Goal: Task Accomplishment & Management: Use online tool/utility

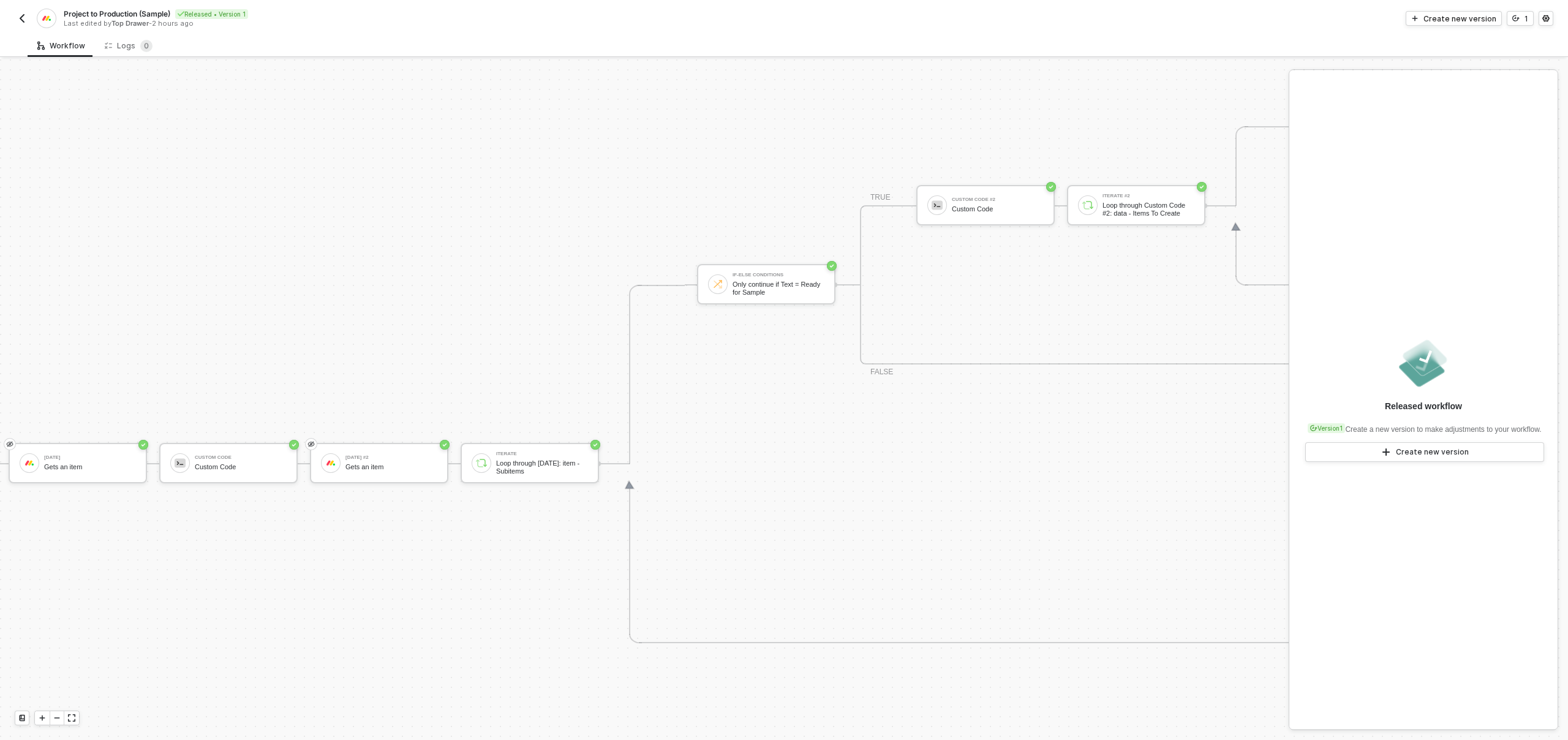
scroll to position [426, 0]
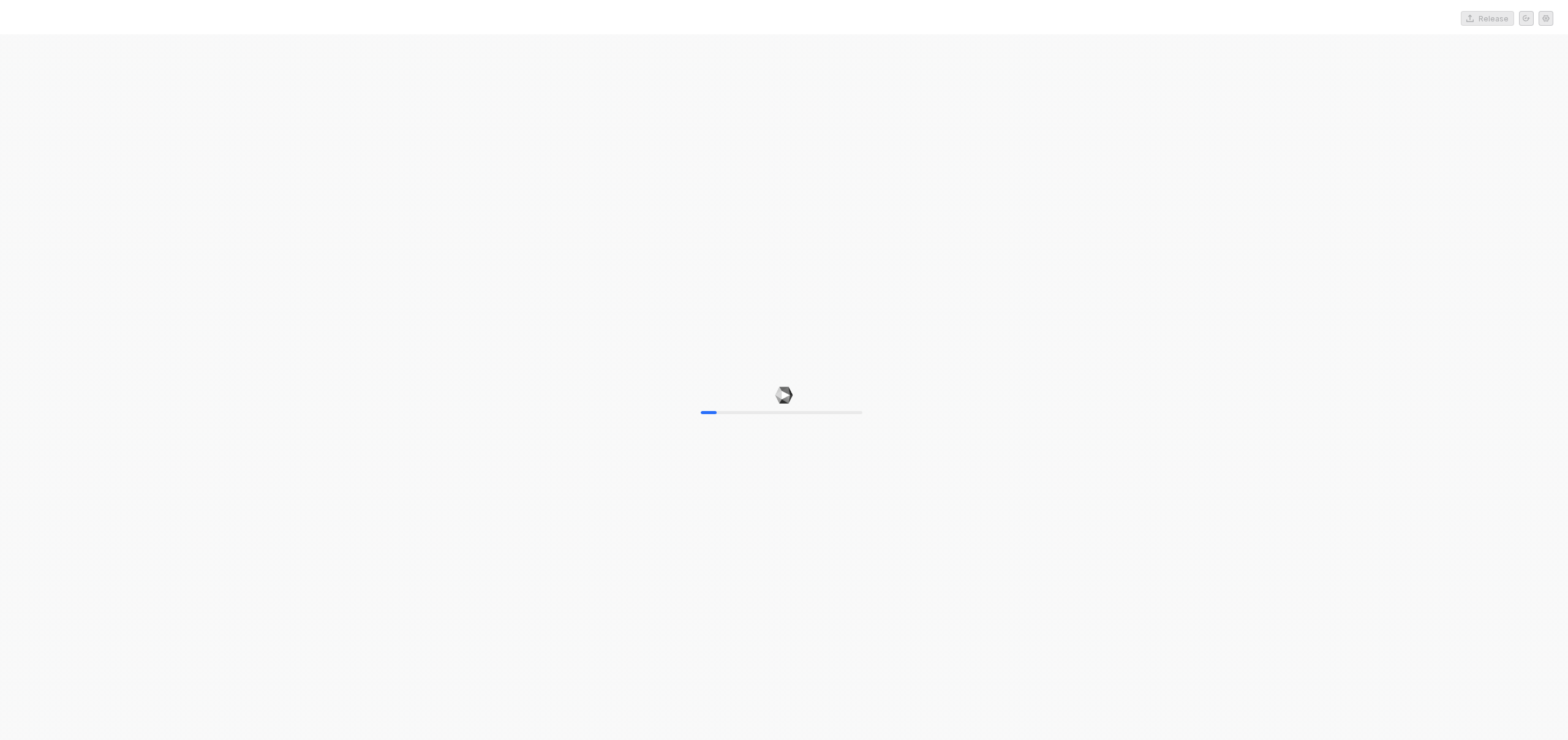
click at [92, 465] on div "10%" at bounding box center [784, 404] width 1568 height 740
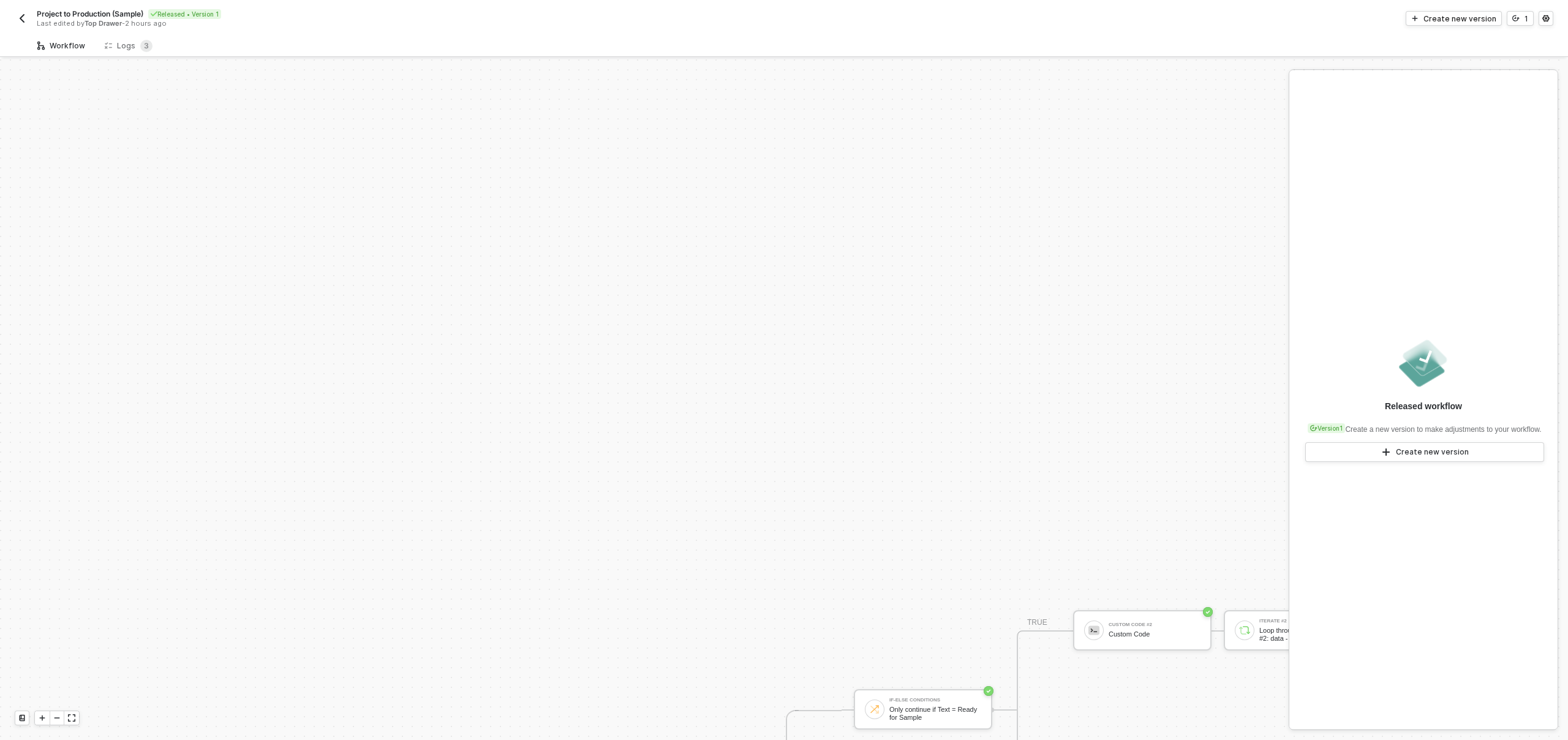
scroll to position [415, 0]
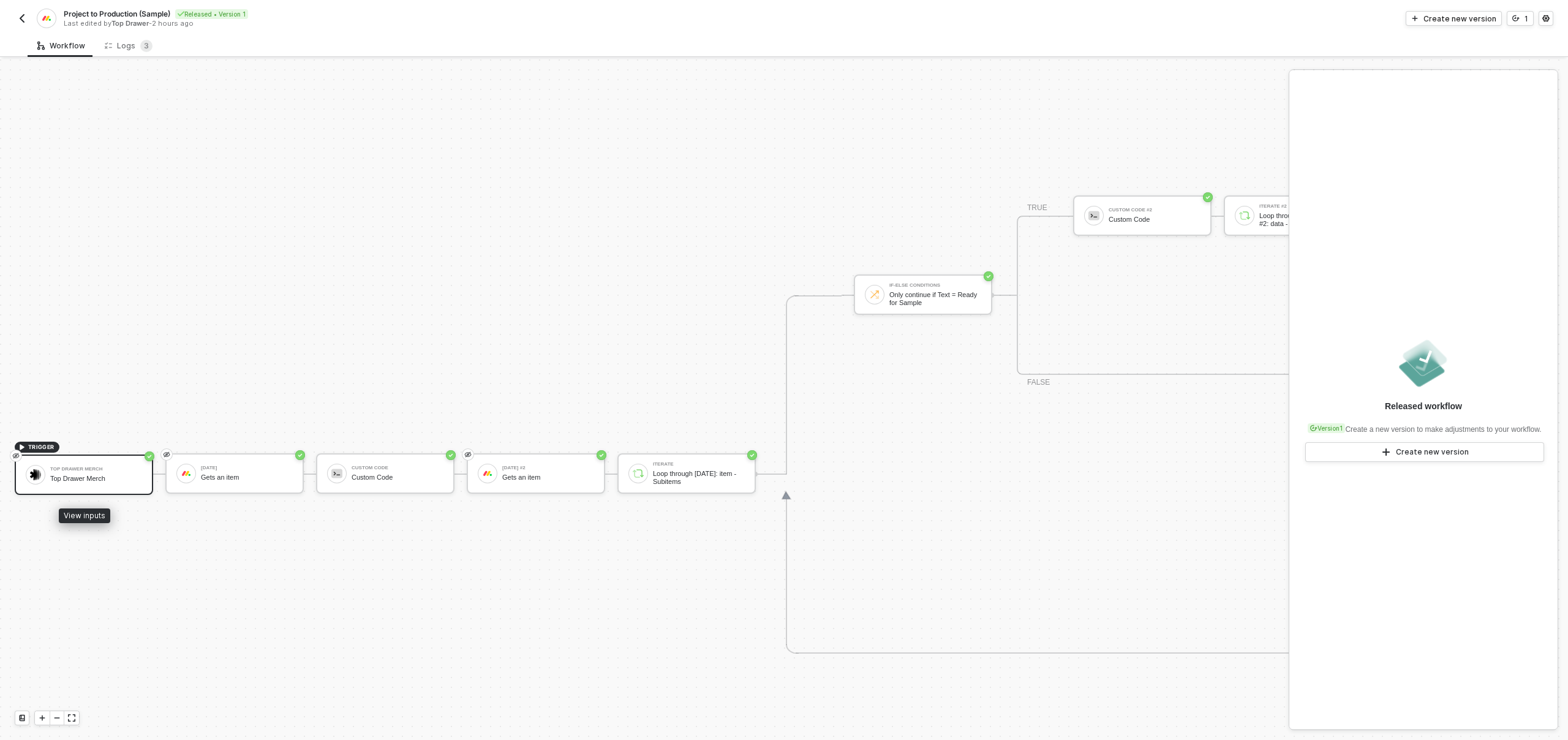
click at [101, 476] on div "Top Drawer Merch" at bounding box center [96, 479] width 92 height 8
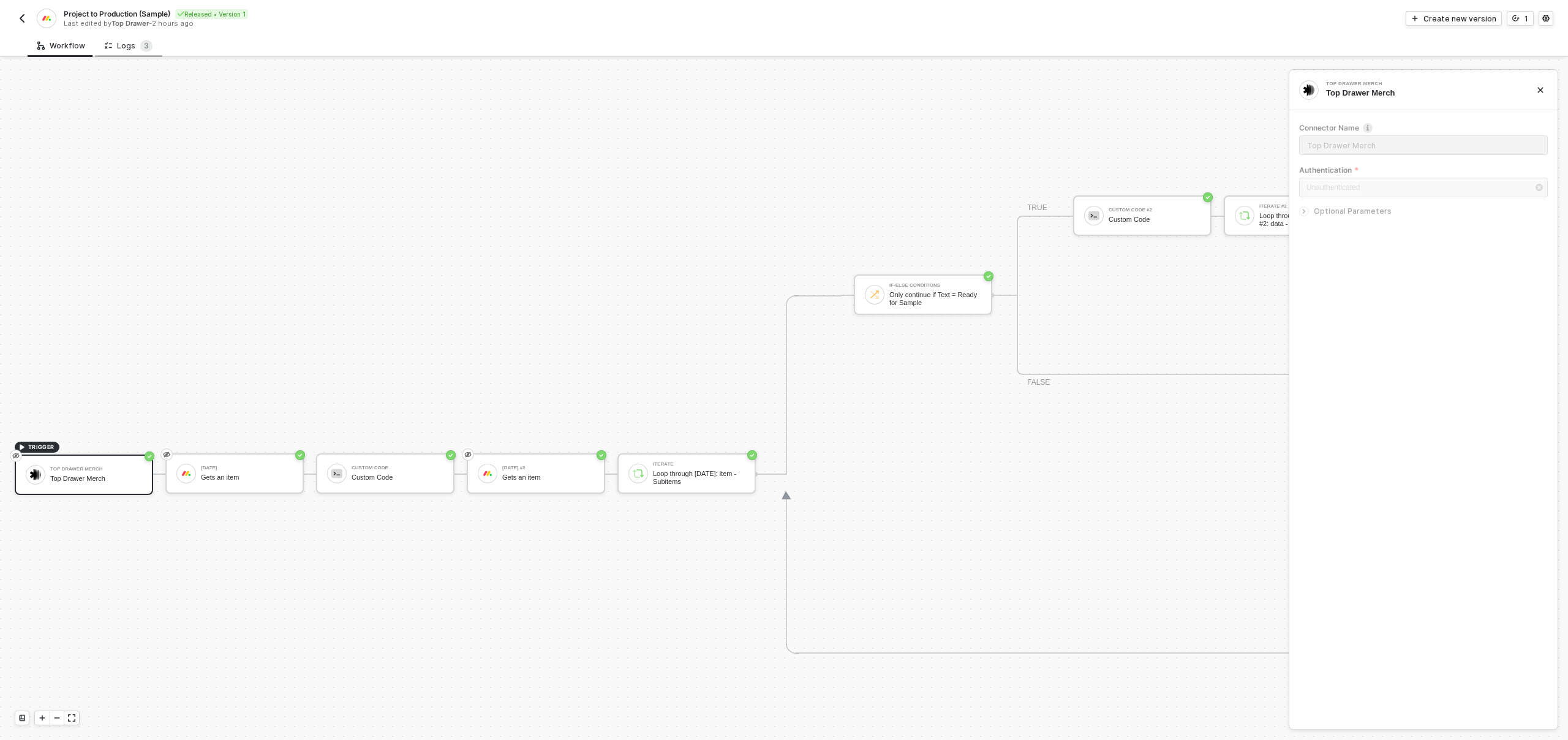
click at [123, 47] on div "Logs 3" at bounding box center [129, 46] width 48 height 12
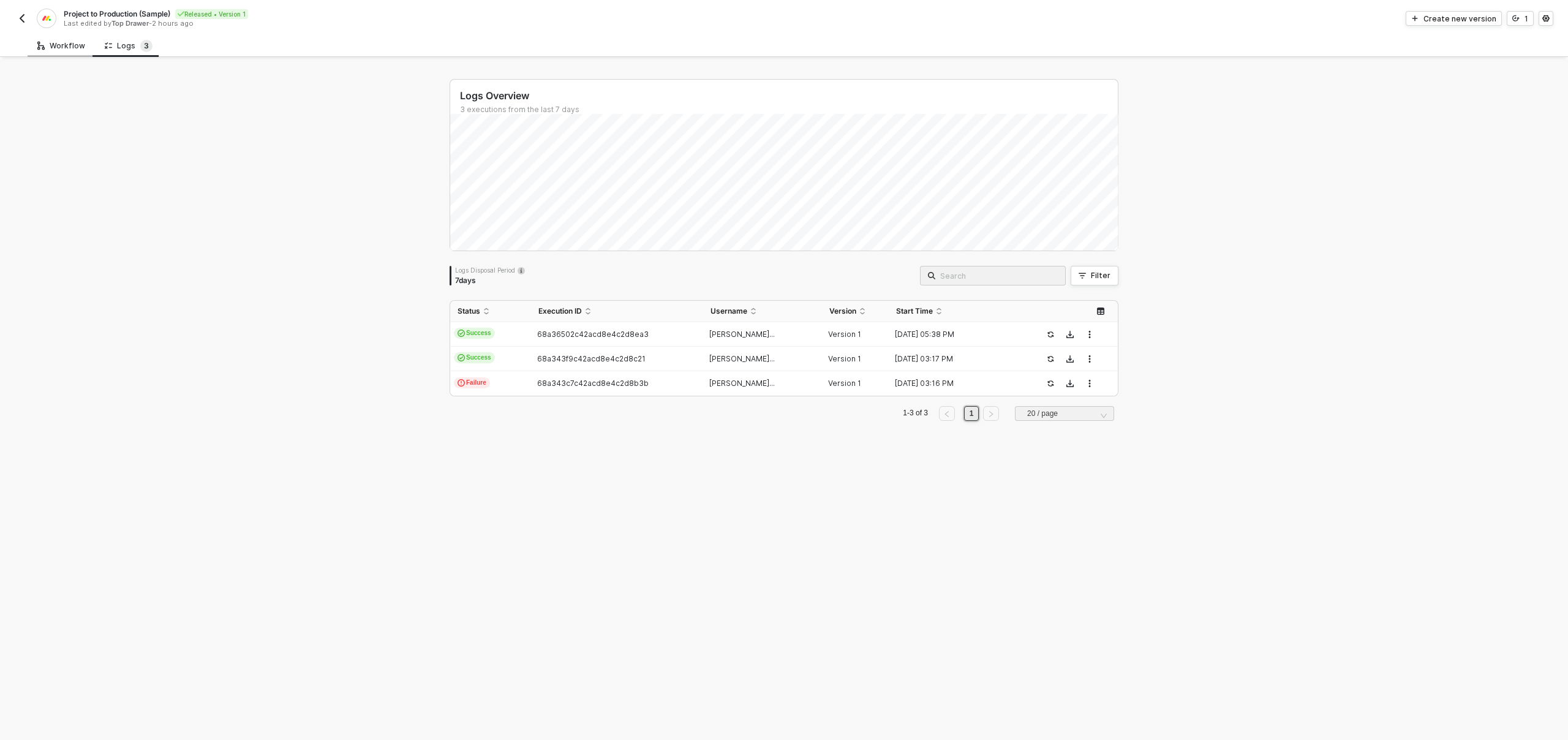
click at [51, 43] on div "Workflow" at bounding box center [61, 46] width 48 height 10
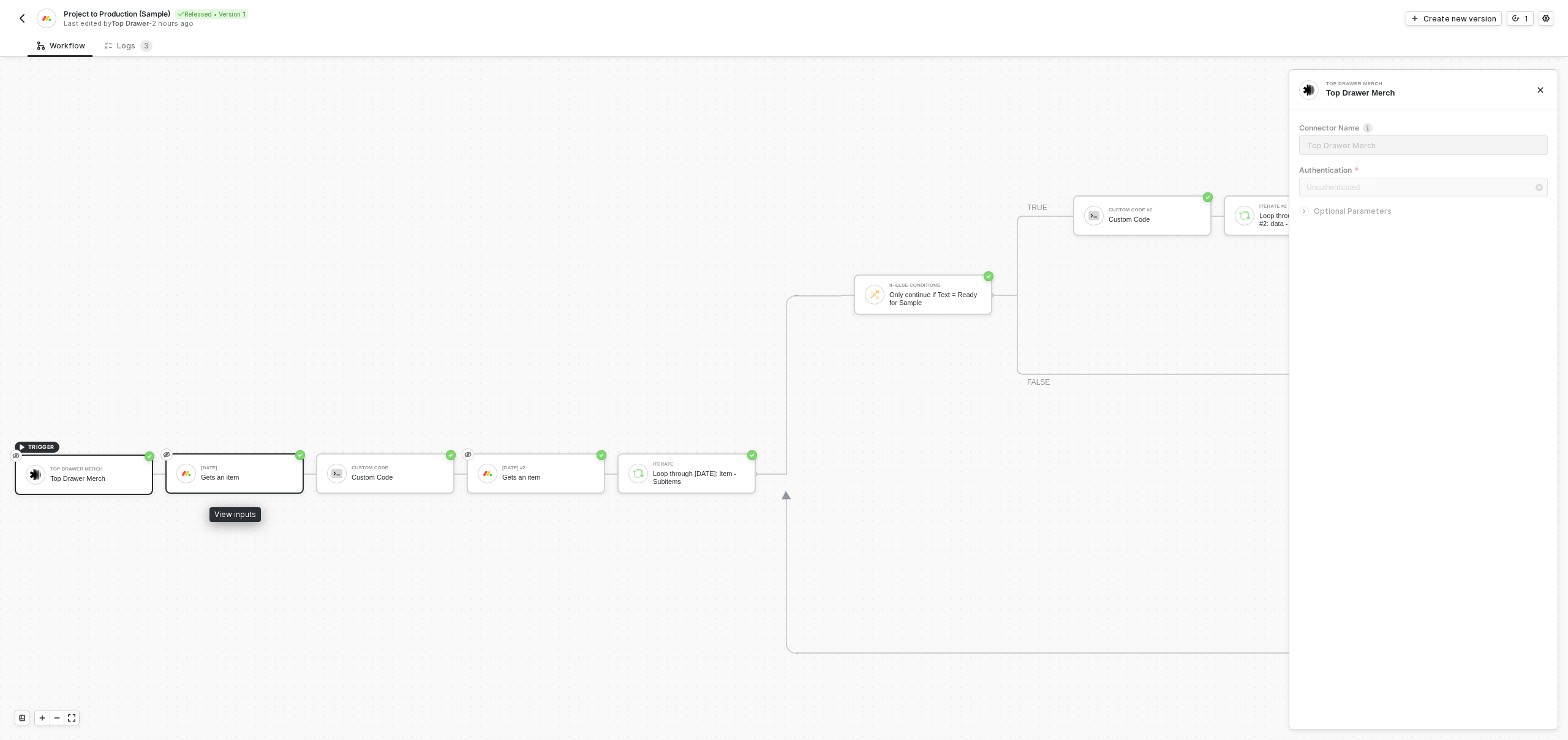
click at [225, 462] on div "Monday Gets an item" at bounding box center [247, 473] width 92 height 23
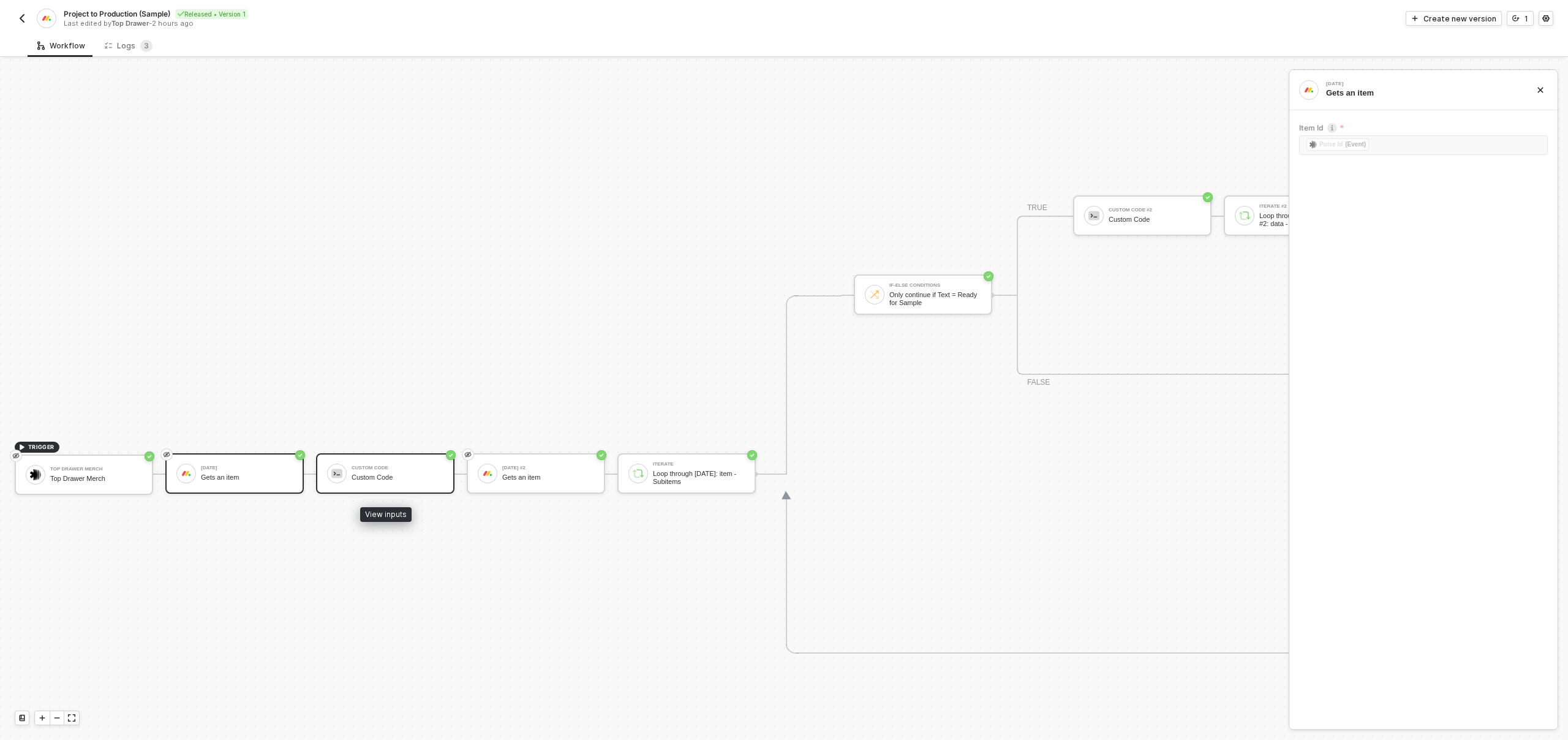
click at [374, 478] on div "Custom Code" at bounding box center [397, 477] width 92 height 8
type textarea "var clientRes = JSON.parse(inputData.clientId); // Extract the linkedPulseId fr…"
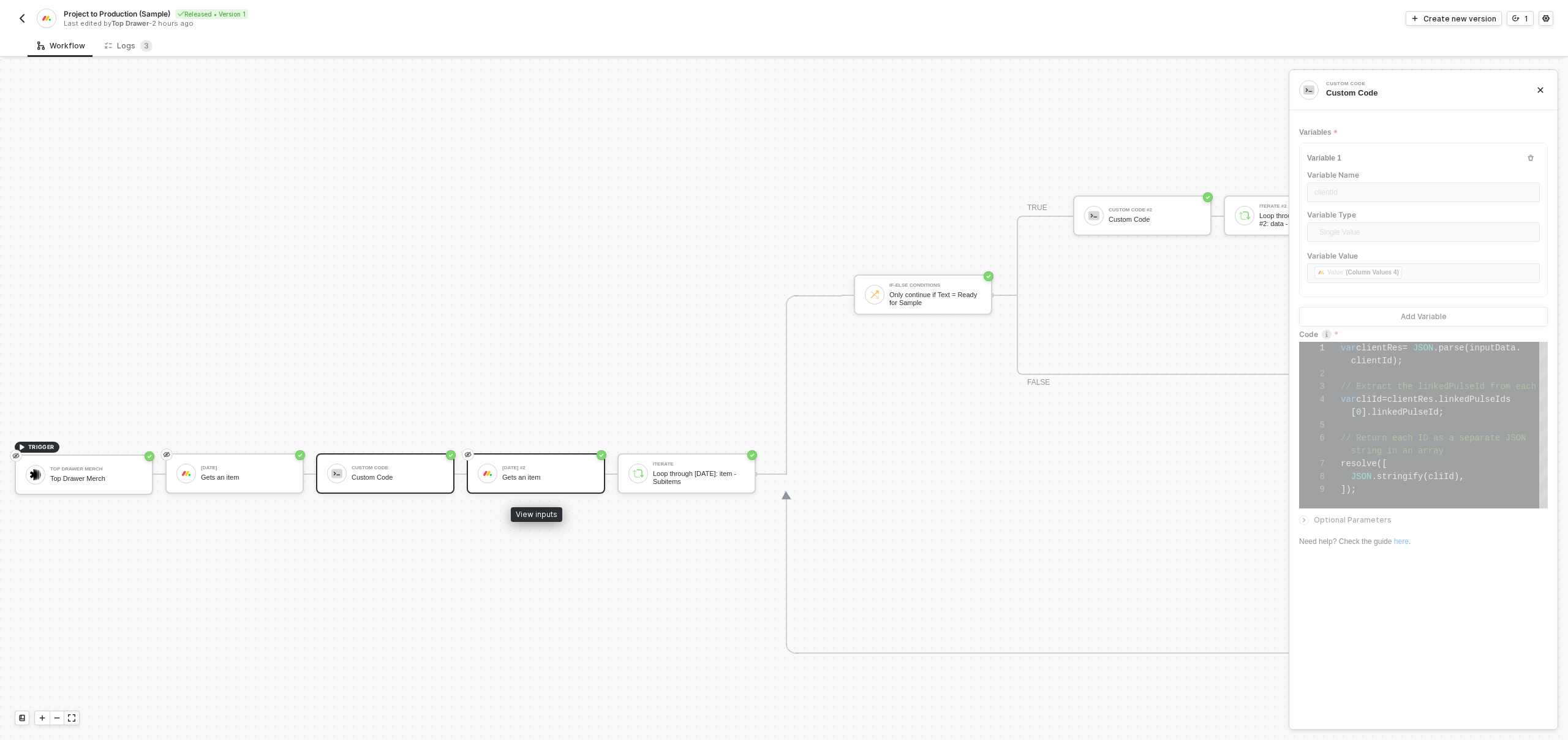
click at [546, 483] on div "Monday #2 Gets an item" at bounding box center [548, 473] width 92 height 23
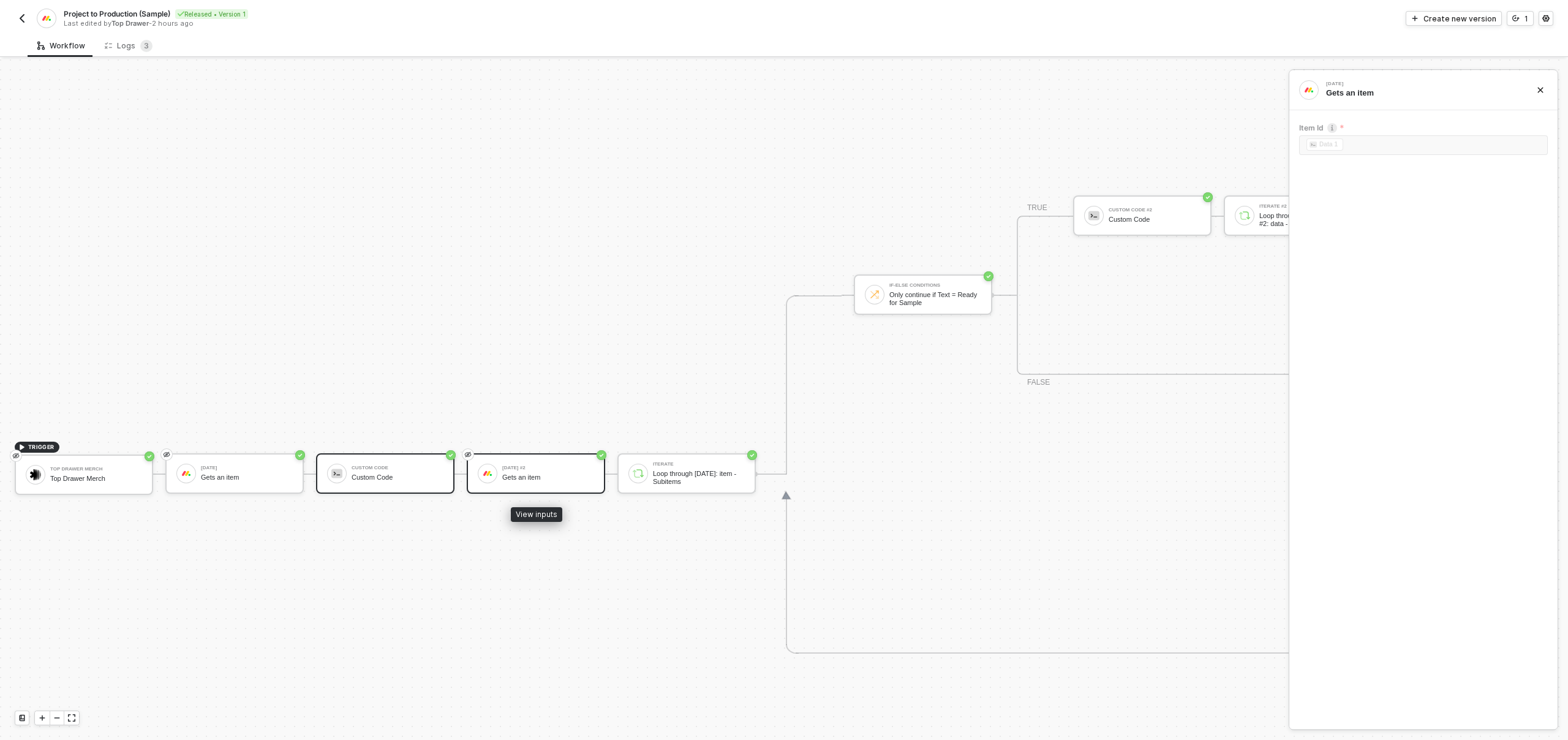
scroll to position [415, 257]
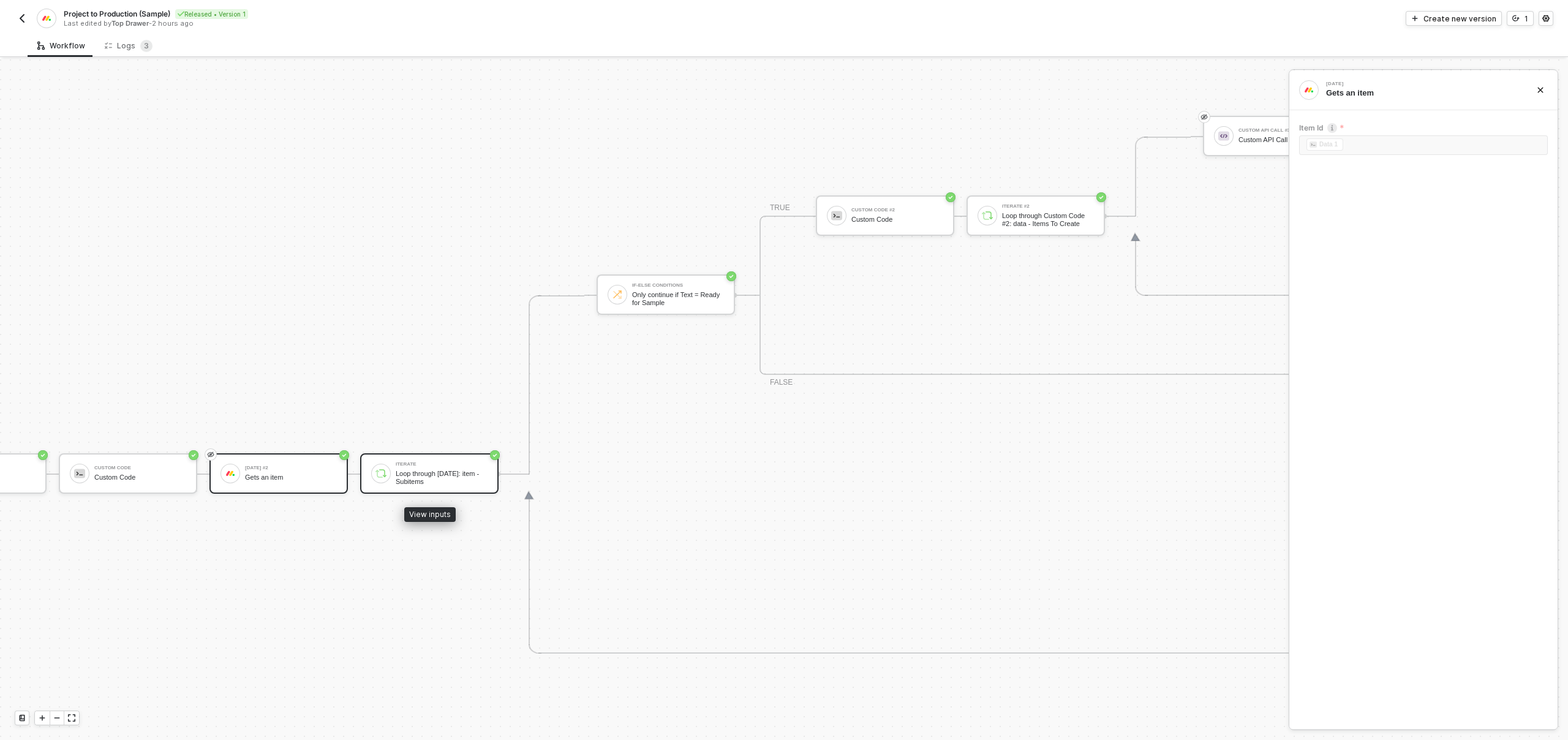
click at [413, 470] on div "Loop through Monday: item - Subitems" at bounding box center [441, 477] width 92 height 15
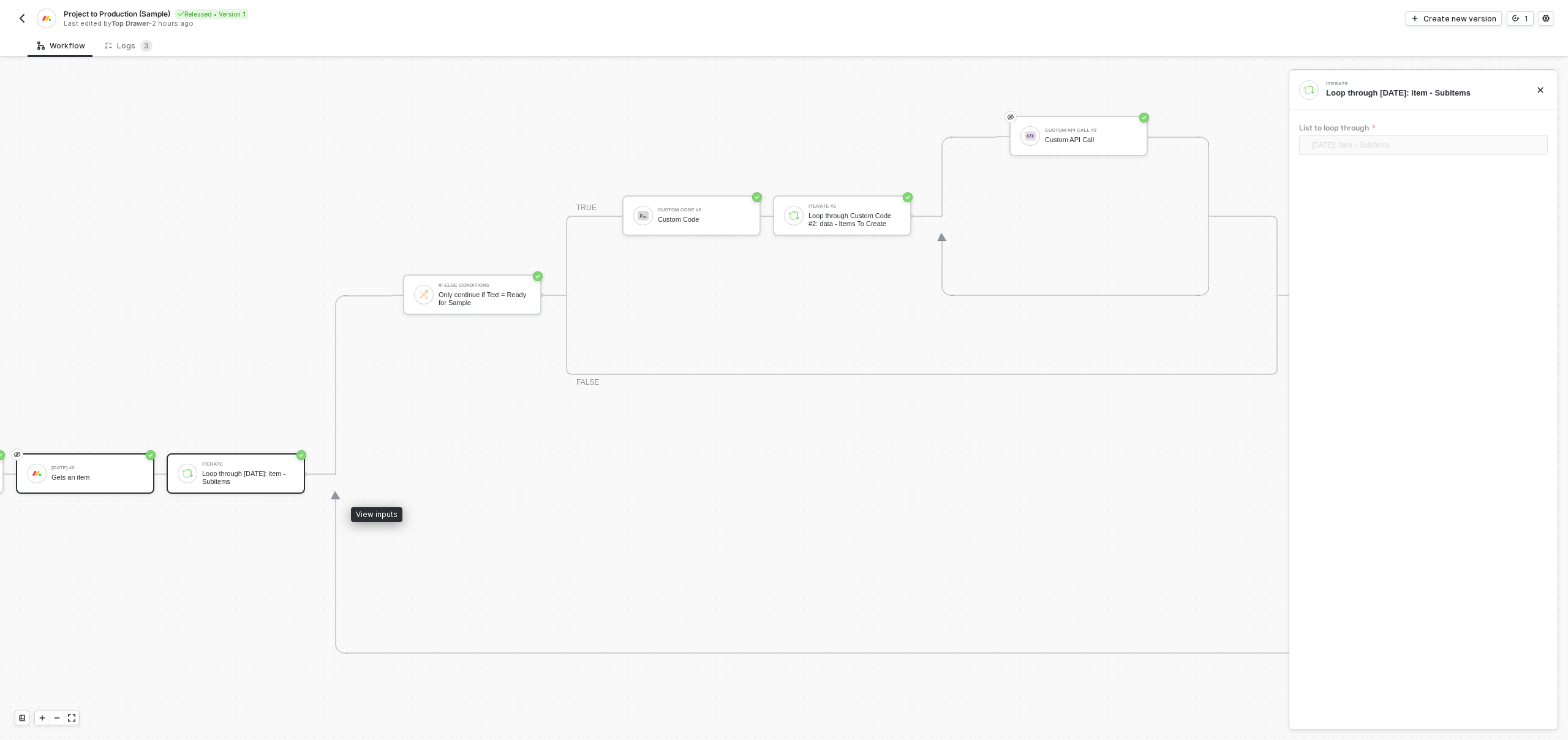
scroll to position [415, 532]
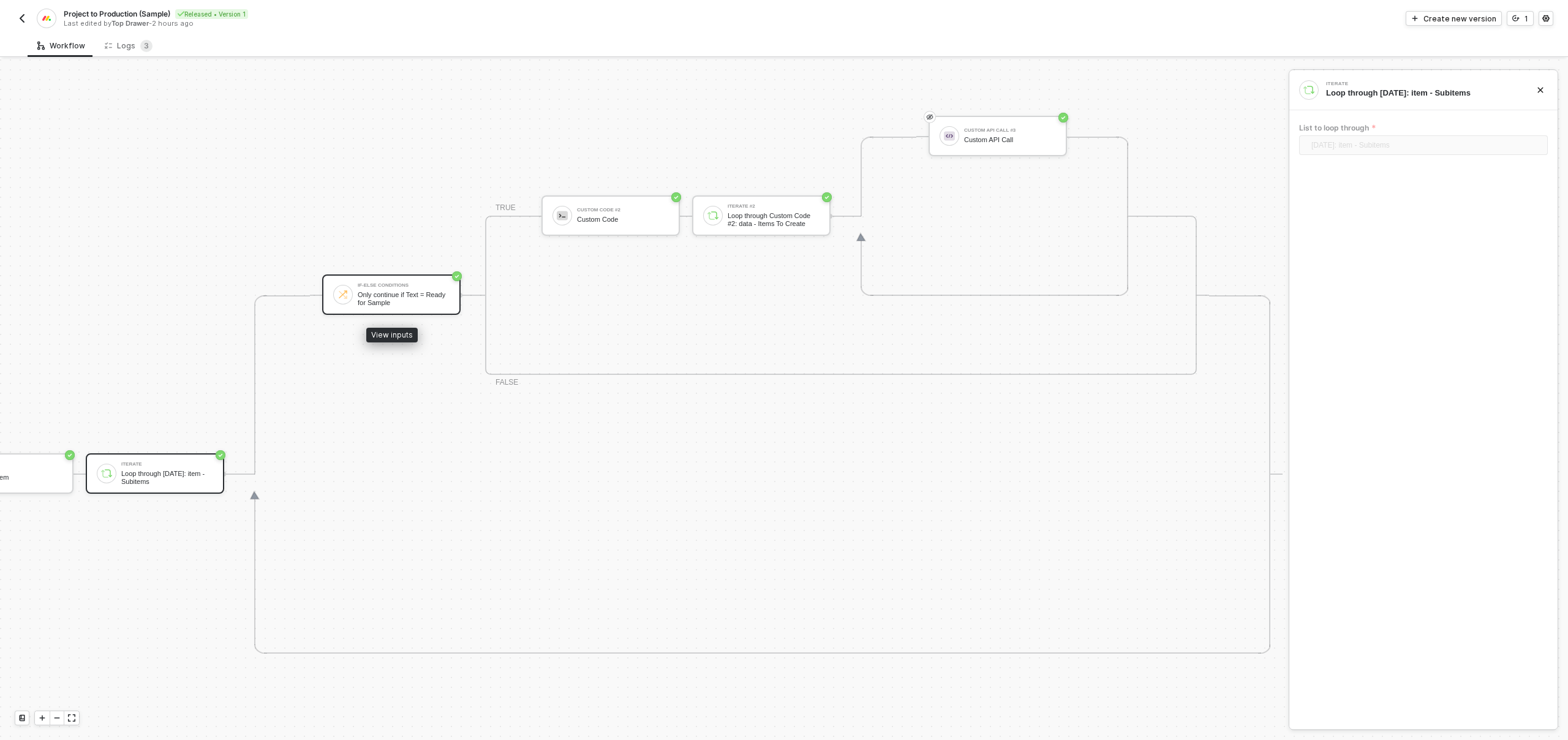
click at [382, 299] on div "Only continue if Text = Ready for Sample" at bounding box center [403, 299] width 92 height 15
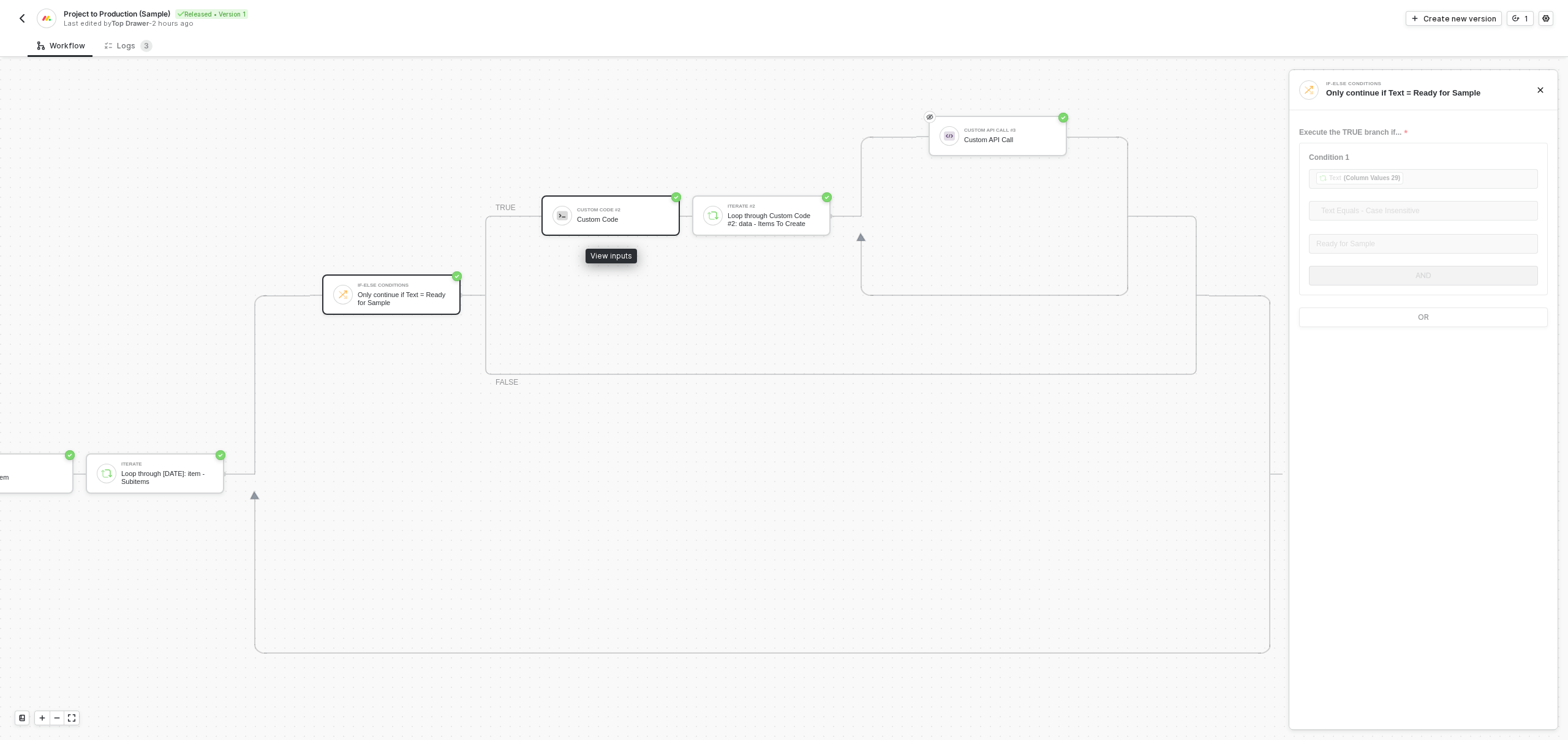
click at [635, 219] on div "Custom Code" at bounding box center [623, 219] width 92 height 8
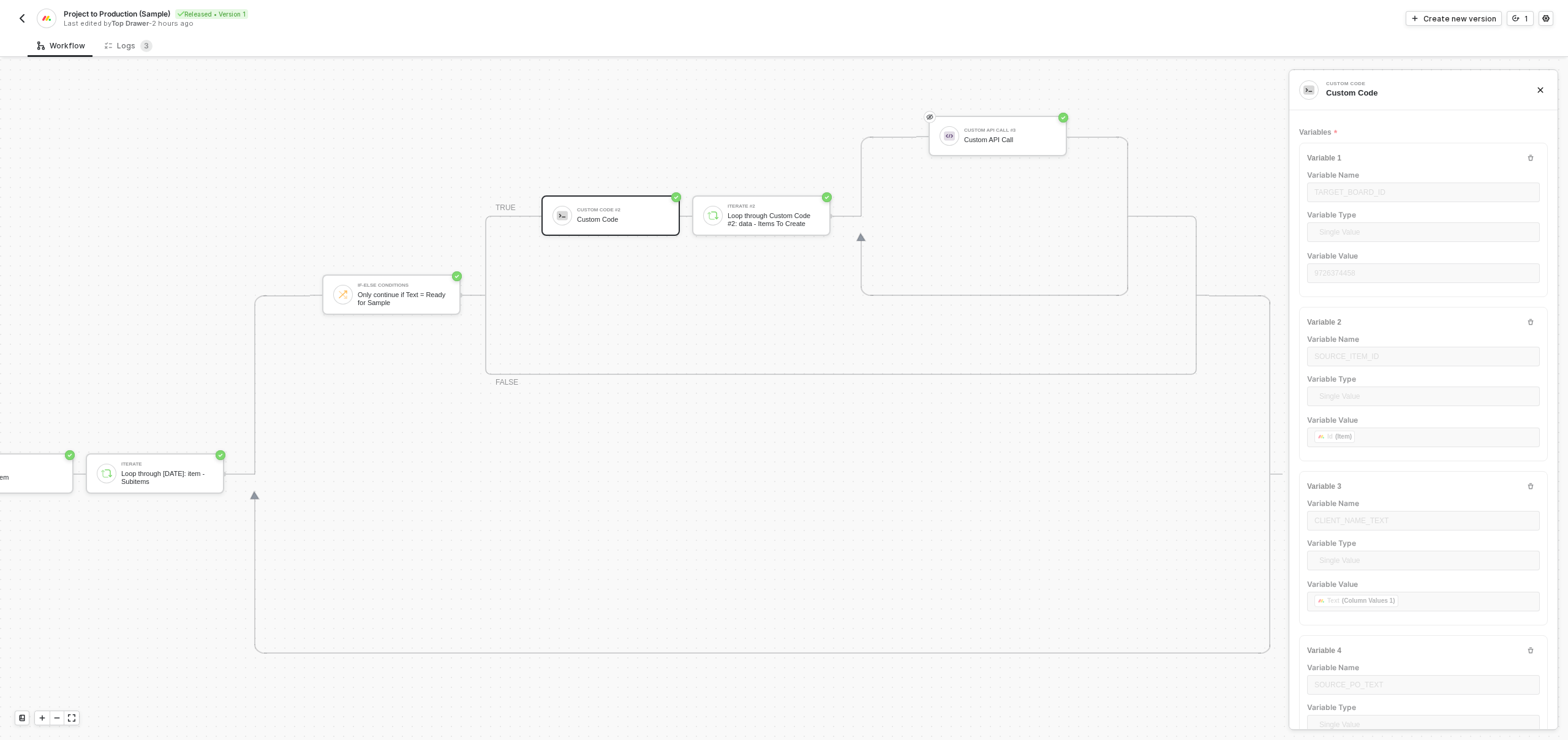
scroll to position [416, 532]
click at [23, 20] on img "button" at bounding box center [22, 18] width 10 height 10
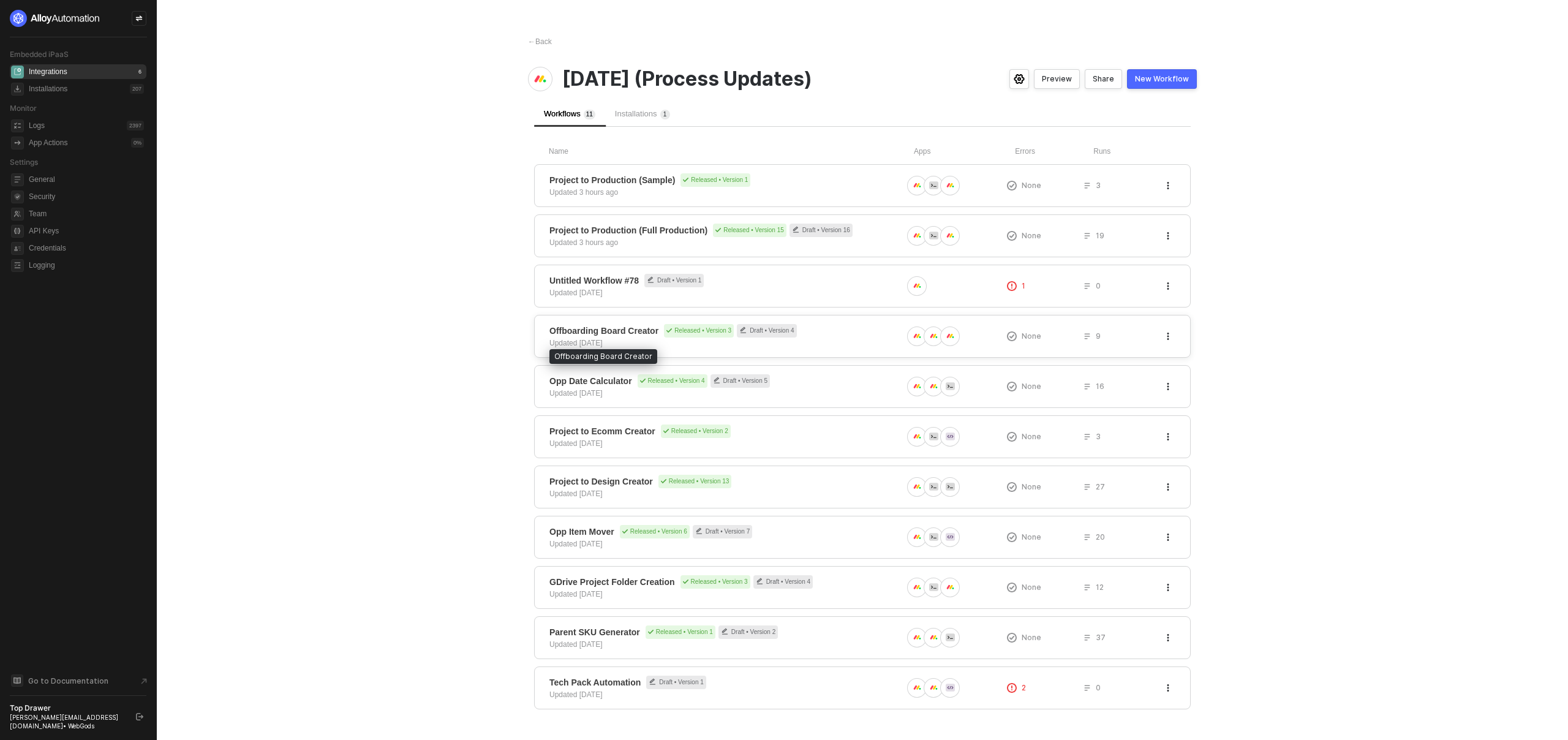
click at [591, 331] on span "Offboarding Board Creator" at bounding box center [604, 330] width 109 height 12
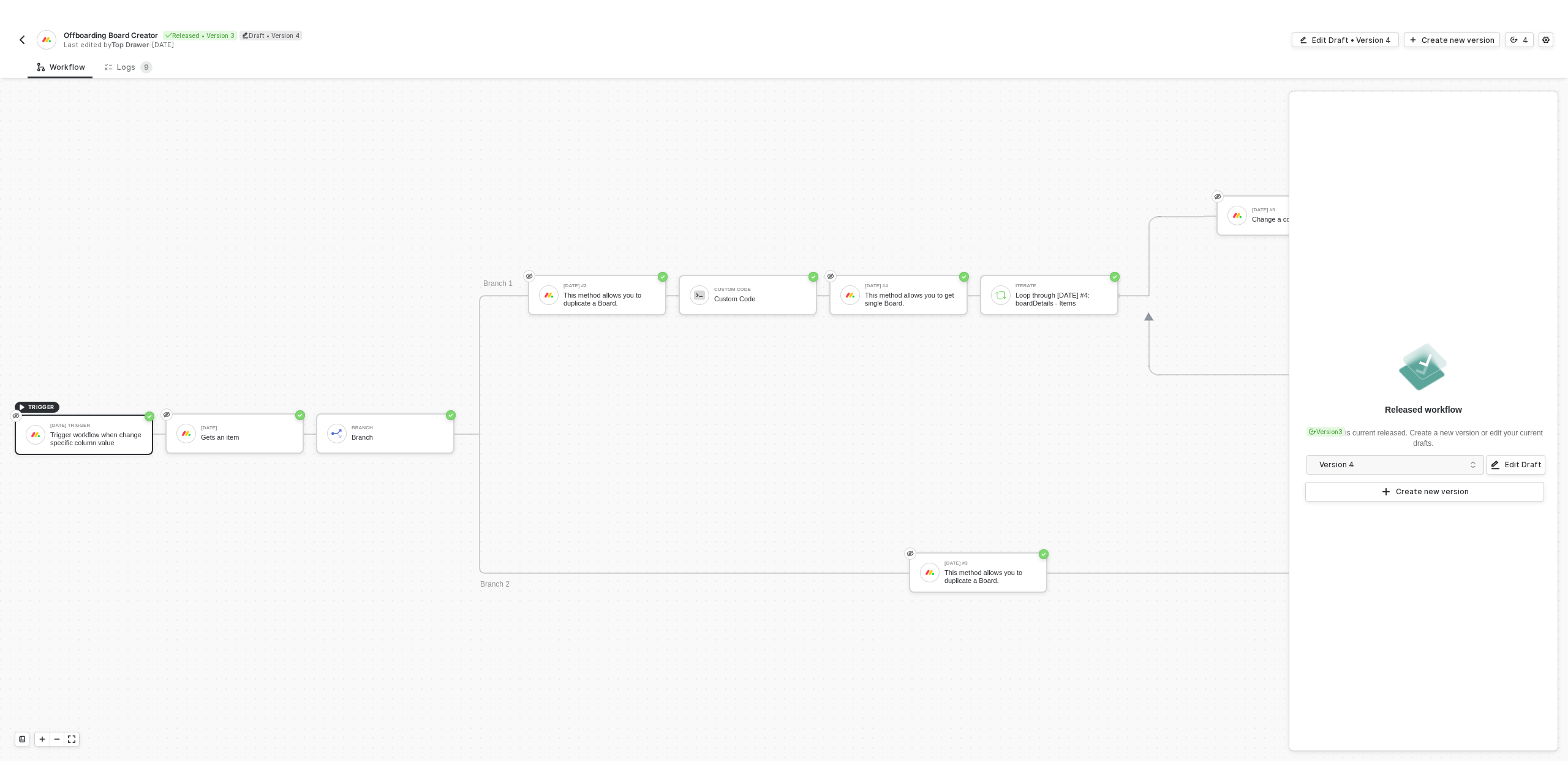
scroll to position [323, 195]
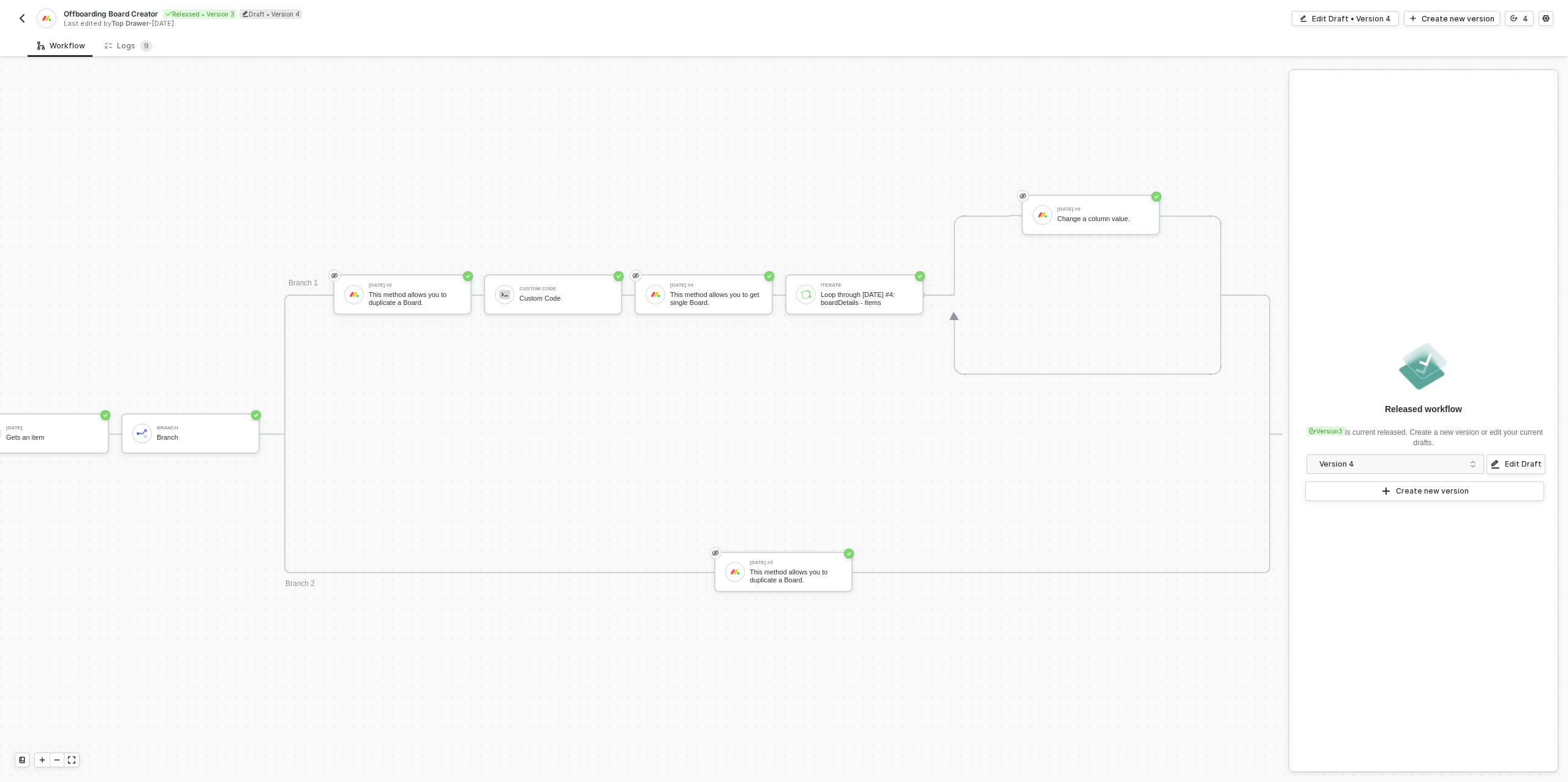
click at [20, 15] on img "button" at bounding box center [22, 18] width 10 height 10
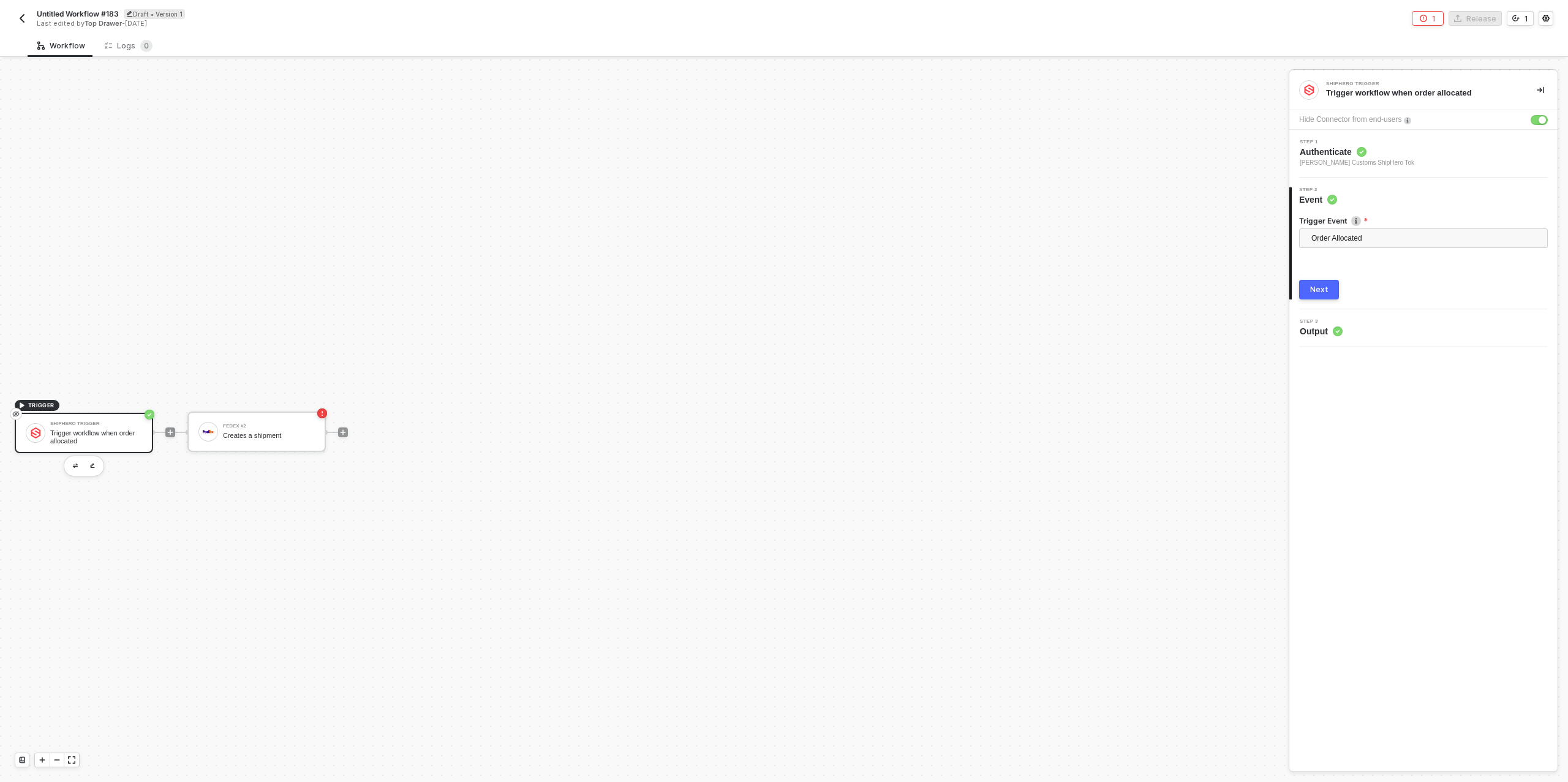
scroll to position [22, 0]
click at [278, 405] on div "Fedex #2" at bounding box center [269, 404] width 92 height 5
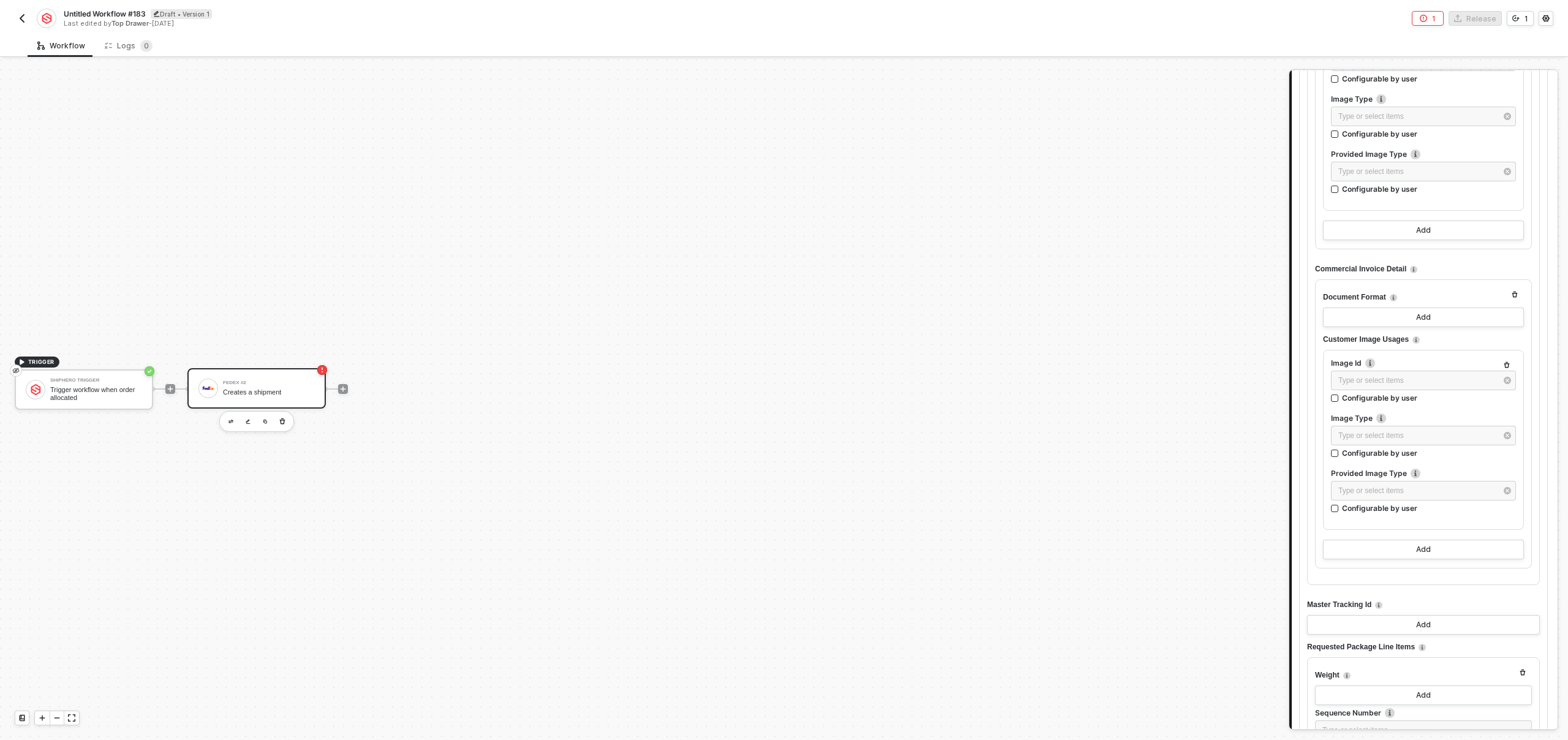
scroll to position [1941, 0]
click at [174, 386] on icon "icon-play" at bounding box center [170, 389] width 7 height 7
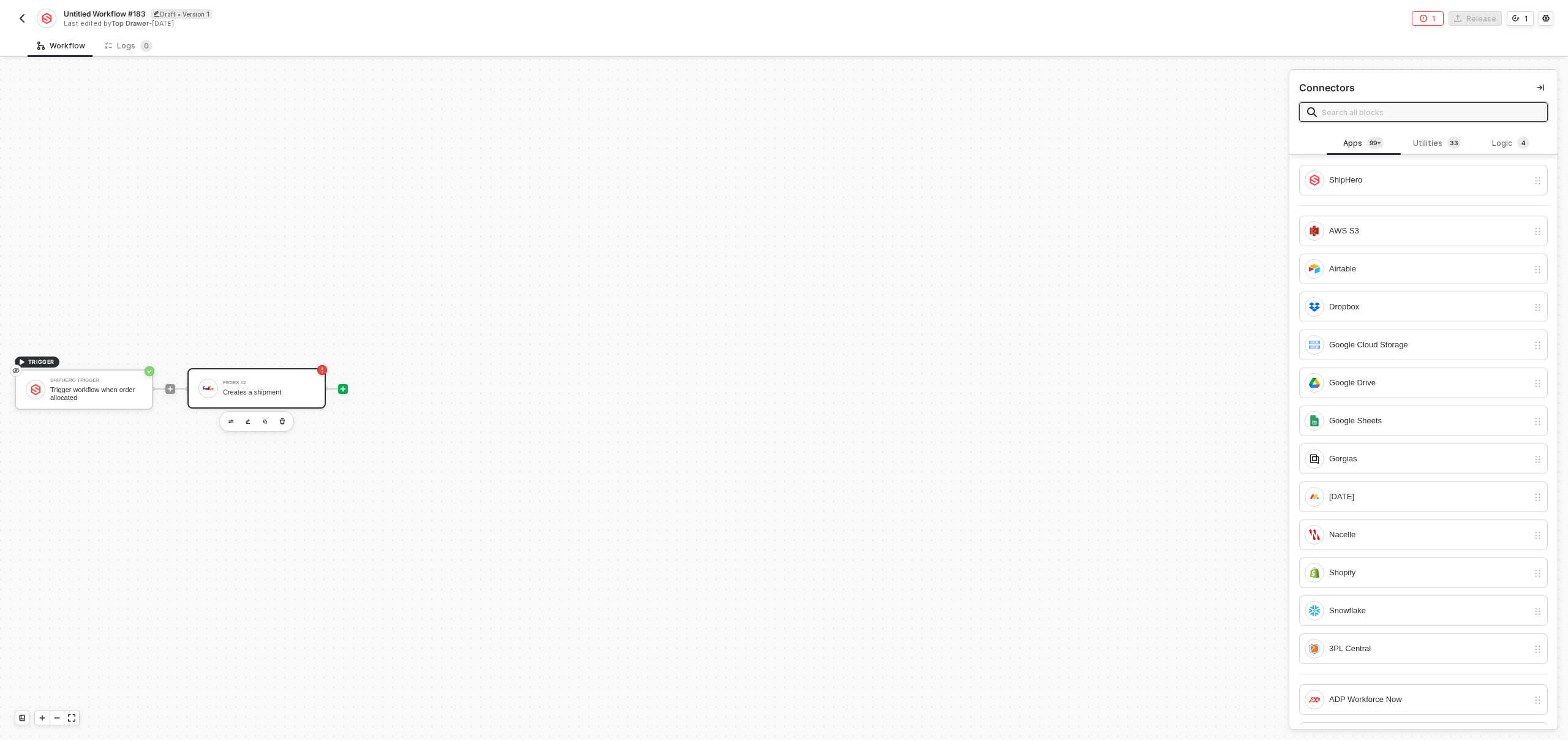
click at [215, 390] on div at bounding box center [208, 388] width 19 height 19
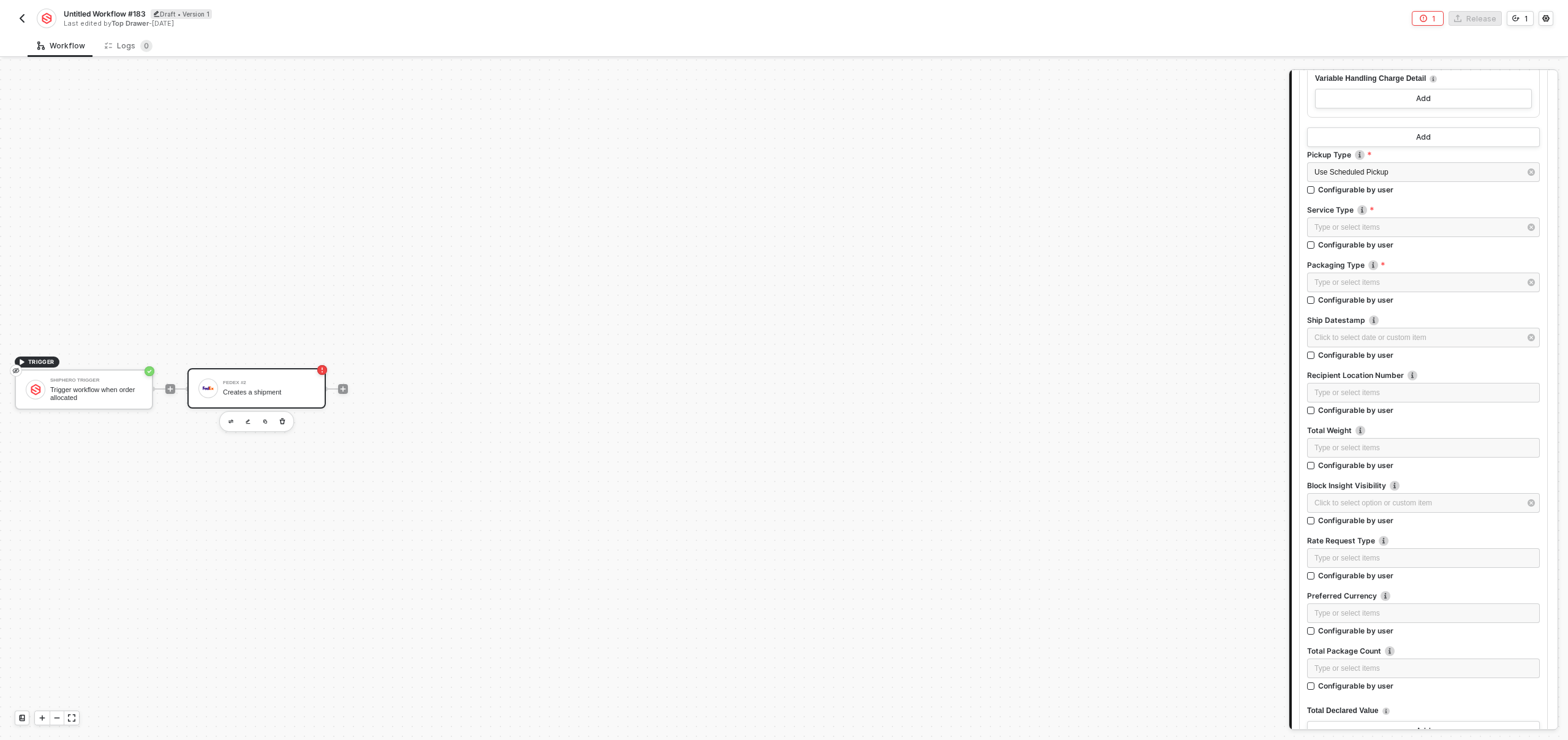
scroll to position [3417, 0]
click at [344, 386] on icon "icon-play" at bounding box center [343, 389] width 7 height 7
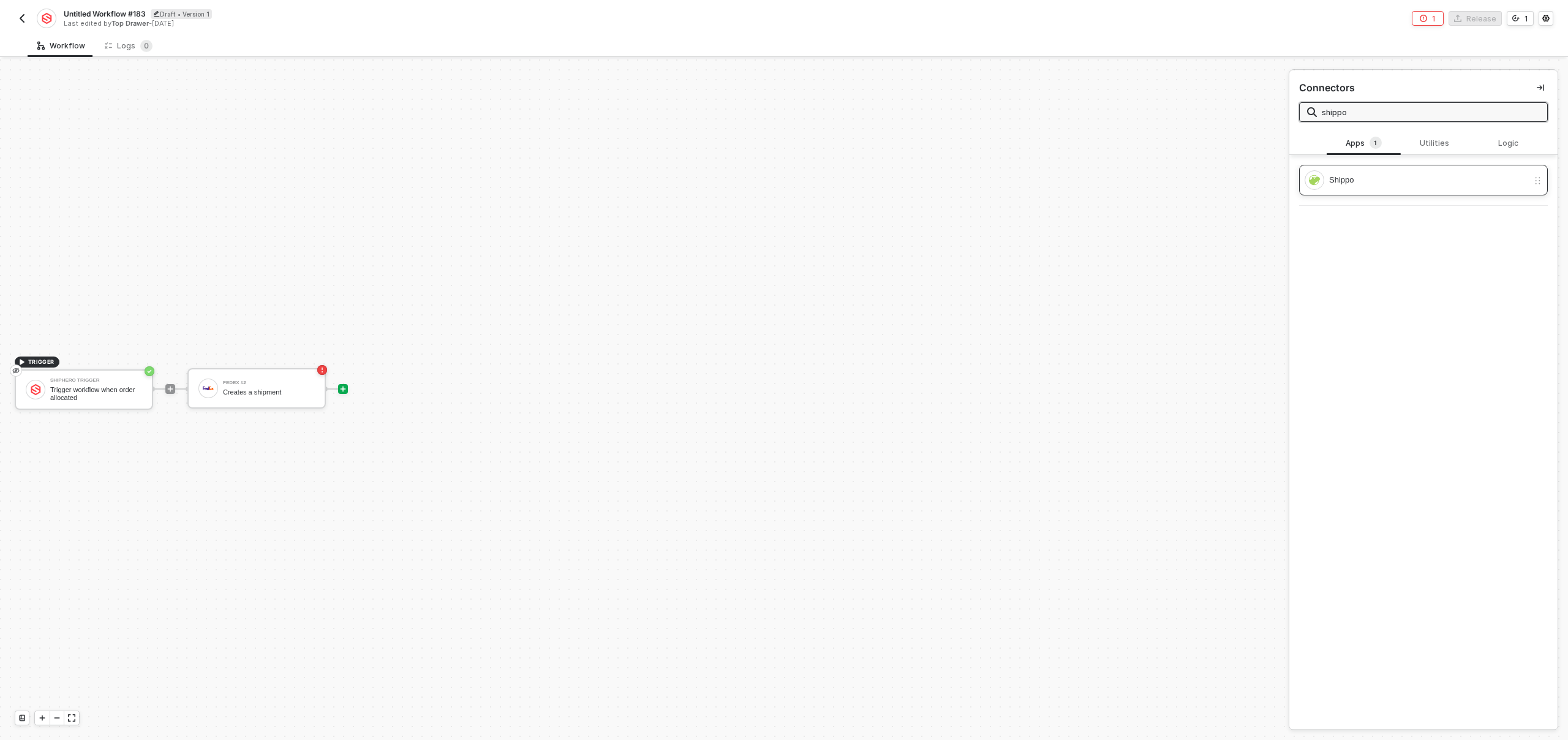
type input "shippo"
click at [1390, 178] on div "Shippo" at bounding box center [1429, 180] width 199 height 13
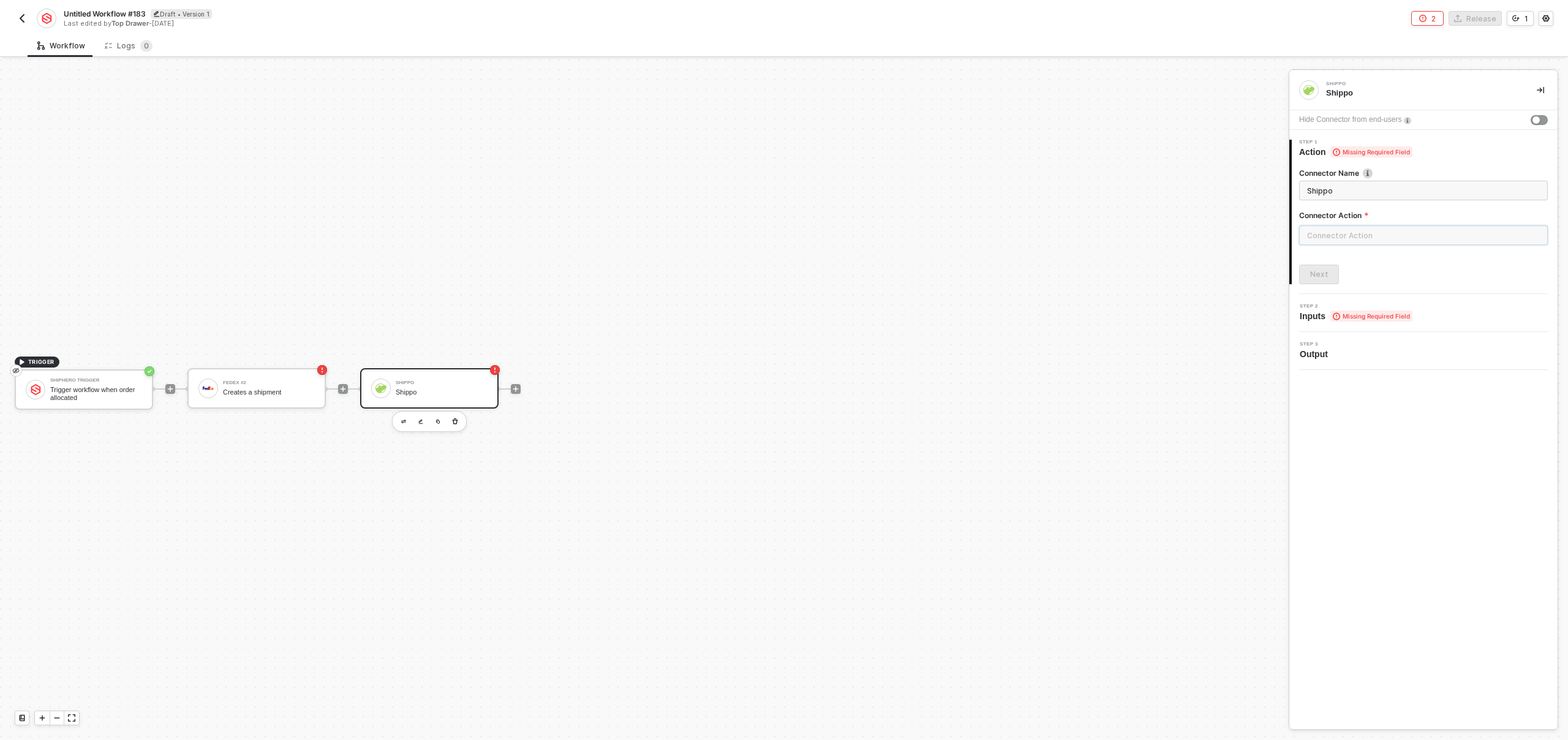
click at [1394, 239] on input "text" at bounding box center [1424, 235] width 249 height 19
click at [1173, 199] on div "Orders" at bounding box center [1189, 197] width 178 height 11
click at [1180, 337] on div "Address" at bounding box center [1189, 338] width 178 height 11
click at [1129, 231] on span "Creates an new Order" at bounding box center [1130, 230] width 60 height 7
type input "Creates an new Order"
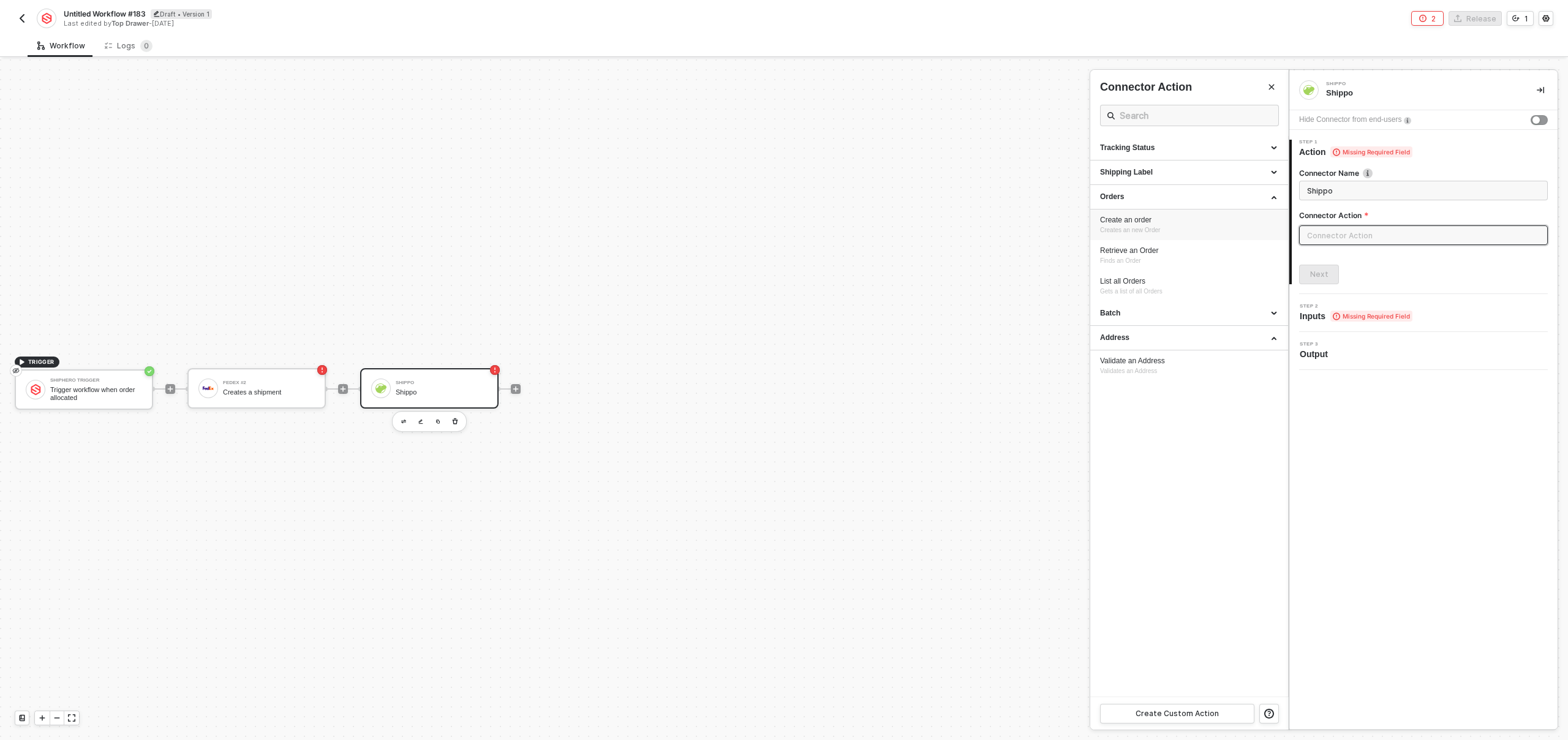
type input "Orders - Create an order"
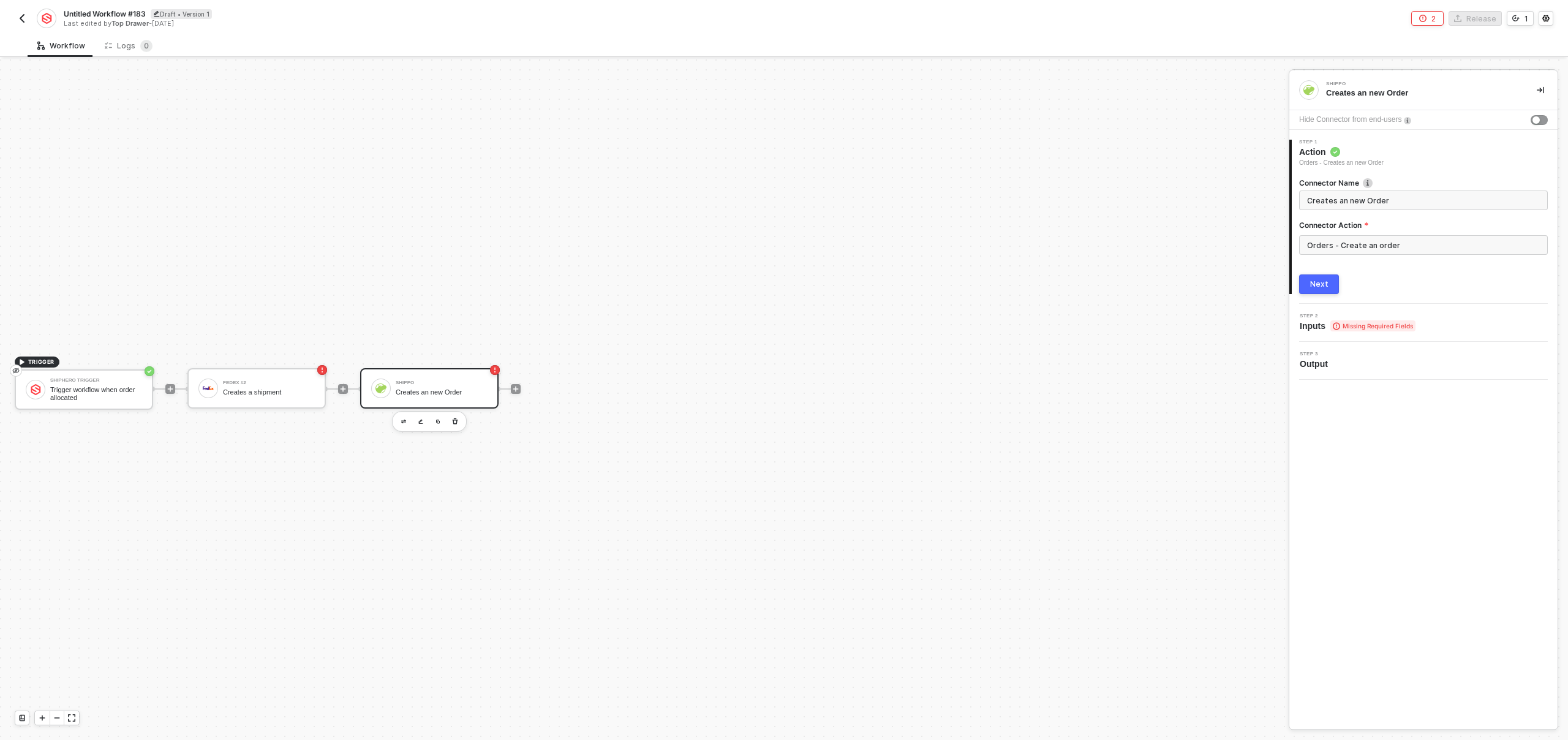
click at [1322, 278] on button "Next" at bounding box center [1319, 284] width 40 height 19
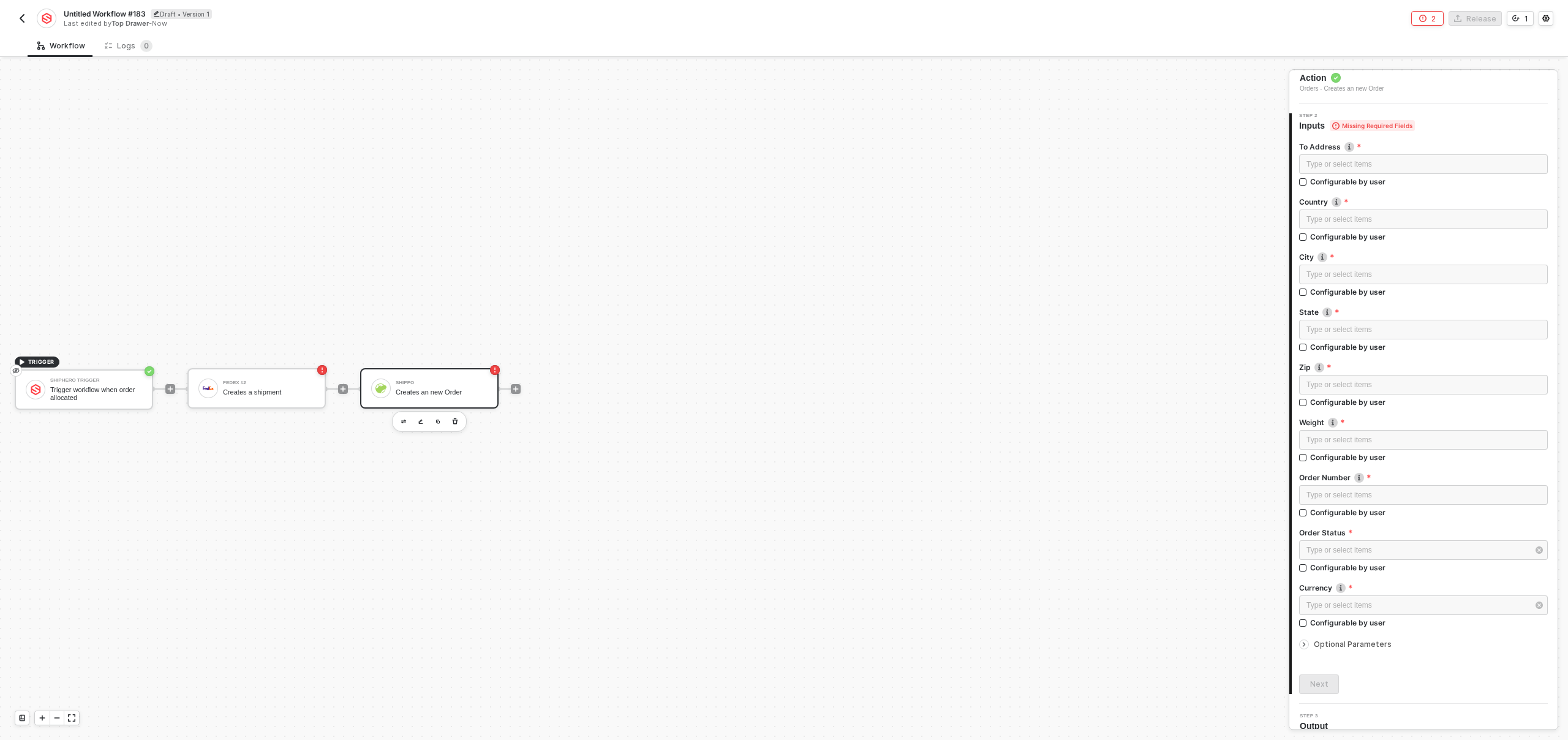
scroll to position [86, 0]
click at [1309, 631] on div at bounding box center [1307, 633] width 15 height 13
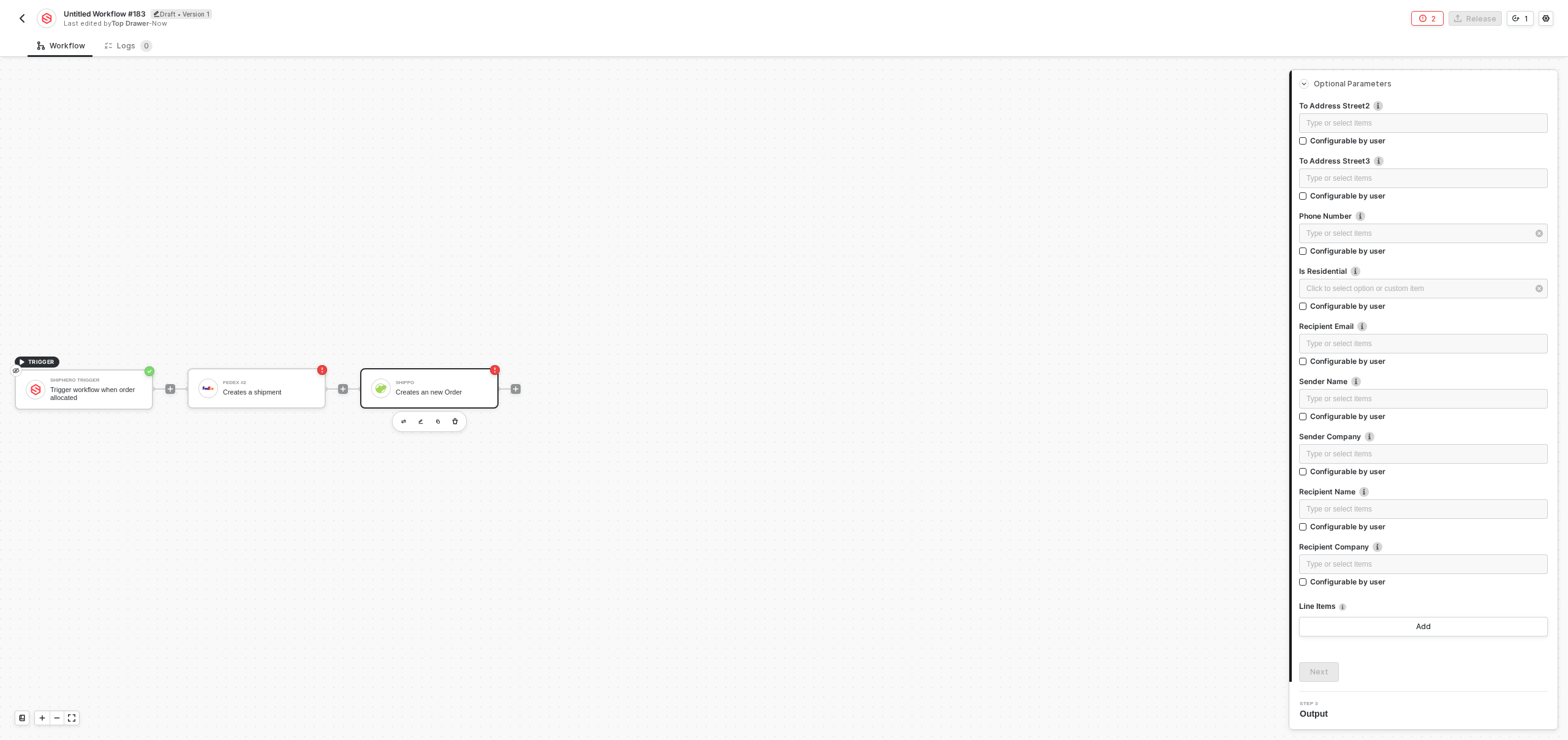
scroll to position [0, 0]
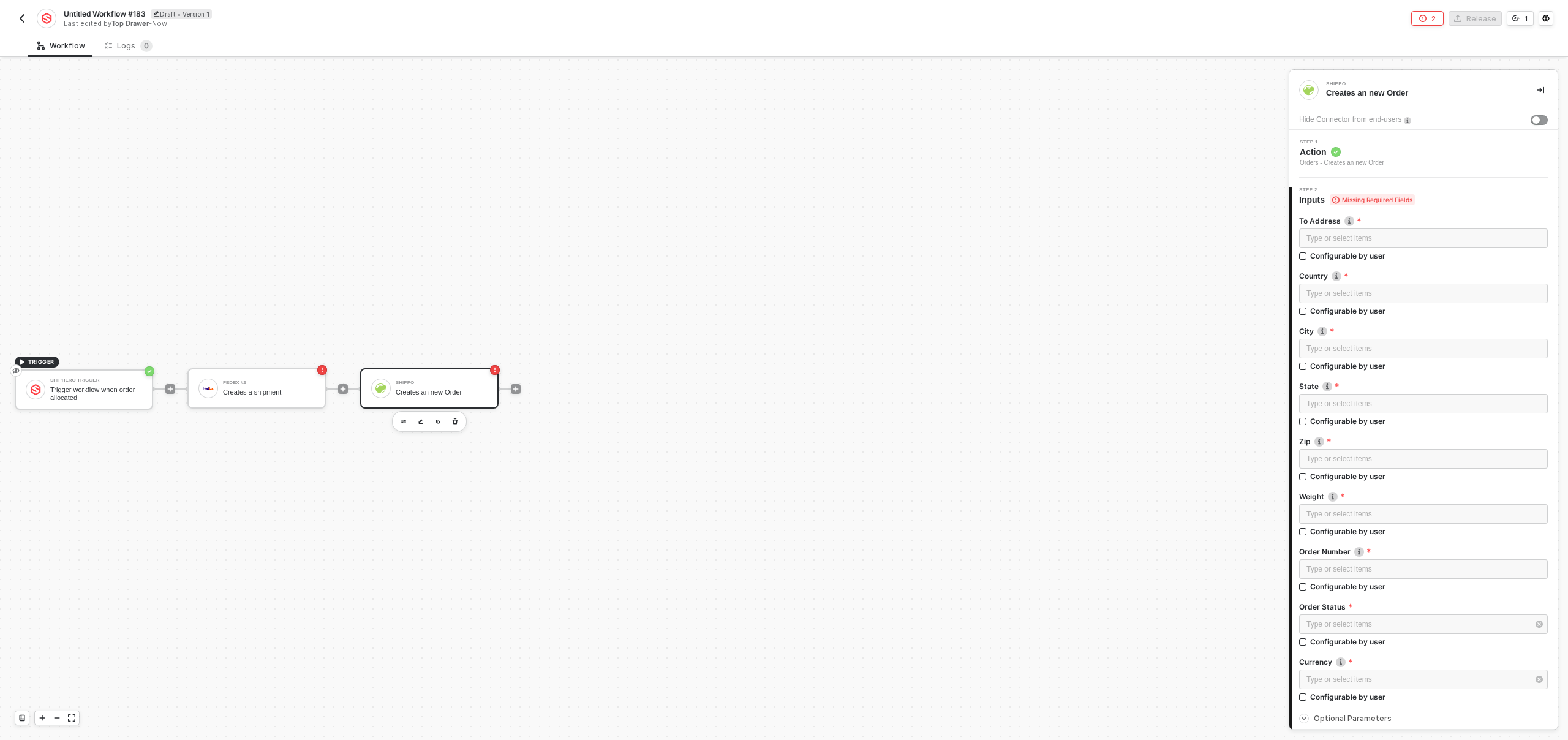
click at [458, 398] on div "Shippo Creates an new Order" at bounding box center [441, 388] width 92 height 23
click at [401, 421] on button "button" at bounding box center [403, 422] width 15 height 15
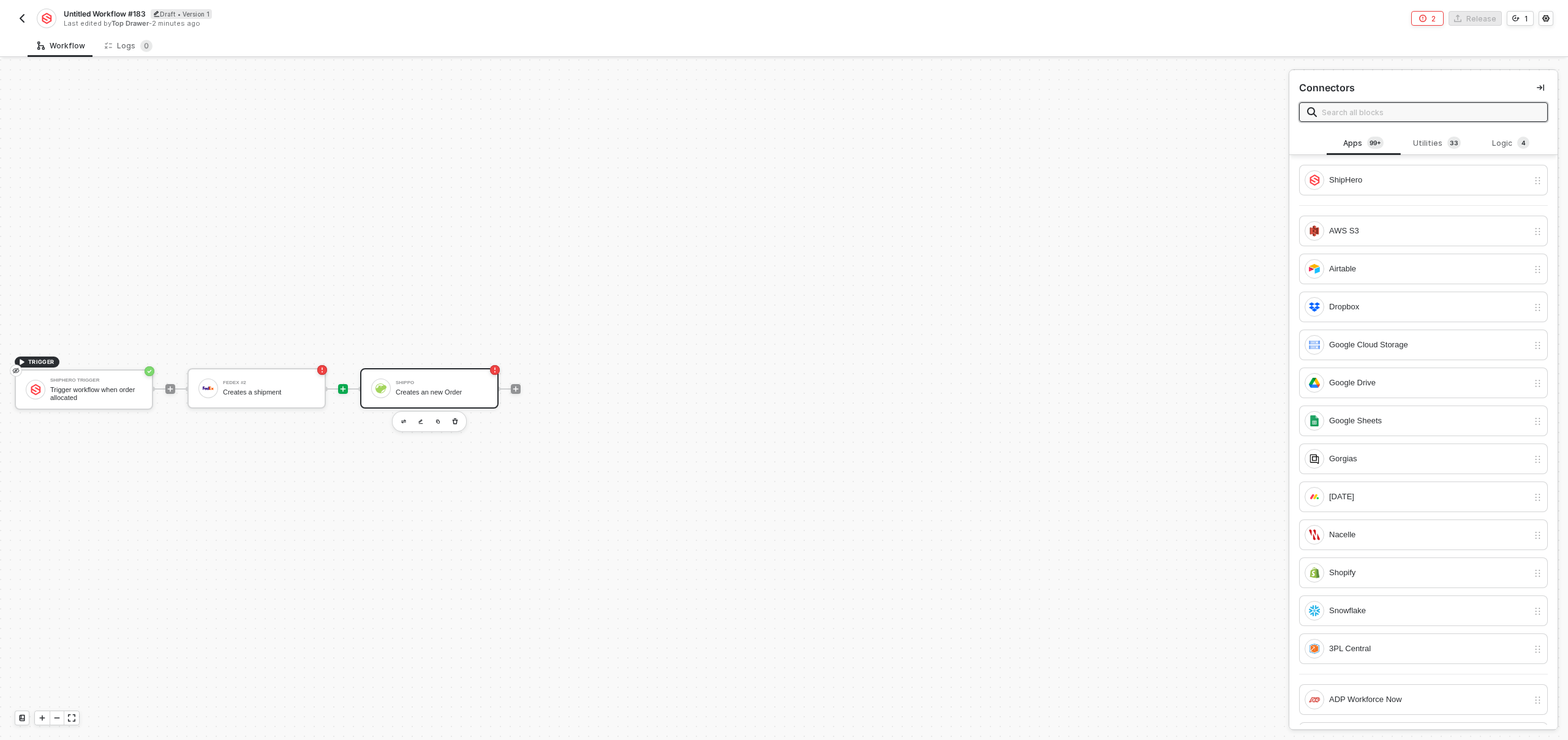
type input "z"
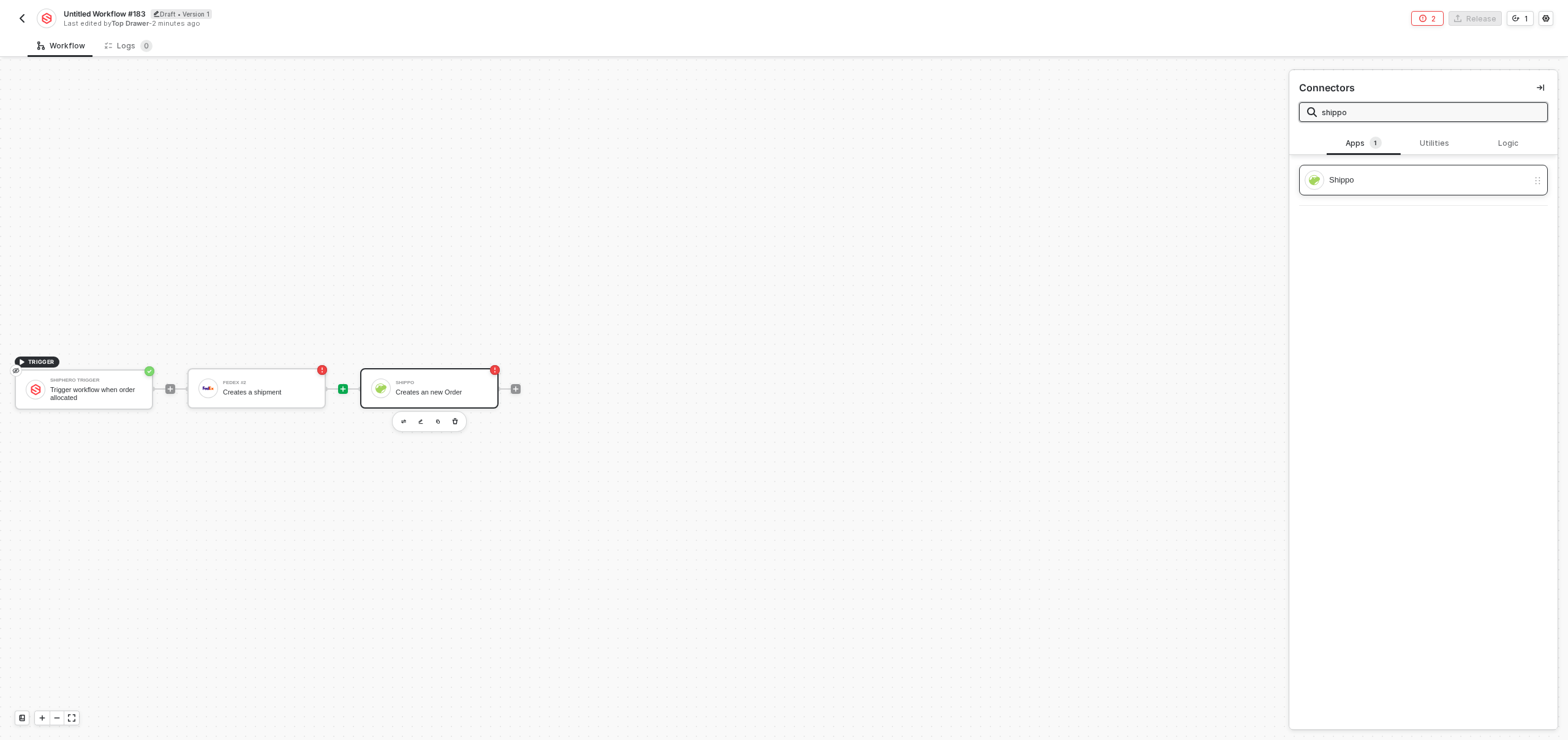
type input "shippo"
click at [1394, 181] on div "Shippo" at bounding box center [1429, 180] width 199 height 13
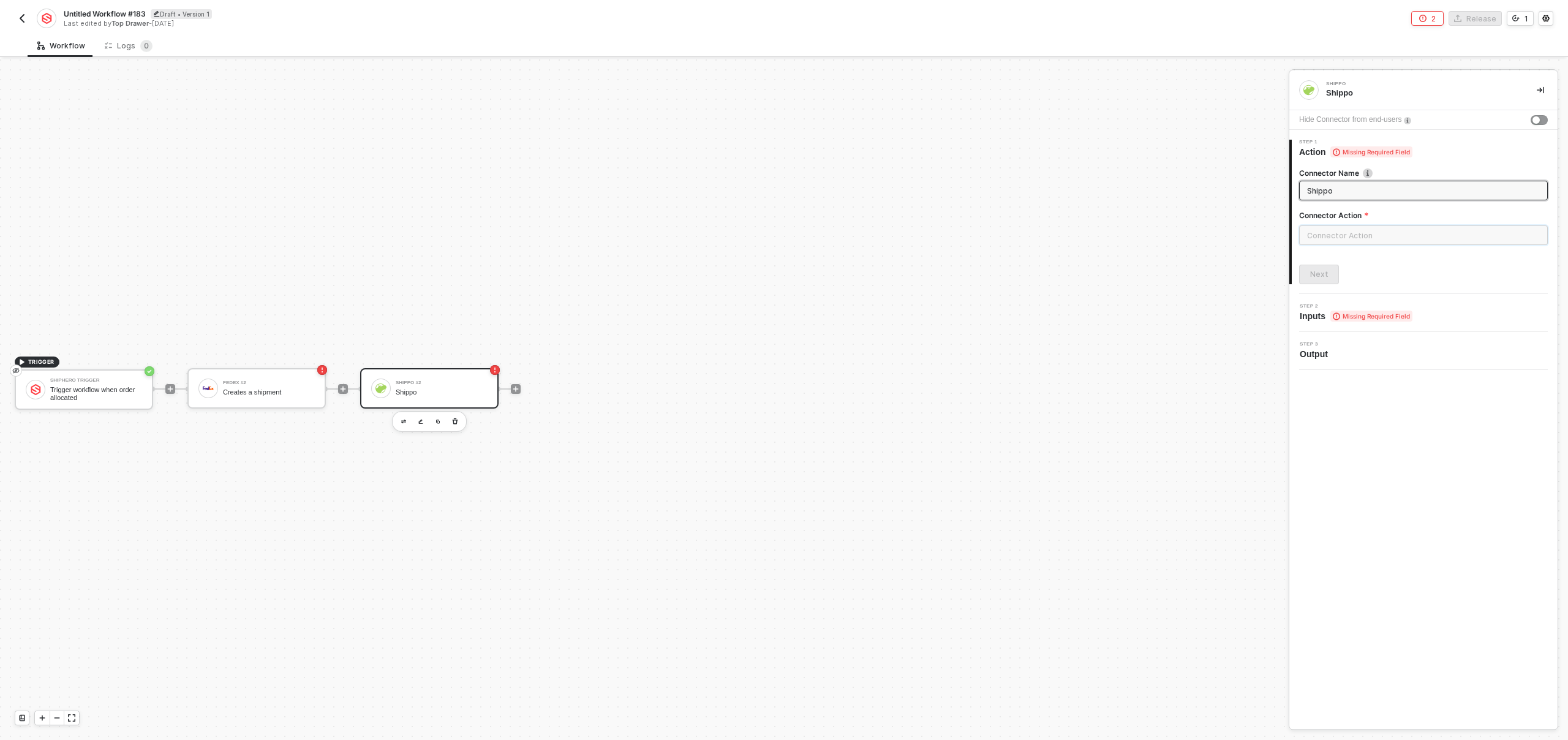
click at [1366, 236] on input "text" at bounding box center [1424, 235] width 249 height 19
click at [1194, 247] on div "Address" at bounding box center [1189, 246] width 178 height 11
click at [1176, 267] on div "Validate an Address" at bounding box center [1189, 269] width 178 height 11
type input "Validates an Address"
type input "Address - Validate an Address"
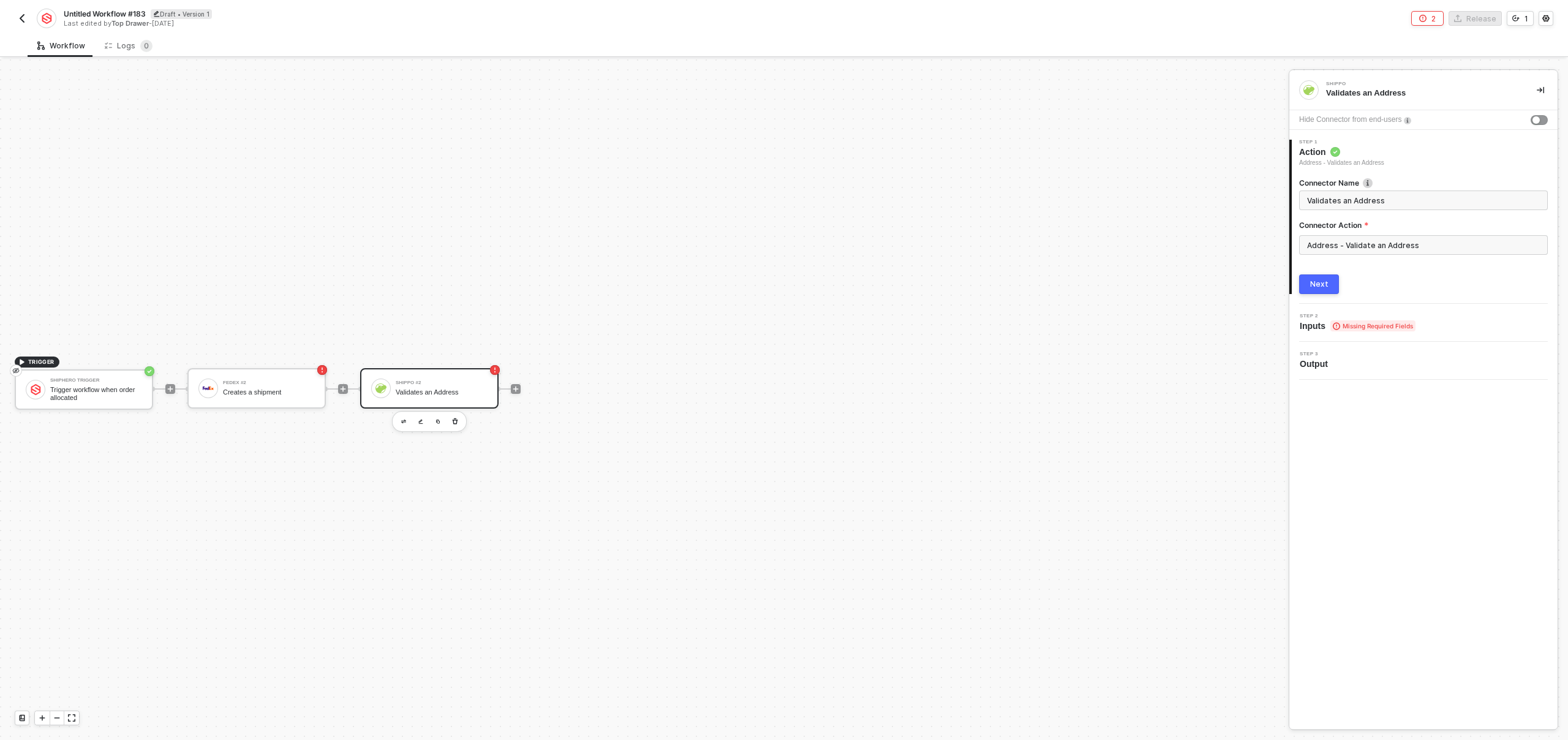
click at [1315, 281] on div "Next" at bounding box center [1319, 284] width 19 height 10
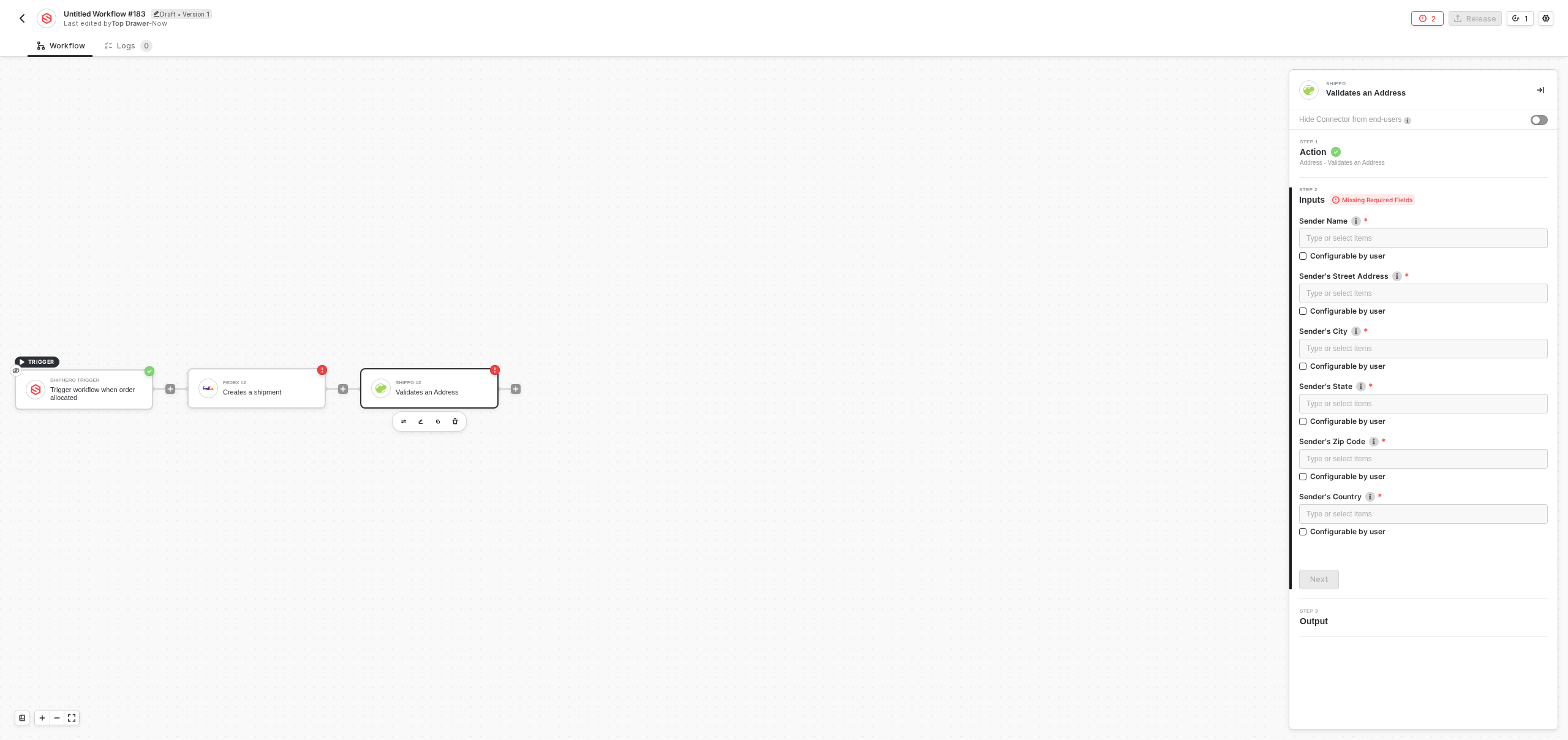
click at [20, 20] on img "button" at bounding box center [22, 18] width 10 height 10
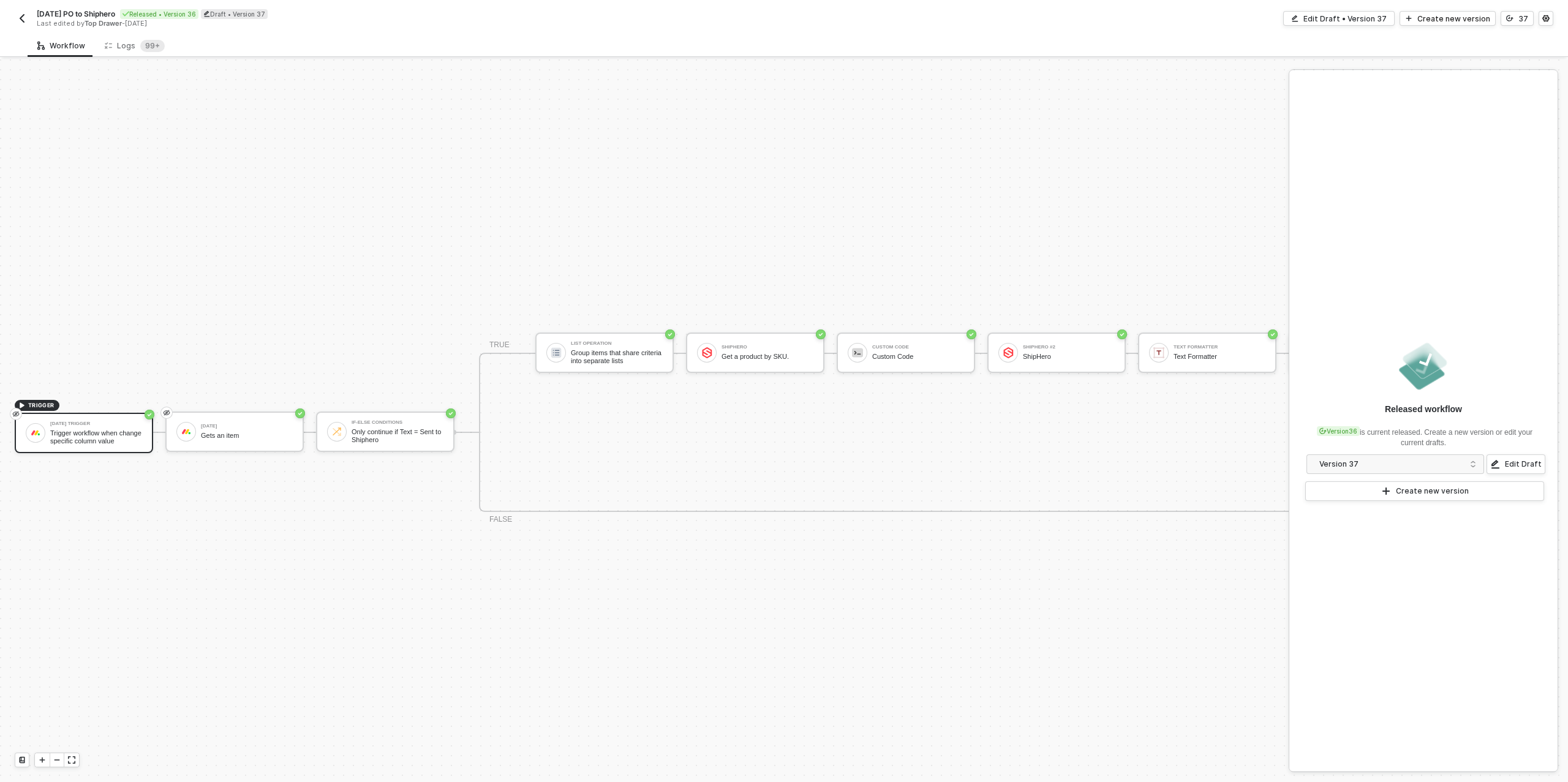
scroll to position [22, 0]
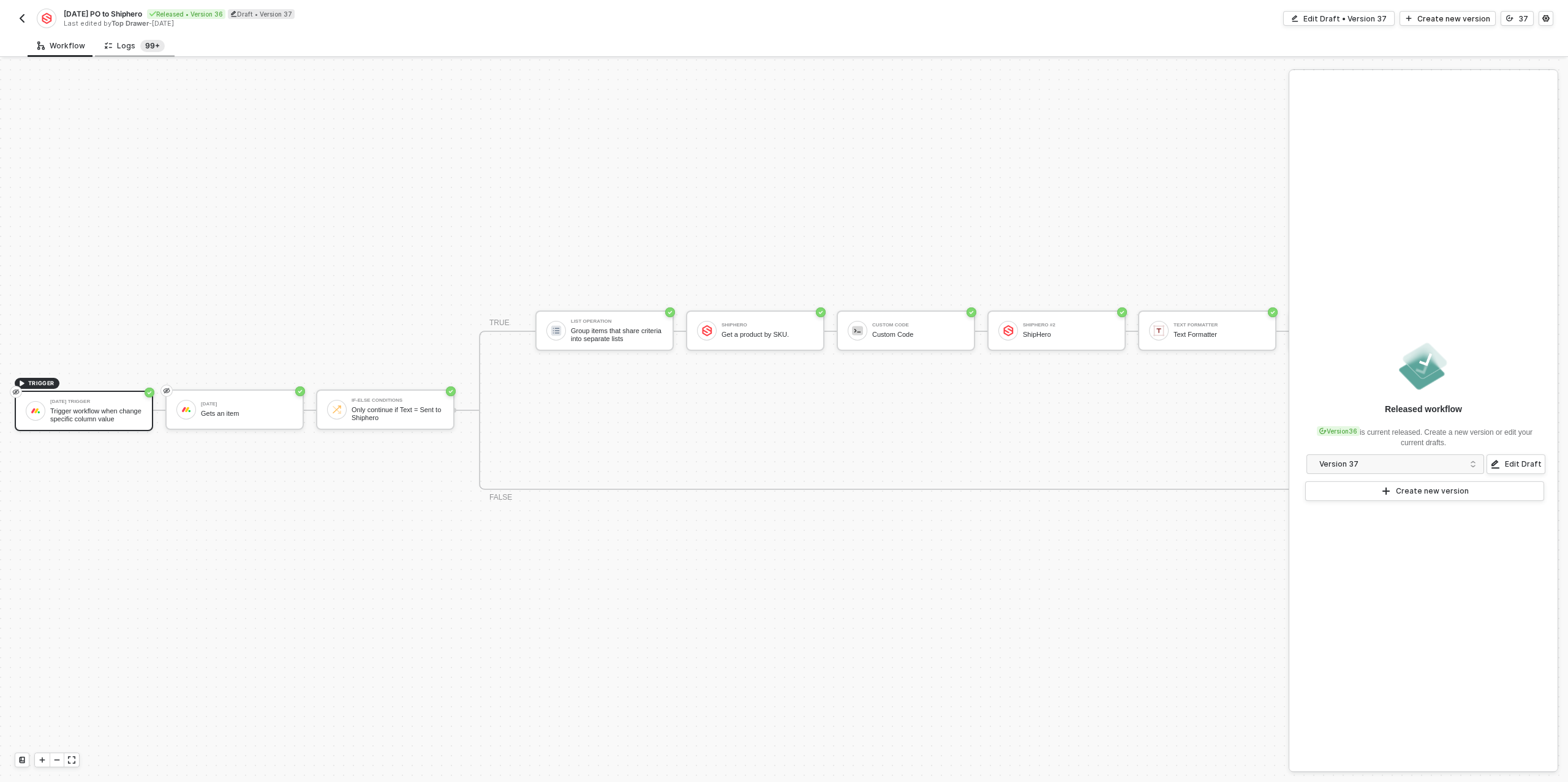
click at [156, 47] on sup "99+" at bounding box center [152, 46] width 25 height 12
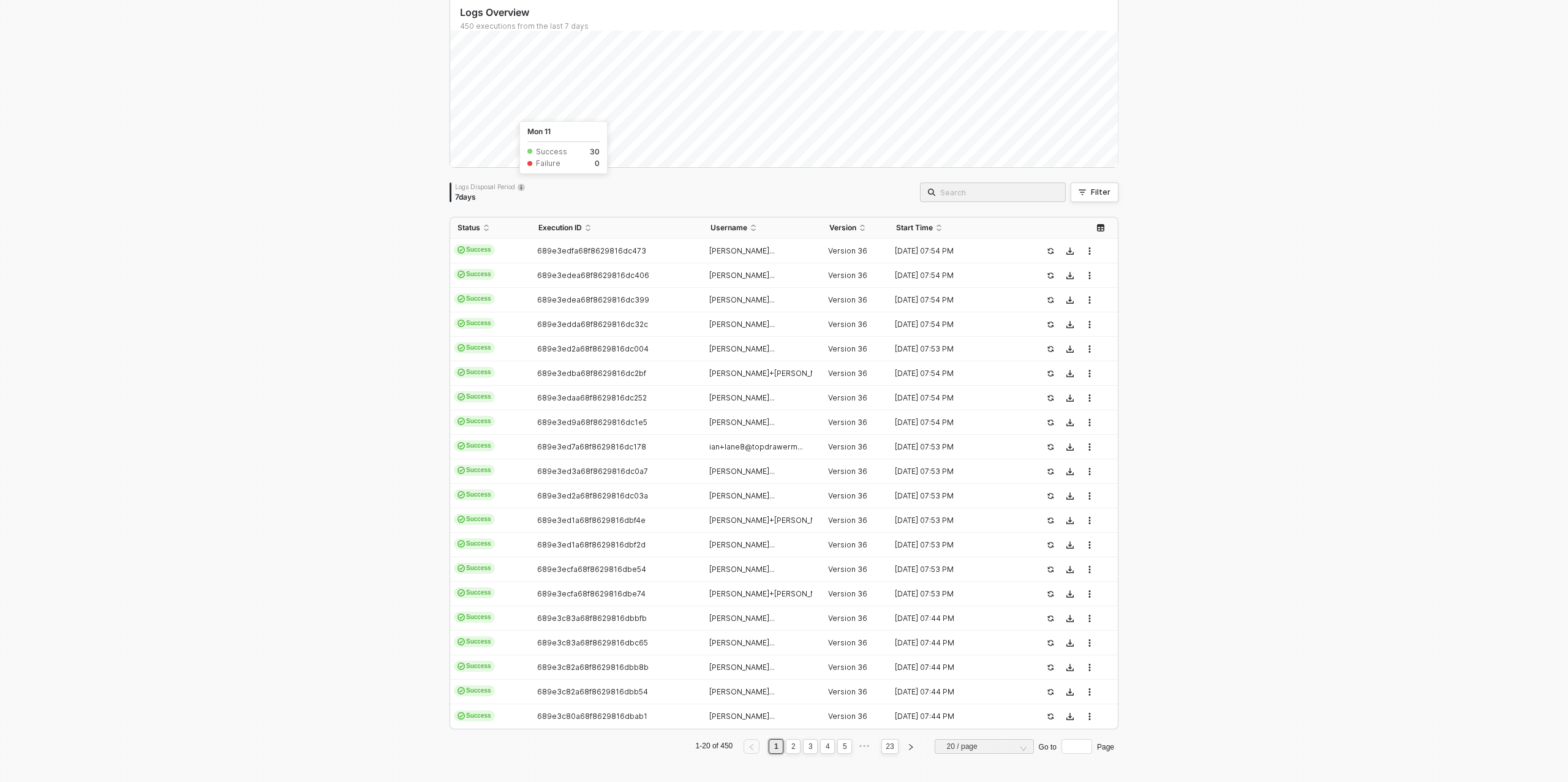
scroll to position [0, 0]
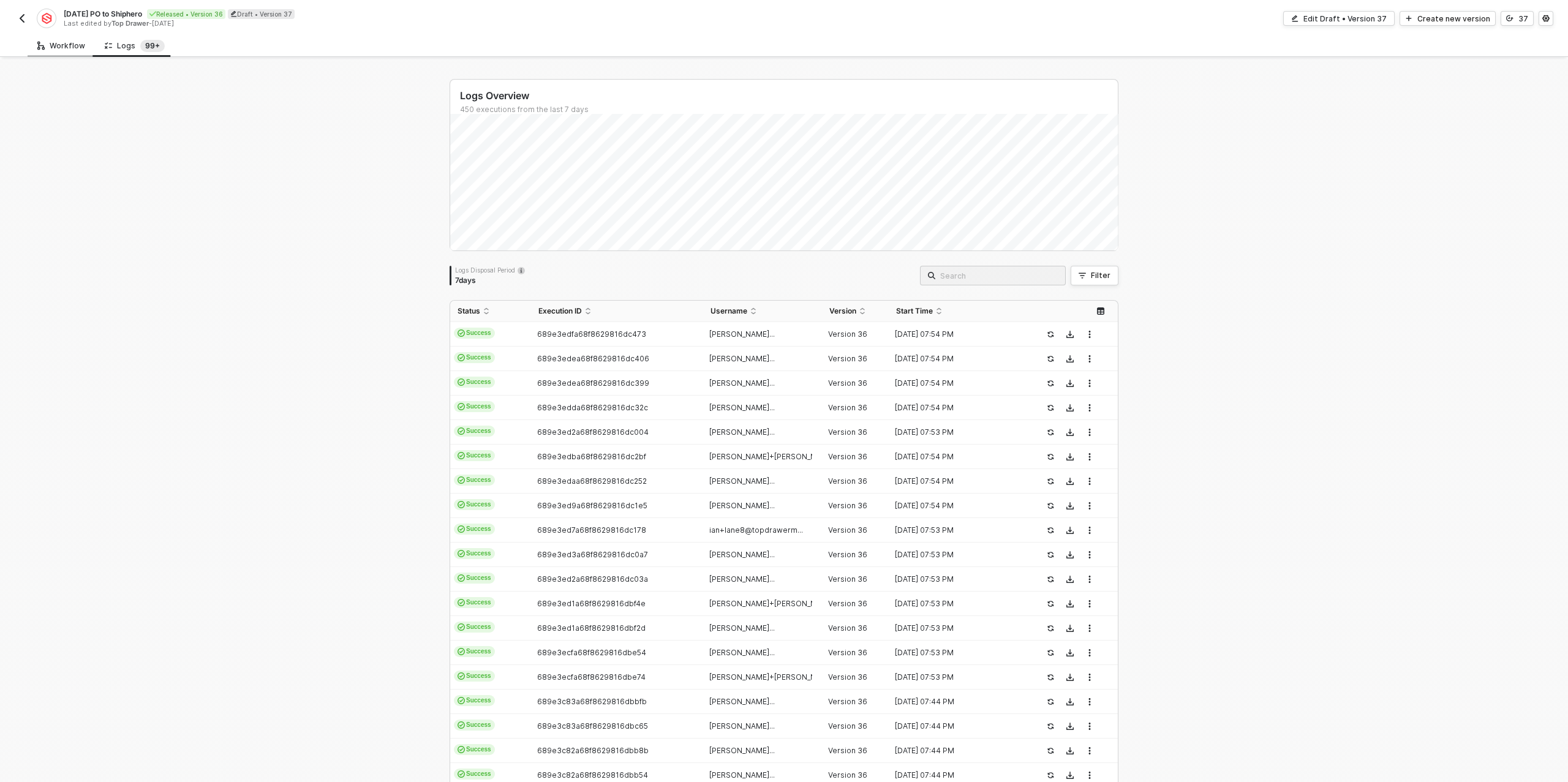
click at [60, 53] on div "Workflow" at bounding box center [60, 46] width 67 height 23
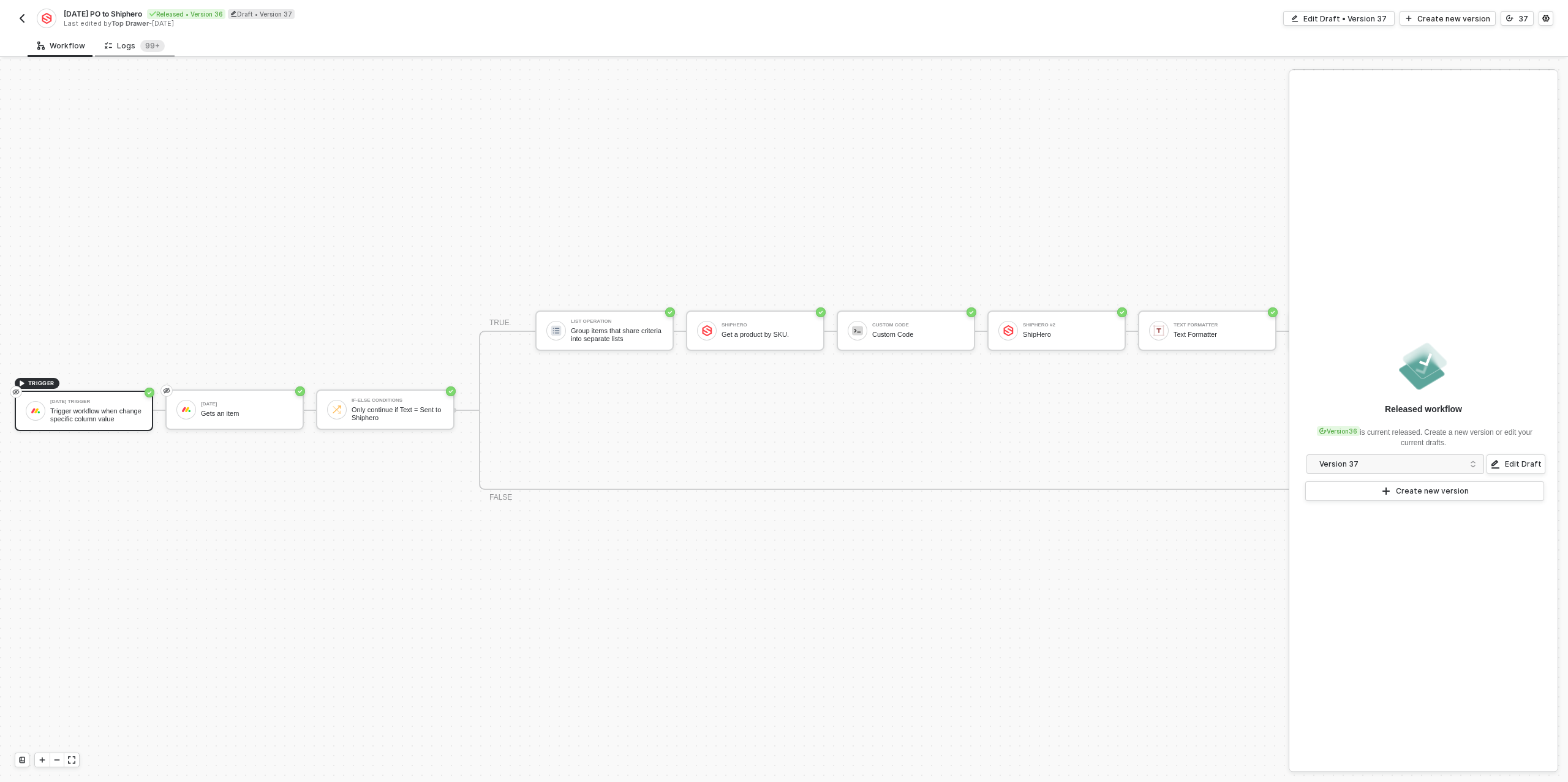
click at [126, 44] on div "Logs 99+" at bounding box center [135, 46] width 60 height 12
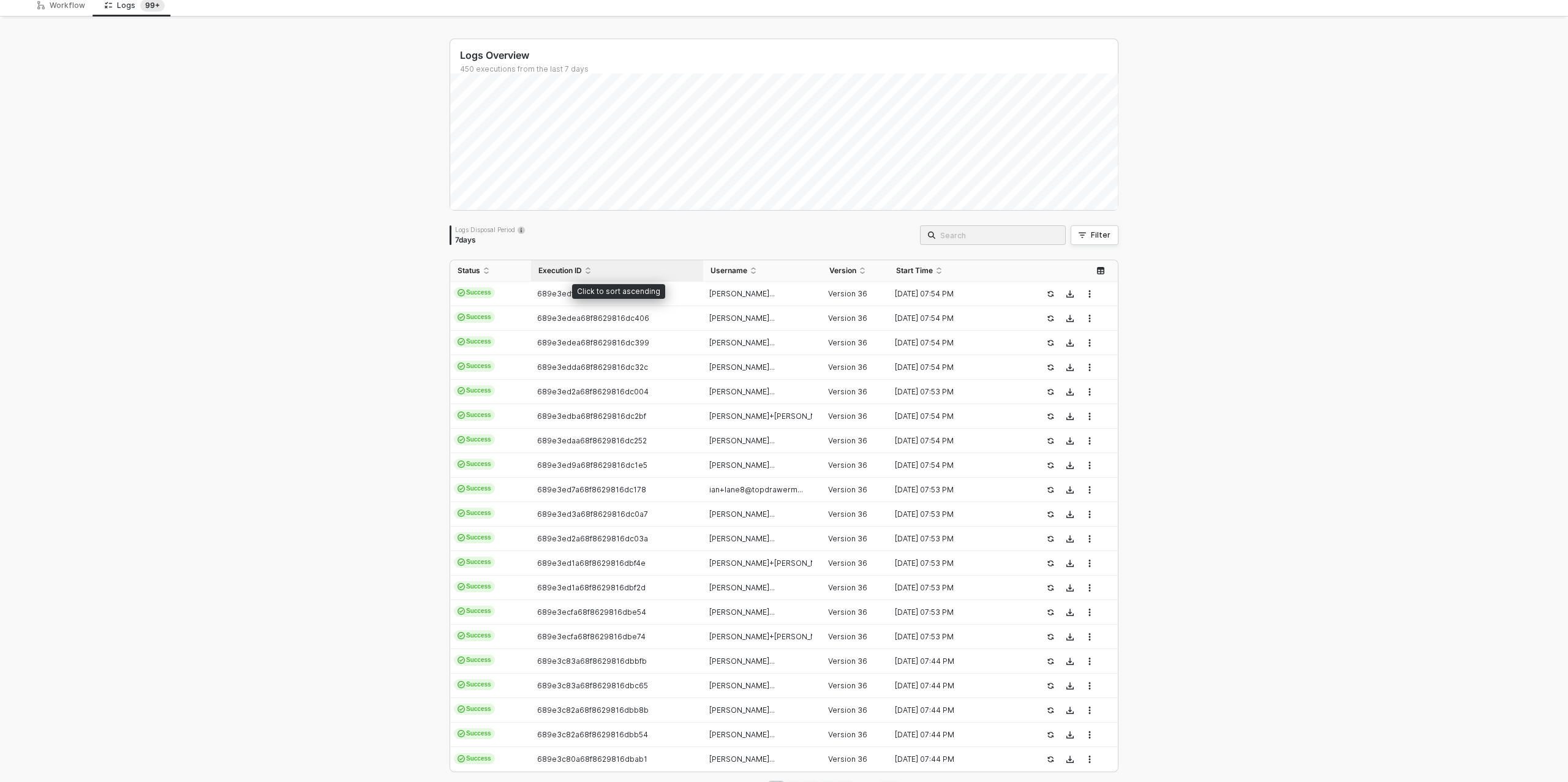
scroll to position [83, 0]
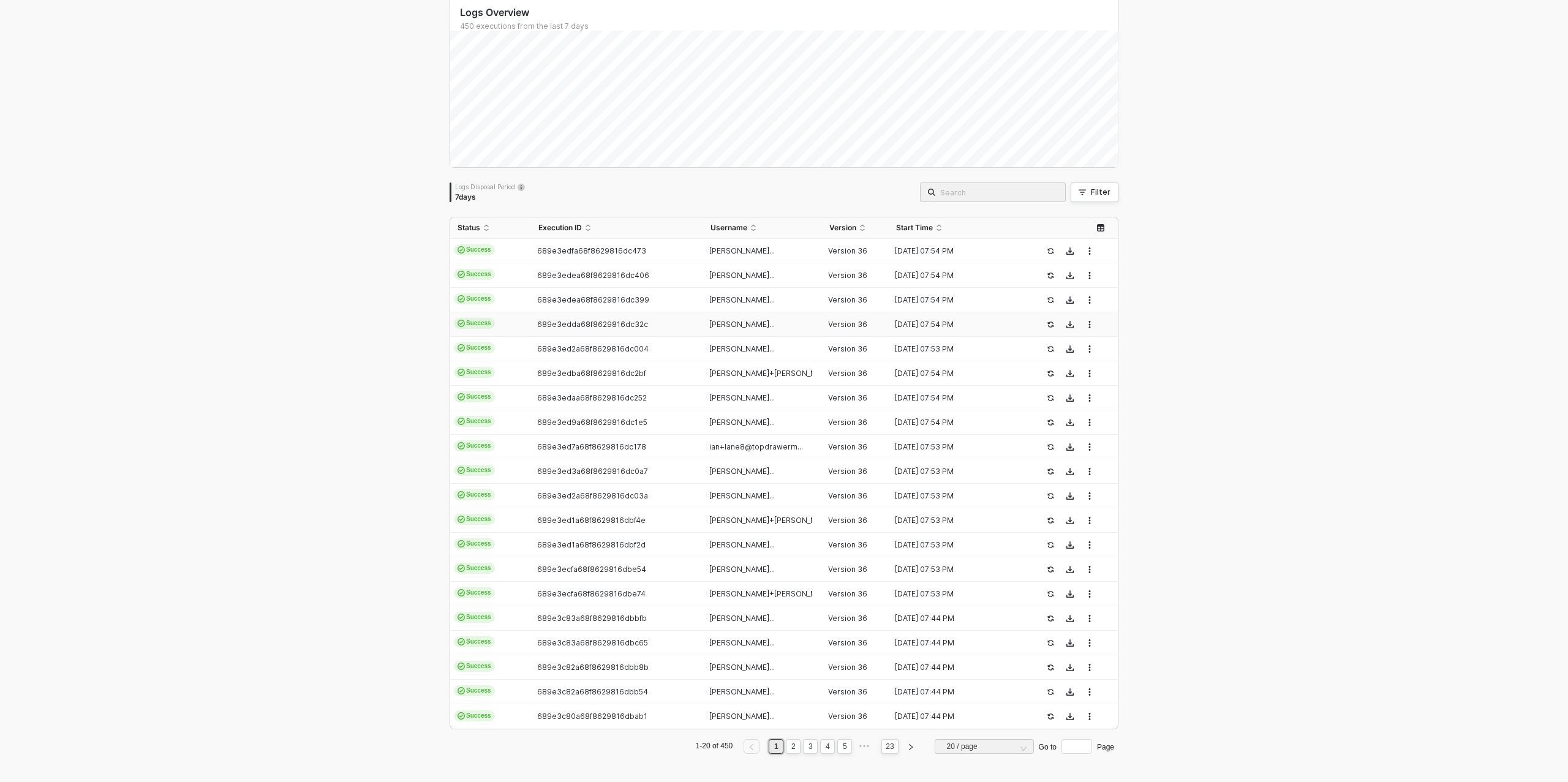
click at [705, 324] on div "ian+anjuna@topdrawer..." at bounding box center [758, 324] width 110 height 10
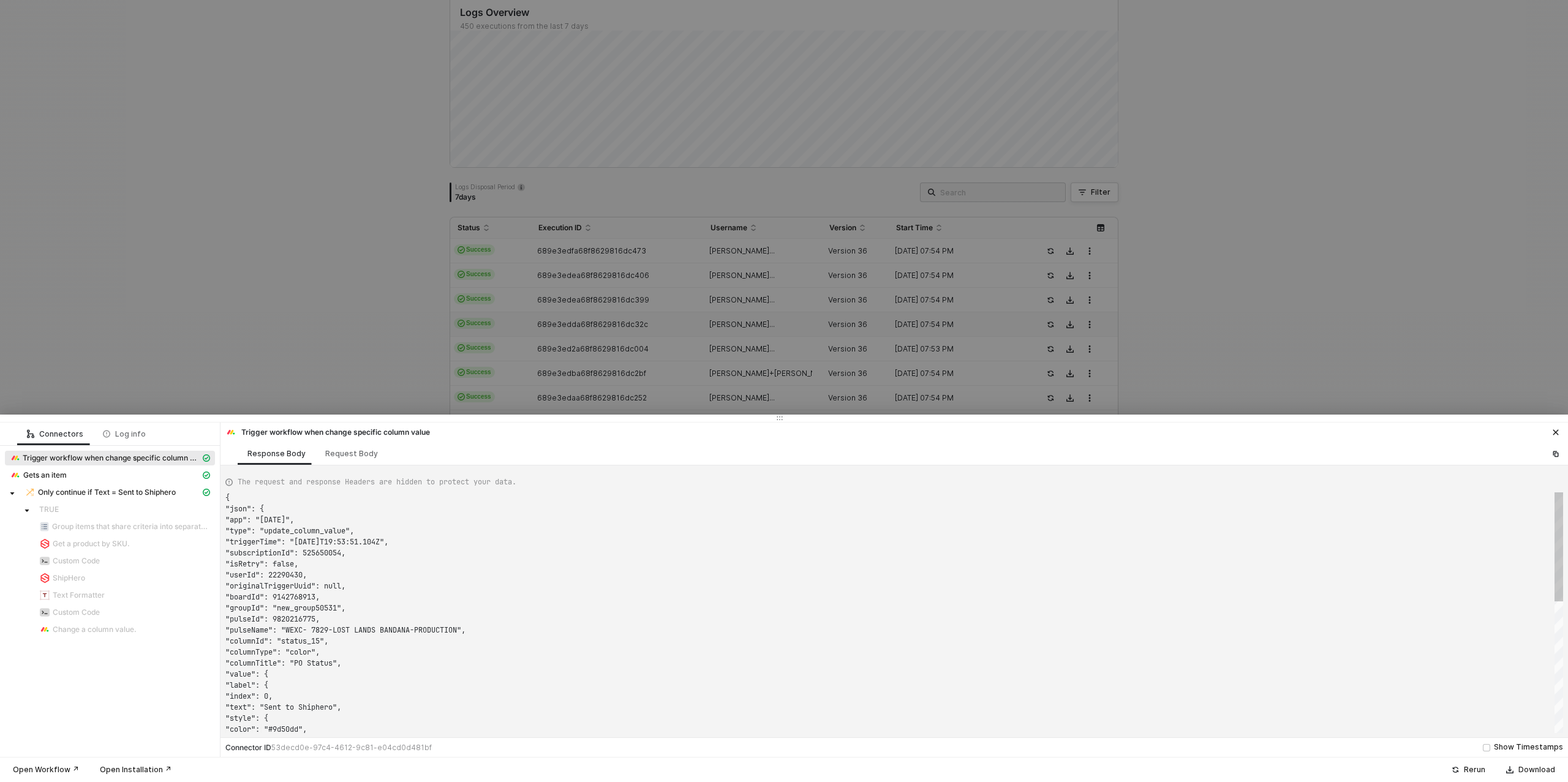
scroll to position [110, 0]
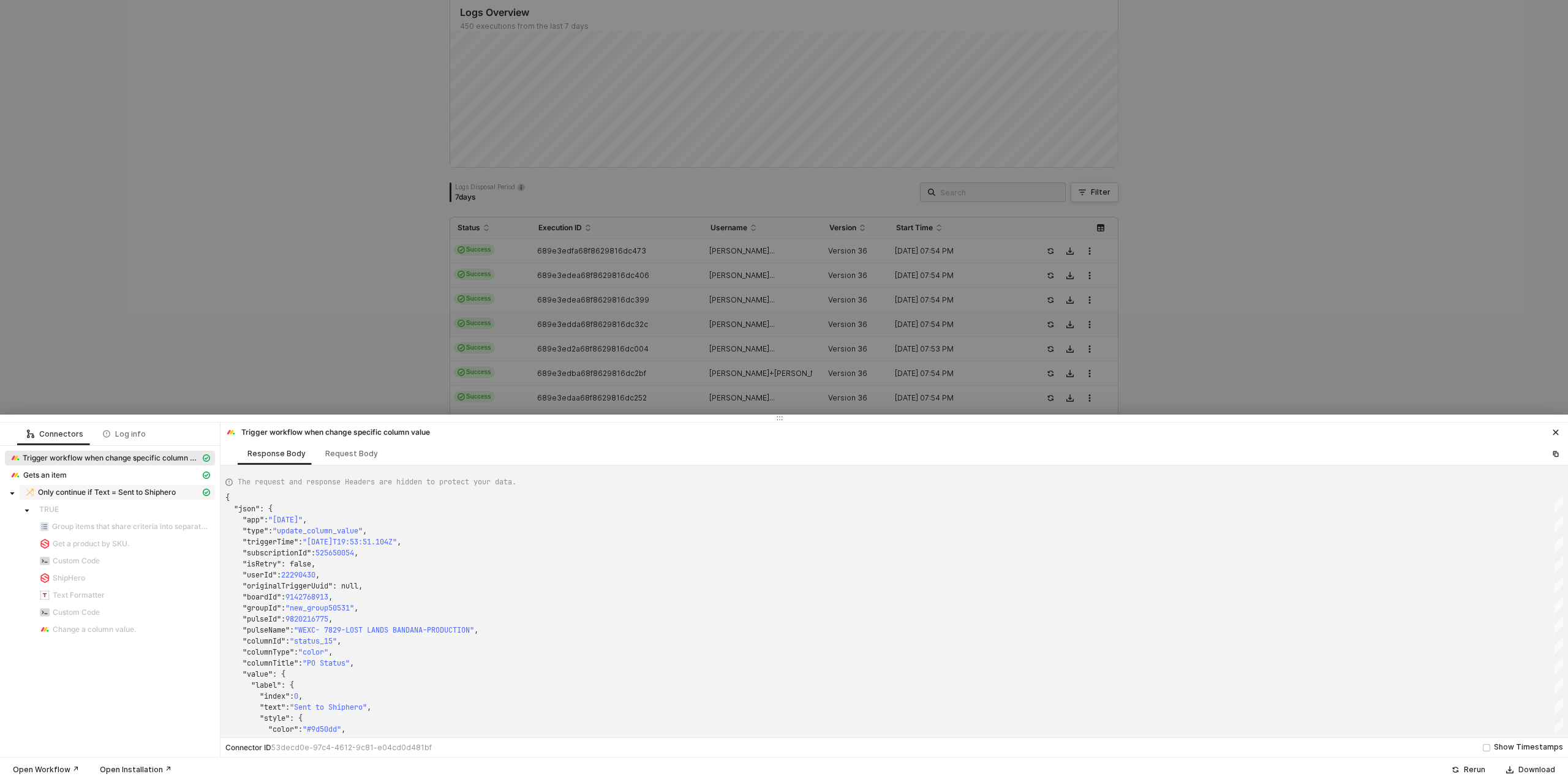
click at [84, 492] on span "Only continue if Text = Sent to Shiphero" at bounding box center [106, 492] width 138 height 10
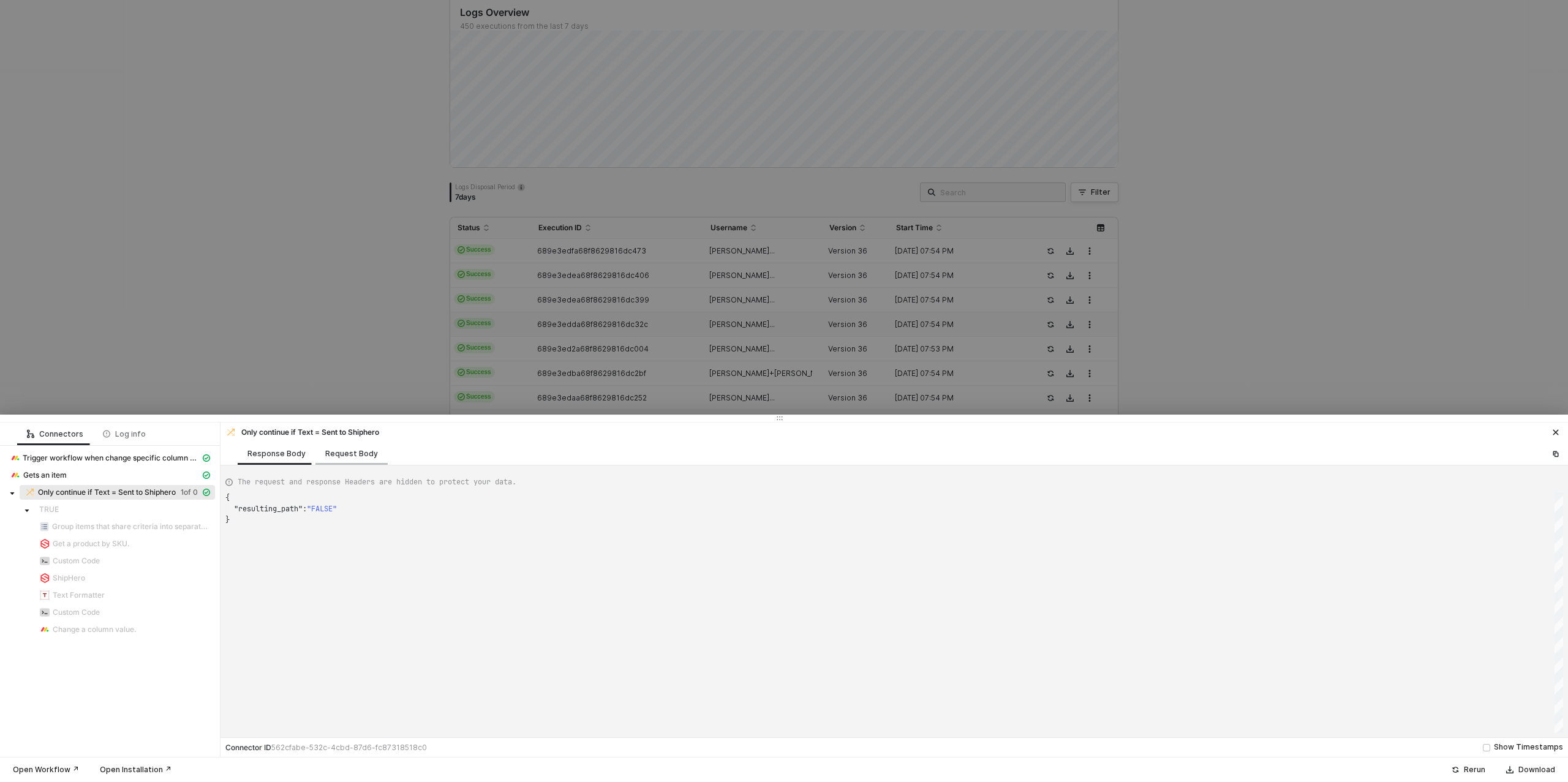
click at [340, 457] on div "Request Body" at bounding box center [351, 454] width 53 height 10
type textarea "{ "conditionSets": [ { "uuid": "49e4eef0-cfb1-4b1b-e0f7-2357fcddcadb", "conditi…"
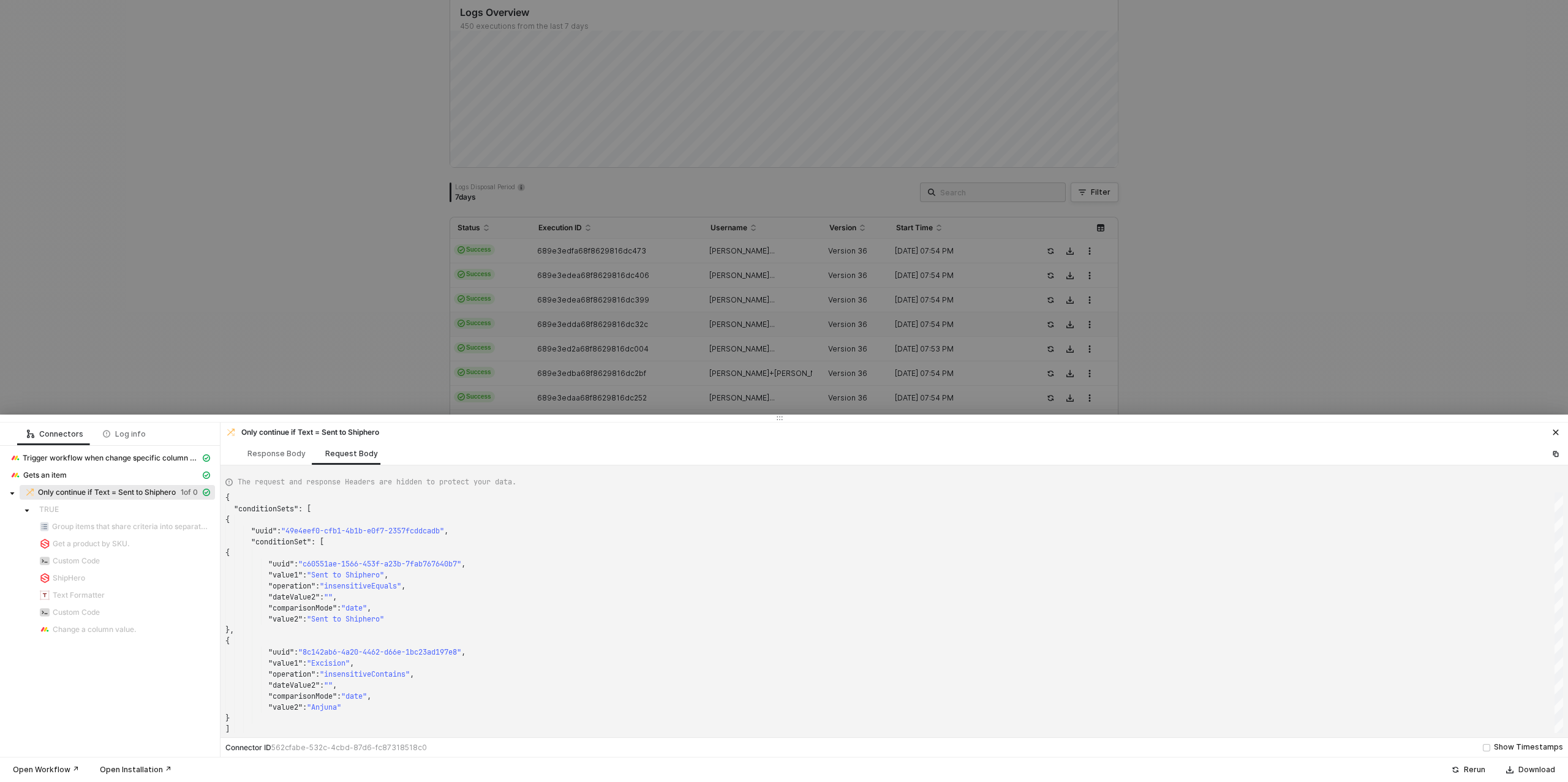
click at [97, 377] on div at bounding box center [784, 391] width 1568 height 782
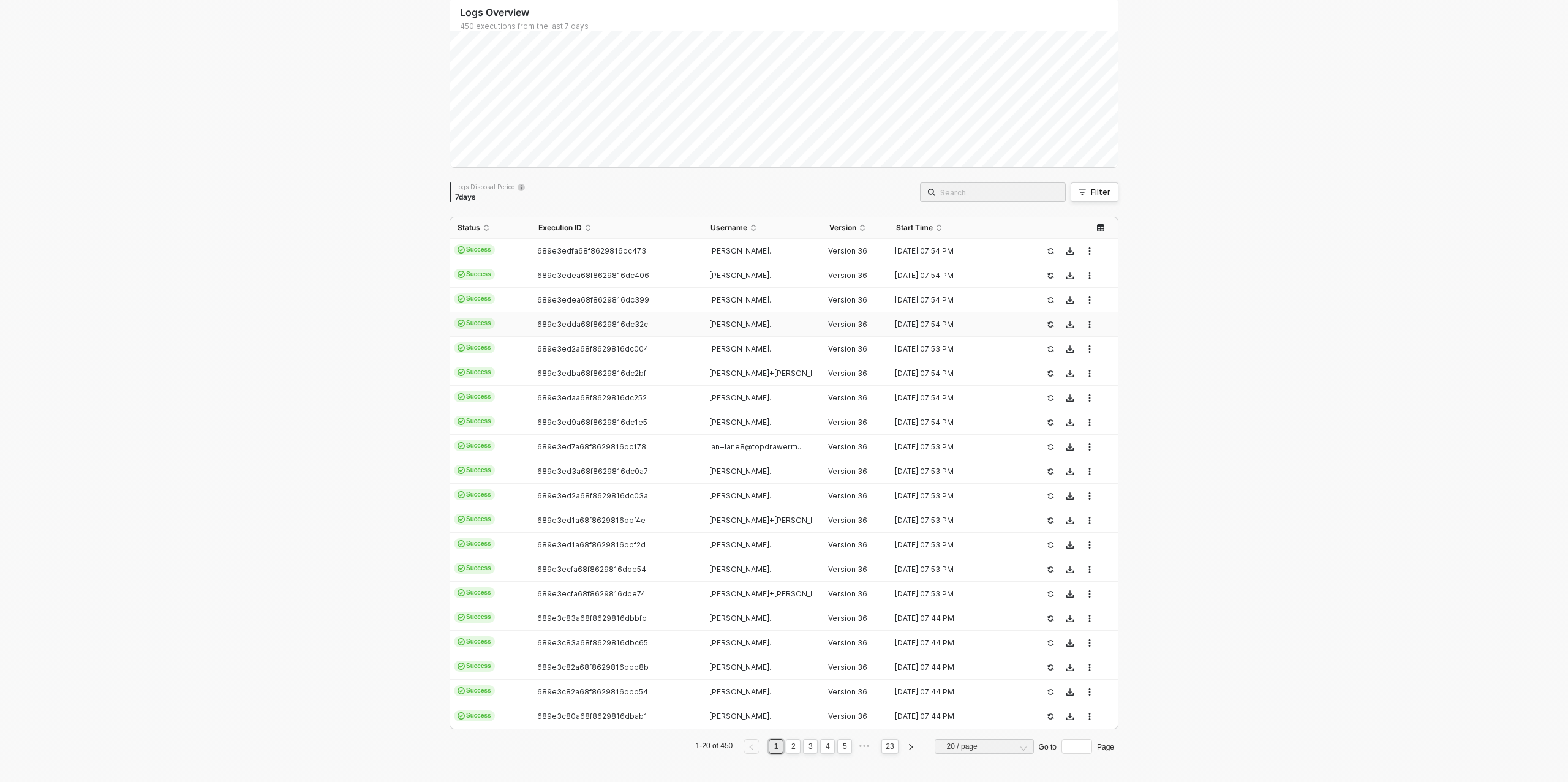
click at [754, 328] on td "ian+anjuna@topdrawer..." at bounding box center [763, 324] width 120 height 25
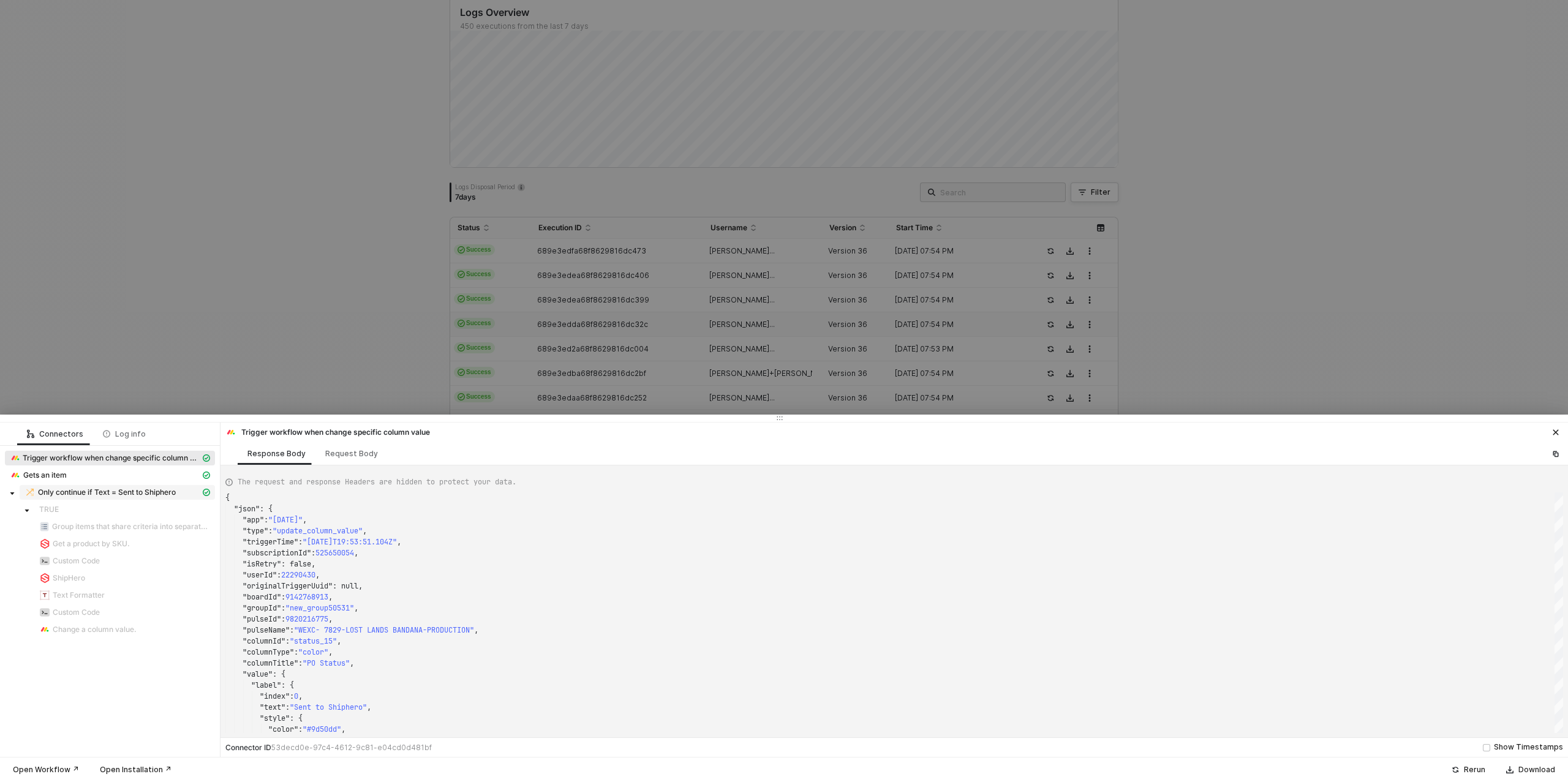
click at [124, 493] on span "Only continue if Text = Sent to Shiphero" at bounding box center [106, 492] width 138 height 10
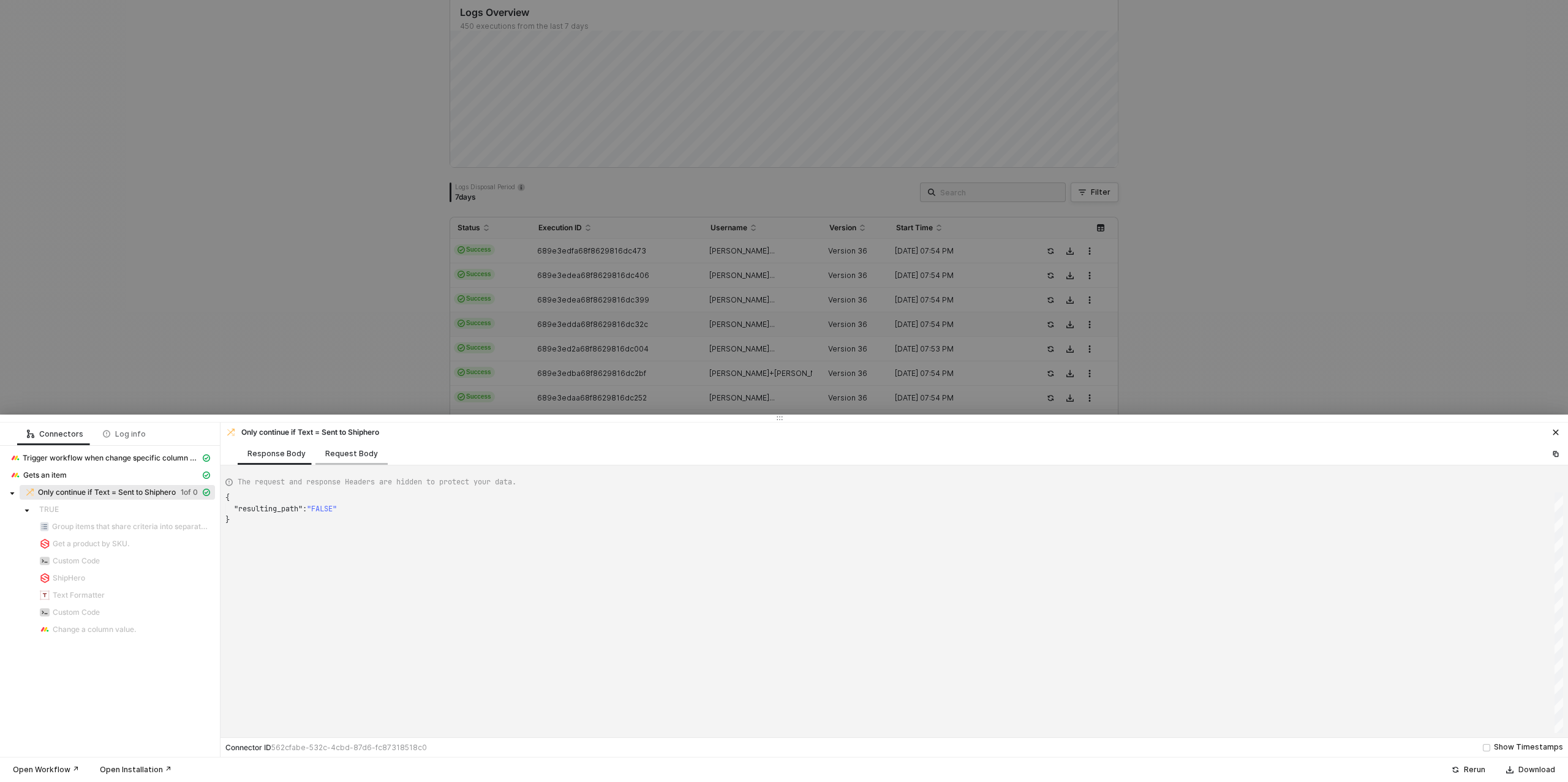
click at [348, 450] on div "Request Body" at bounding box center [351, 454] width 53 height 10
type textarea "{ "conditionSets": [ { "uuid": "49e4eef0-cfb1-4b1b-e0f7-2357fcddcadb", "conditi…"
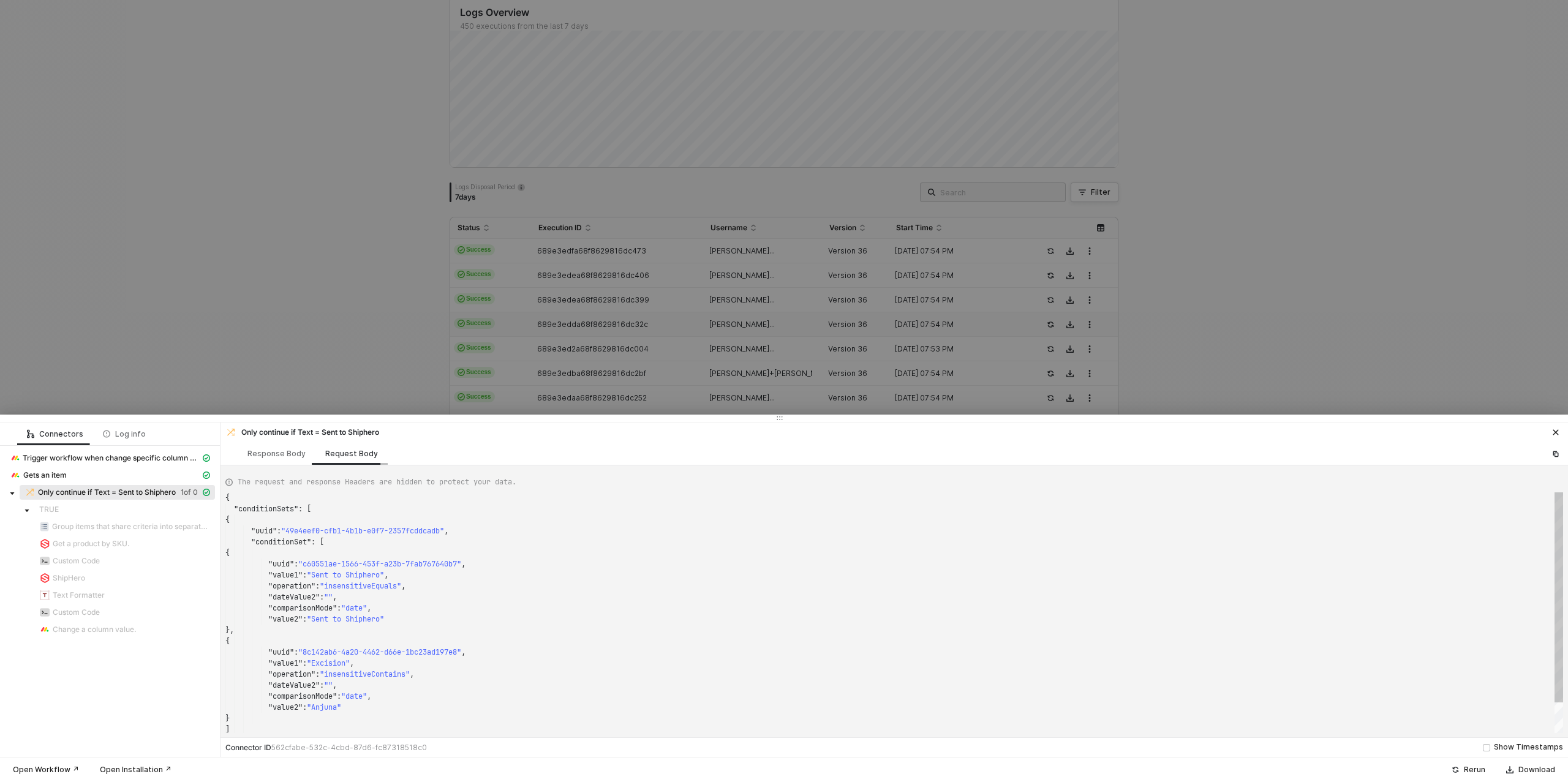
scroll to position [110, 0]
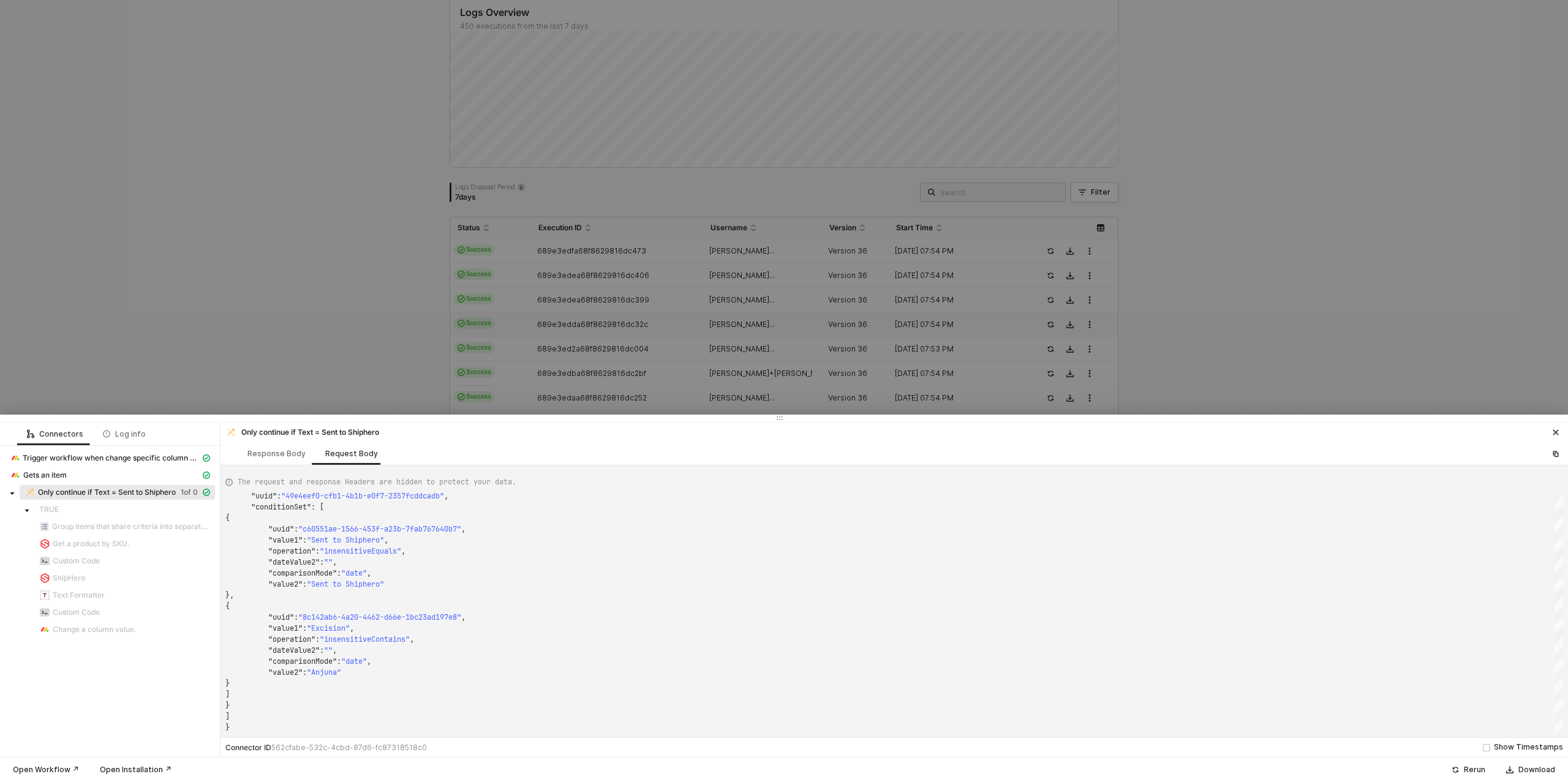
click at [813, 108] on div at bounding box center [784, 391] width 1568 height 782
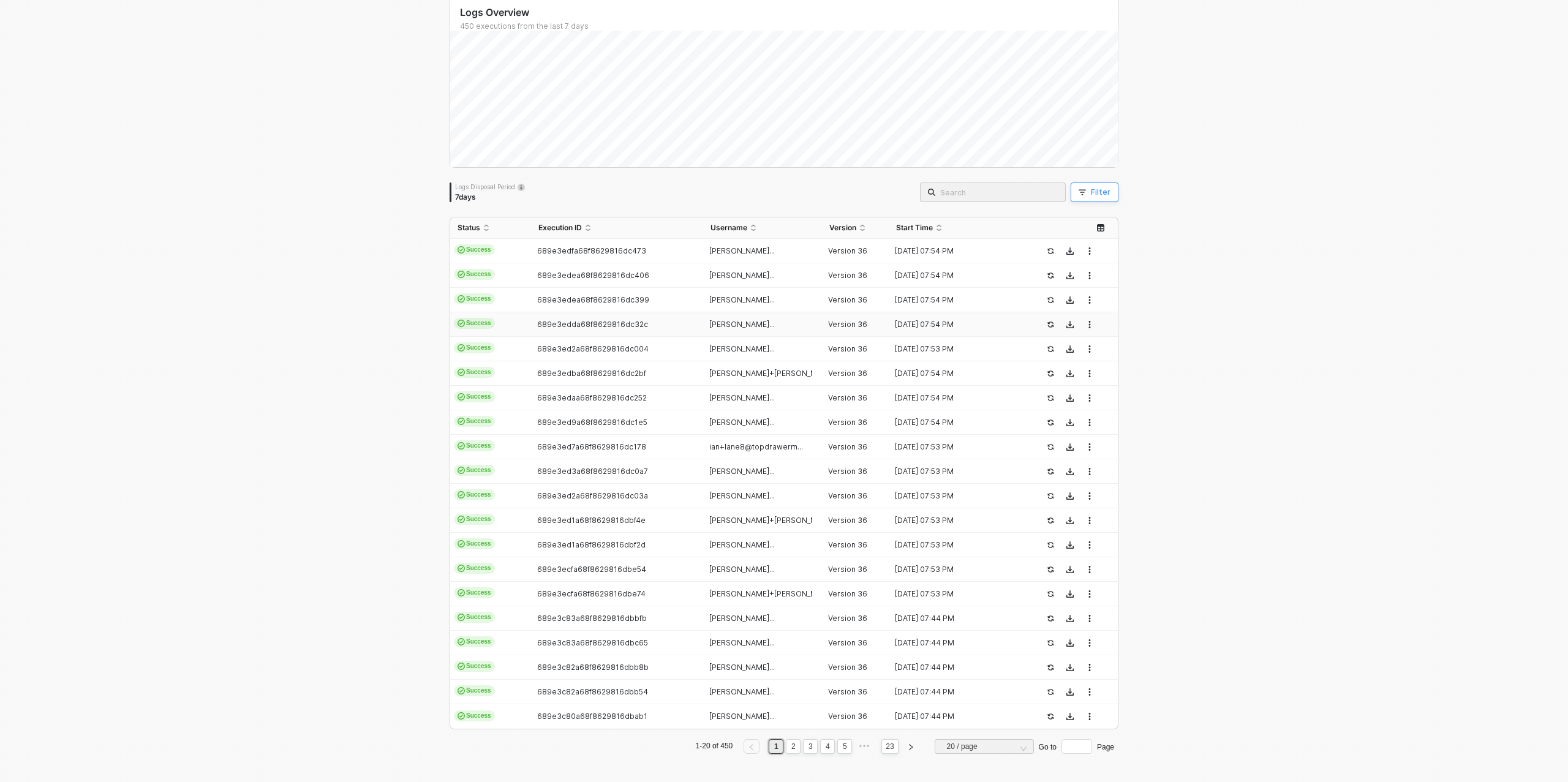
click at [1097, 189] on div "Filter" at bounding box center [1100, 192] width 19 height 10
click at [1171, 250] on span at bounding box center [1197, 248] width 93 height 19
drag, startPoint x: 1184, startPoint y: 357, endPoint x: 1239, endPoint y: 315, distance: 69.2
click at [1185, 356] on div "User ID" at bounding box center [1171, 361] width 38 height 10
click at [1291, 245] on span at bounding box center [1303, 248] width 93 height 19
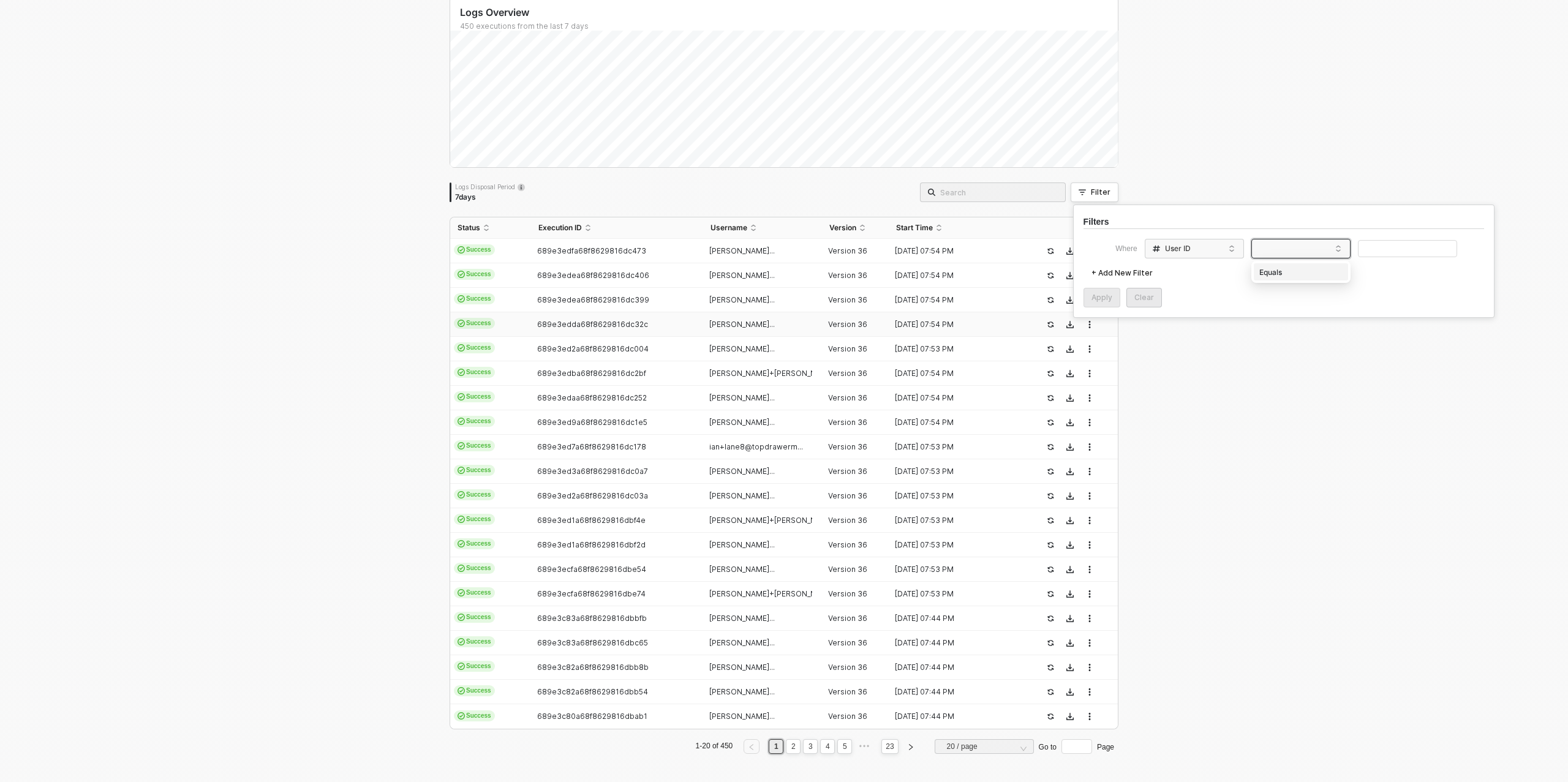
click at [1282, 272] on div "Equals" at bounding box center [1301, 272] width 88 height 19
click at [1379, 247] on input "text" at bounding box center [1407, 248] width 99 height 18
click at [1103, 298] on div "Apply" at bounding box center [1101, 298] width 21 height 10
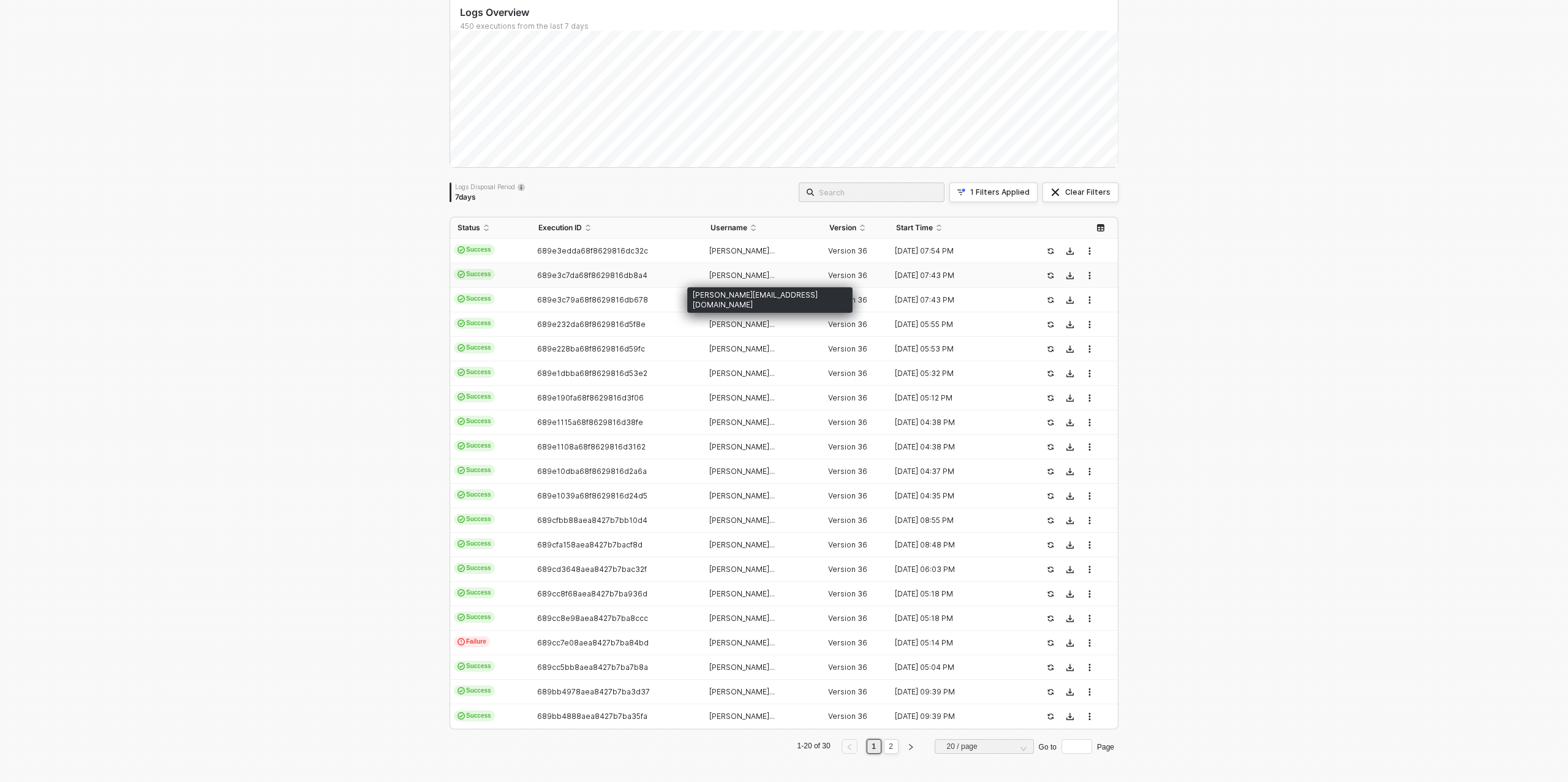
click at [734, 272] on span "ian+anjuna@topdrawer..." at bounding box center [742, 275] width 66 height 9
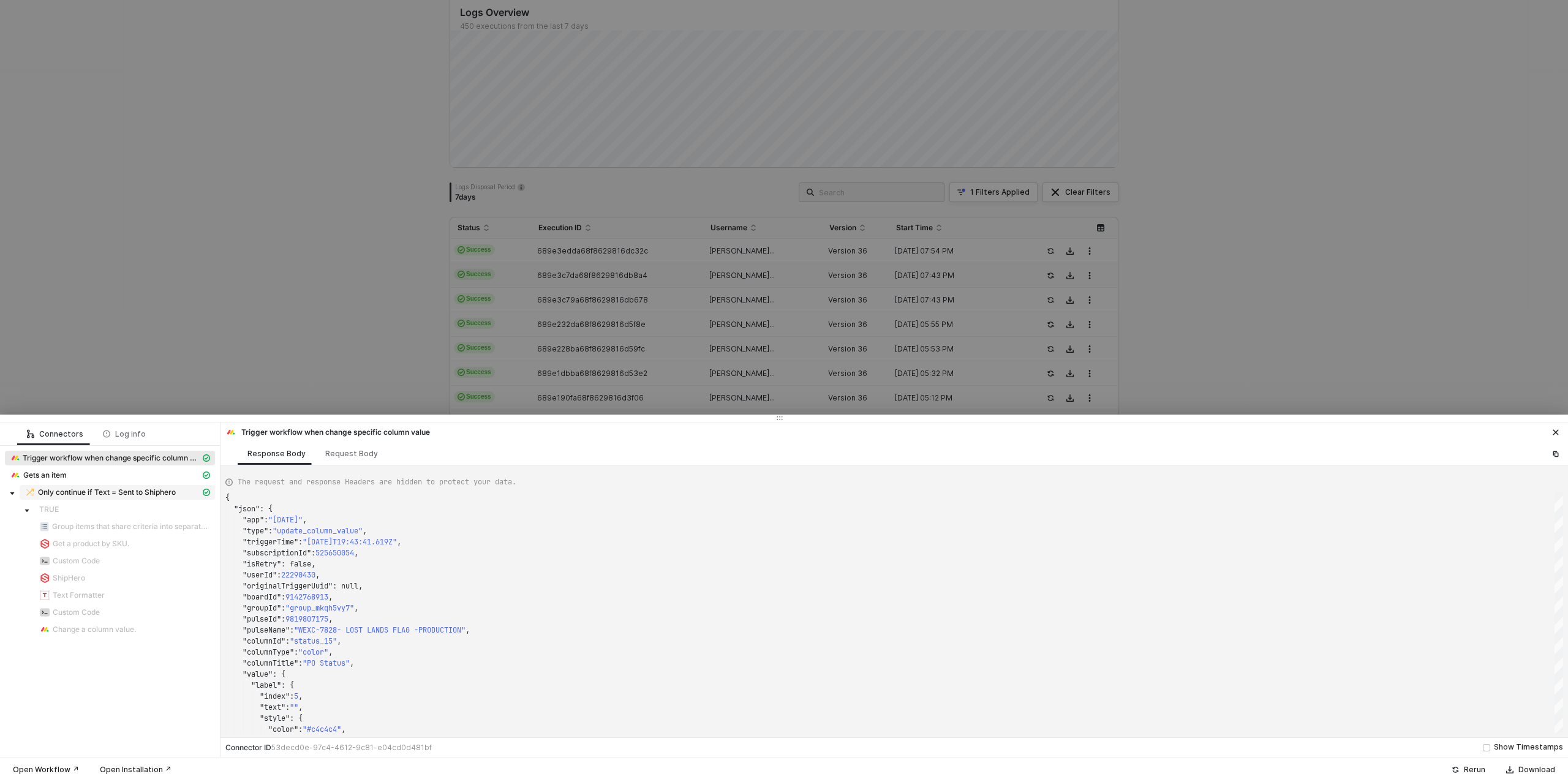
drag, startPoint x: 151, startPoint y: 488, endPoint x: 178, endPoint y: 484, distance: 27.3
click at [151, 488] on span "Only continue if Text = Sent to Shiphero" at bounding box center [106, 492] width 138 height 10
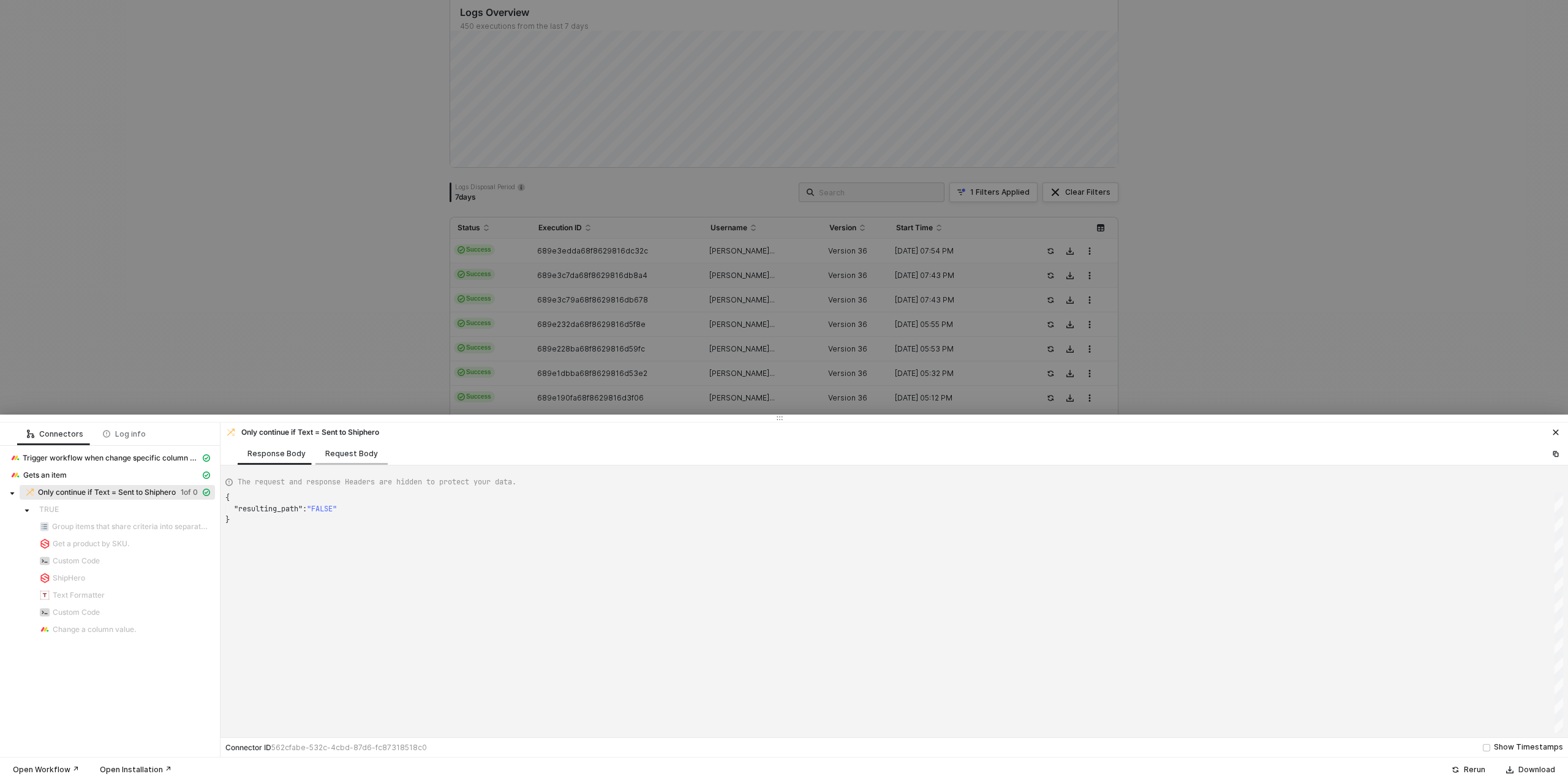
click at [345, 459] on div "Request Body" at bounding box center [352, 453] width 72 height 23
type textarea "{ "conditionSets": [ { "uuid": "49e4eef0-cfb1-4b1b-e0f7-2357fcddcadb", "conditi…"
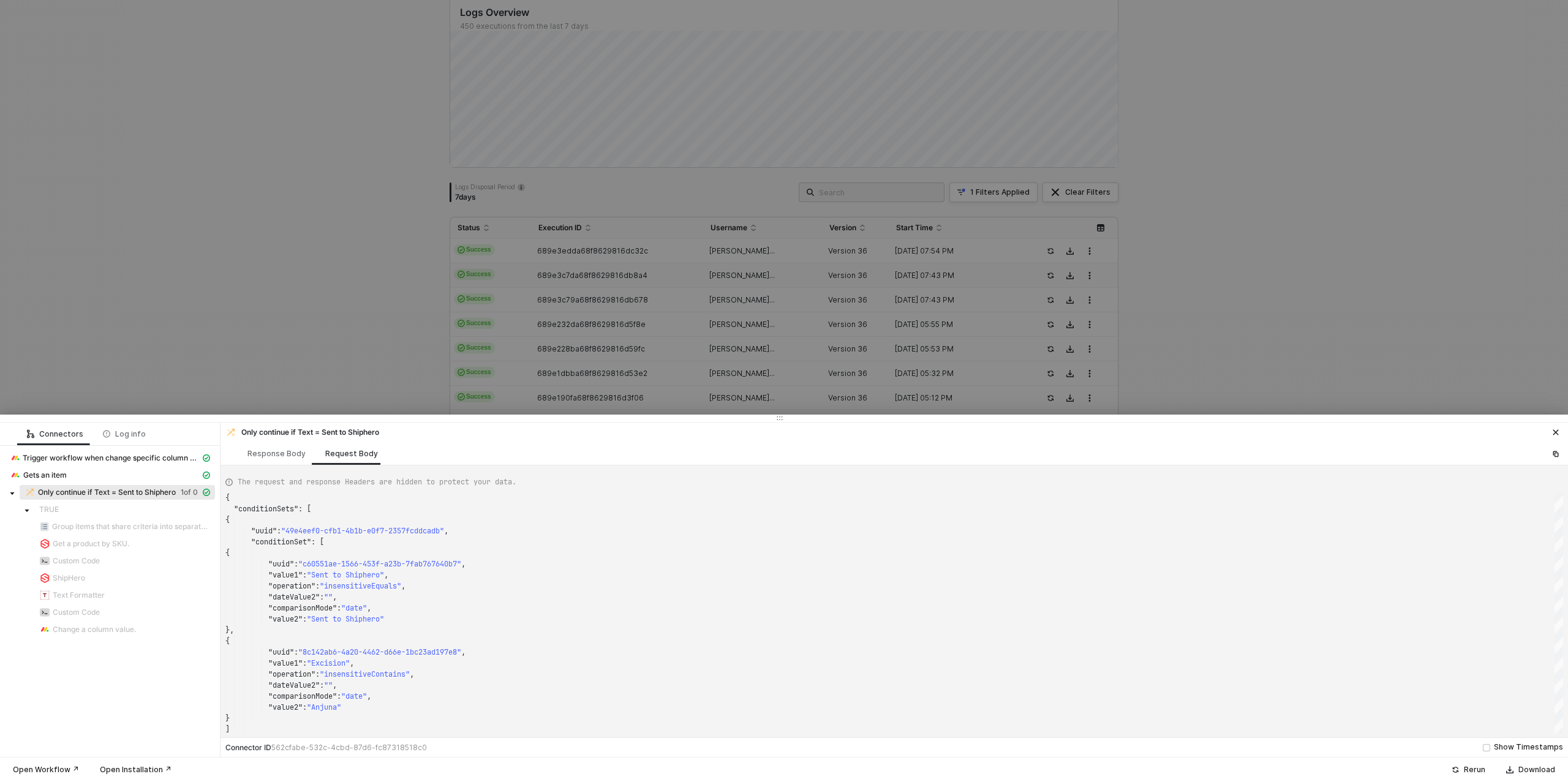
click at [334, 368] on div at bounding box center [784, 391] width 1568 height 782
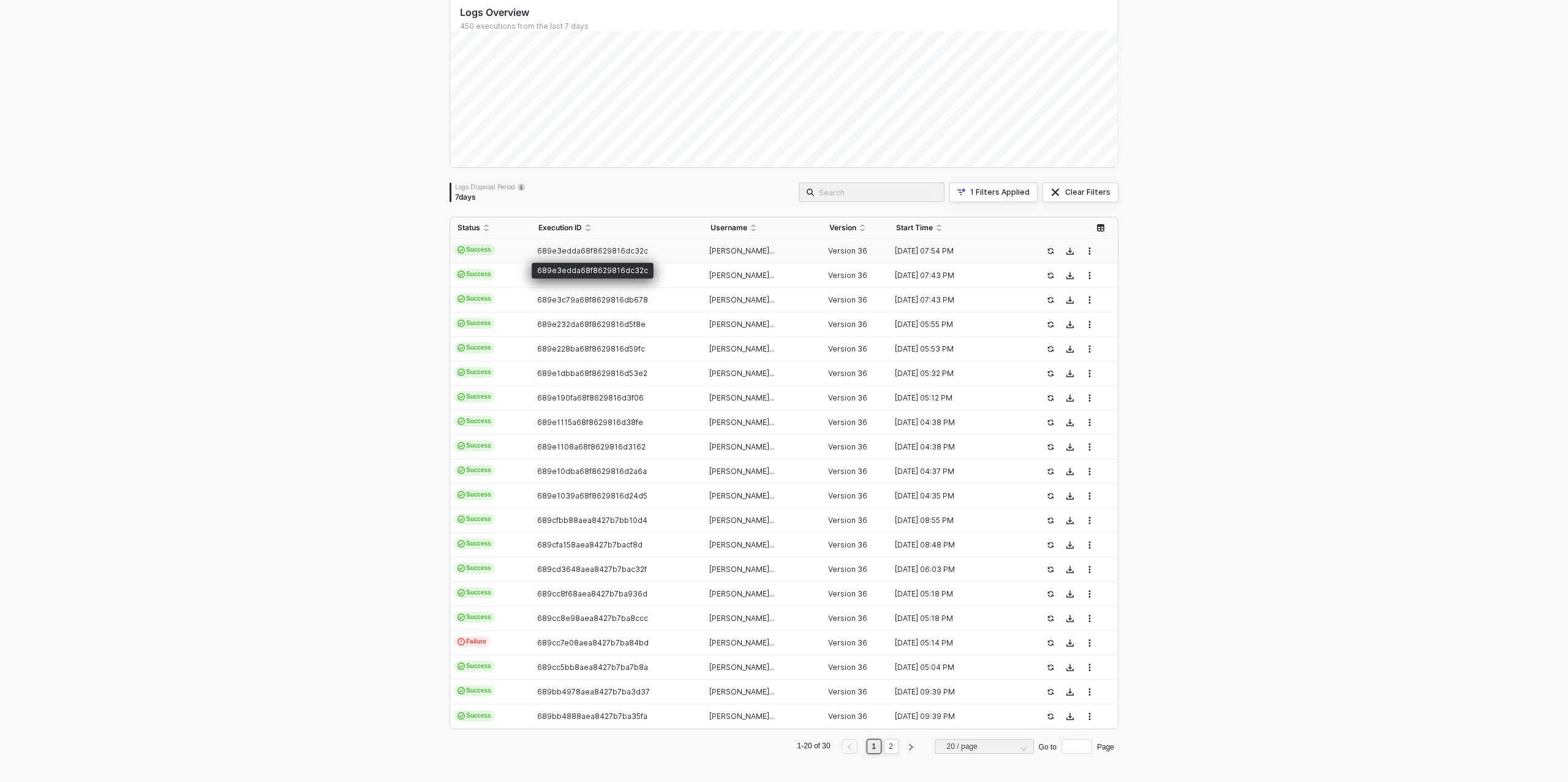
click at [606, 252] on span "689e3edda68f8629816dc32c" at bounding box center [592, 250] width 111 height 9
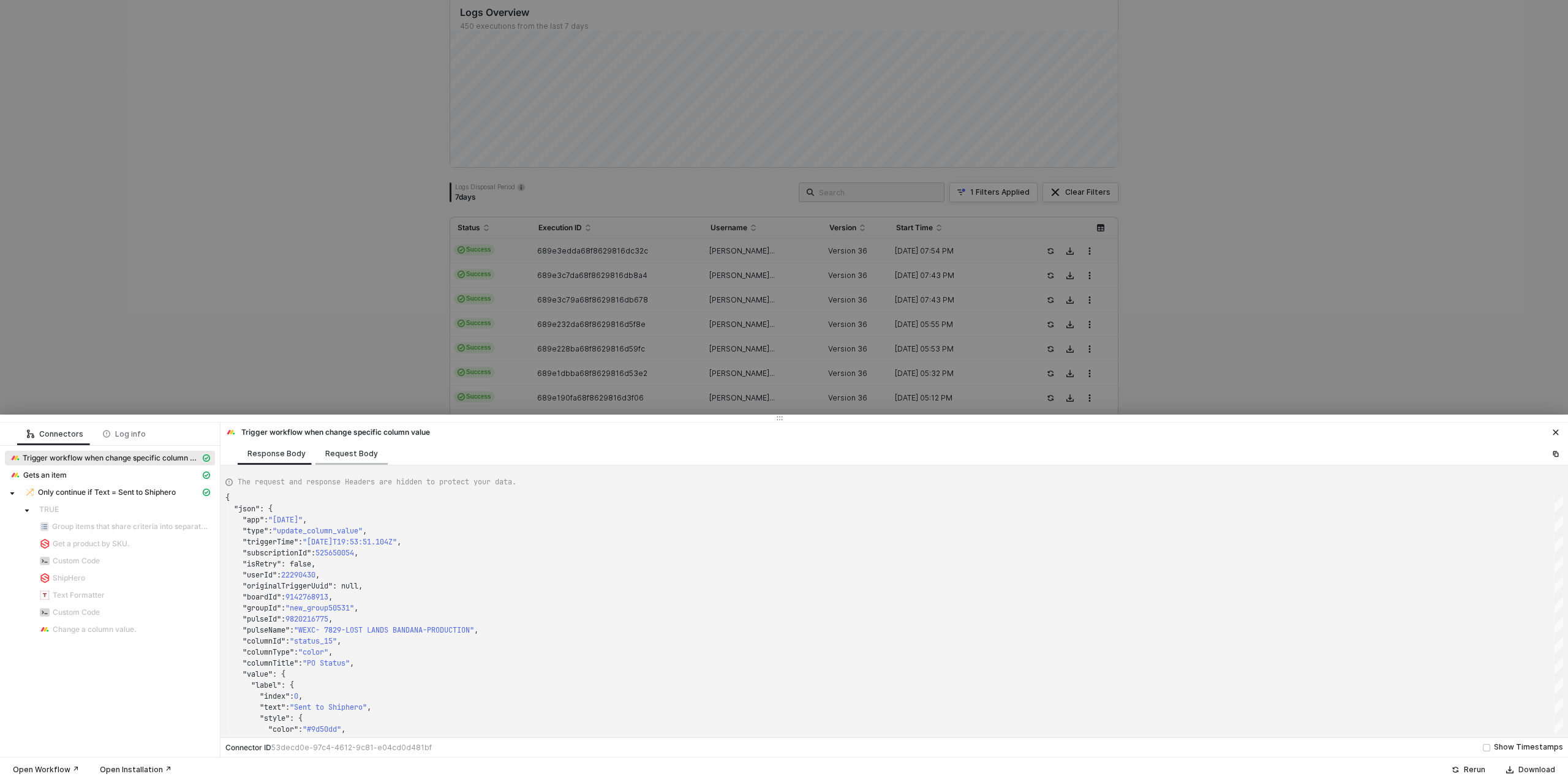
click at [353, 462] on div "Request Body" at bounding box center [352, 453] width 72 height 23
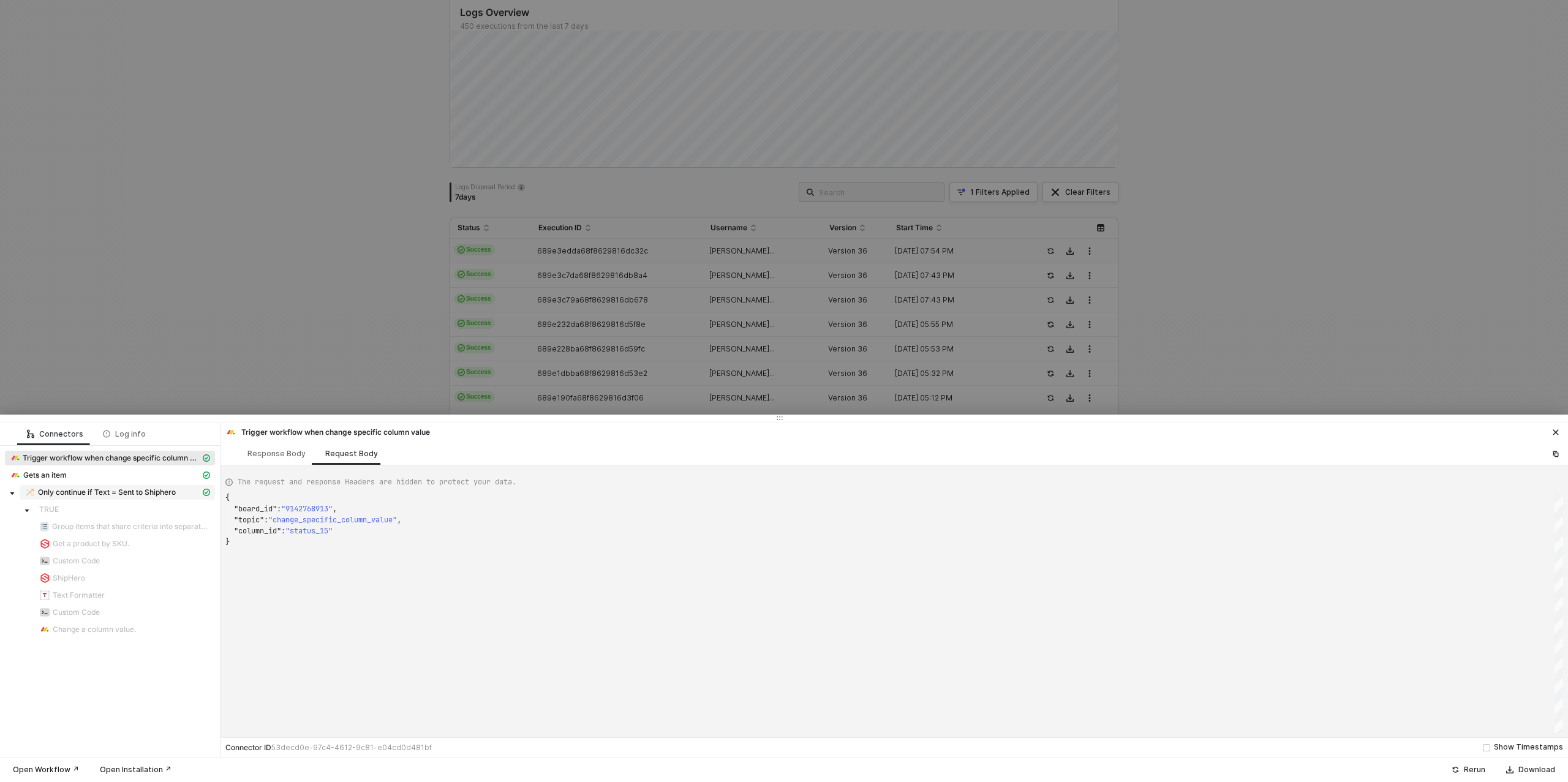
click at [113, 492] on span "Only continue if Text = Sent to Shiphero" at bounding box center [106, 492] width 138 height 10
click at [330, 446] on div "Request Body" at bounding box center [352, 453] width 72 height 23
type textarea "{ "conditionSets": [ { "uuid": "49e4eef0-cfb1-4b1b-e0f7-2357fcddcadb", "conditi…"
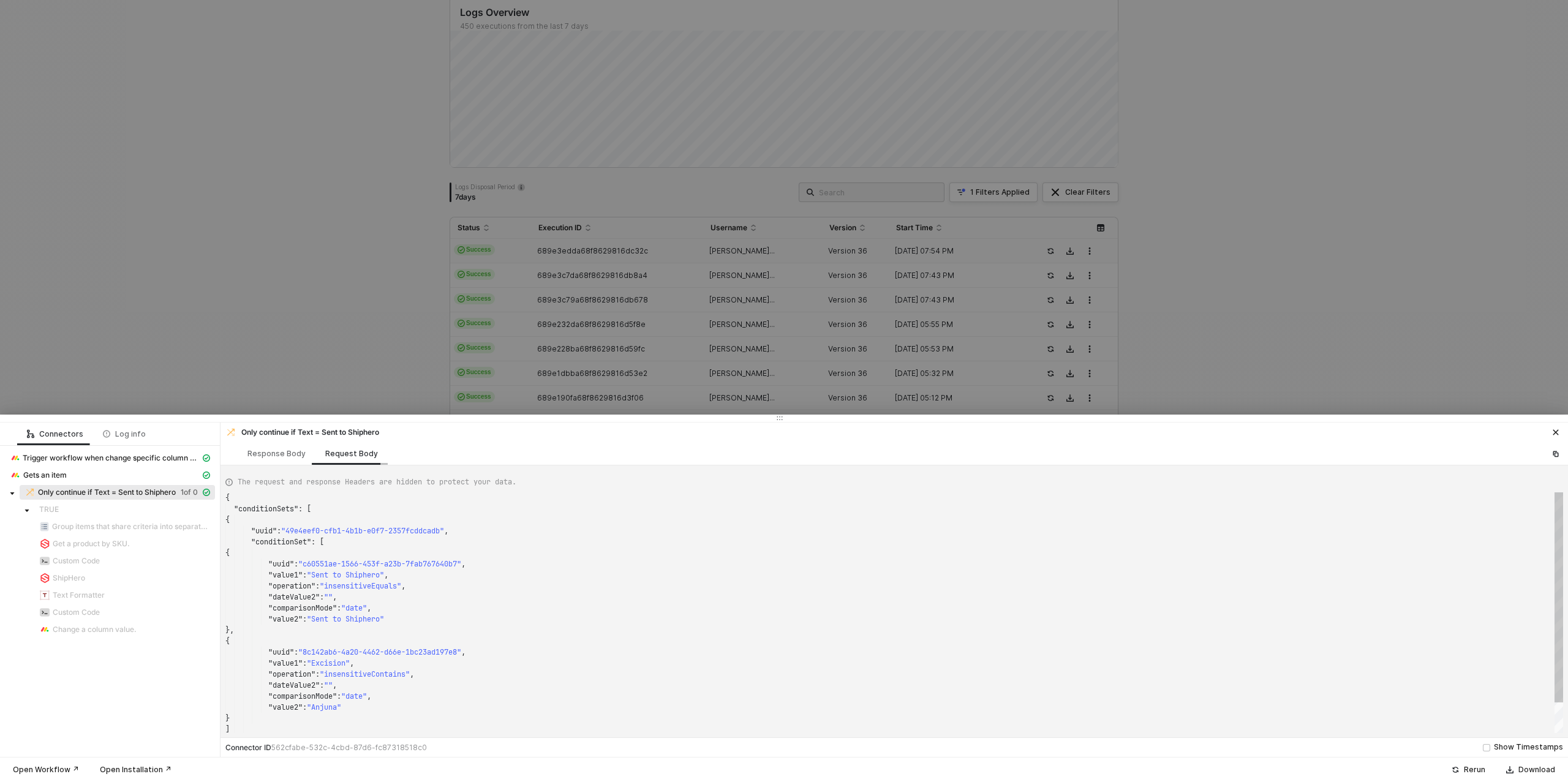
scroll to position [110, 0]
click at [240, 363] on div at bounding box center [784, 391] width 1568 height 782
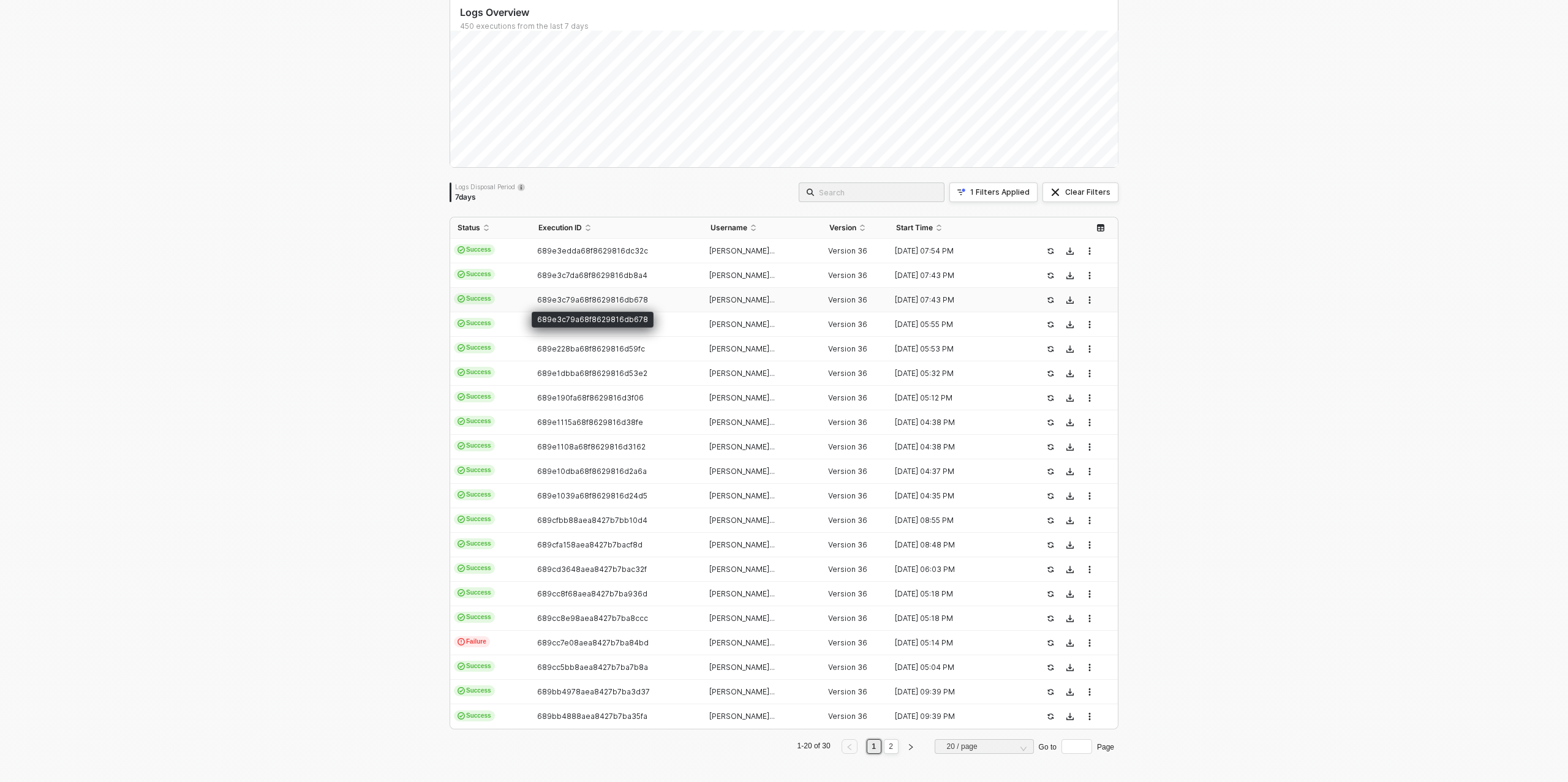
click at [566, 299] on span "689e3c79a68f8629816db678" at bounding box center [592, 300] width 111 height 9
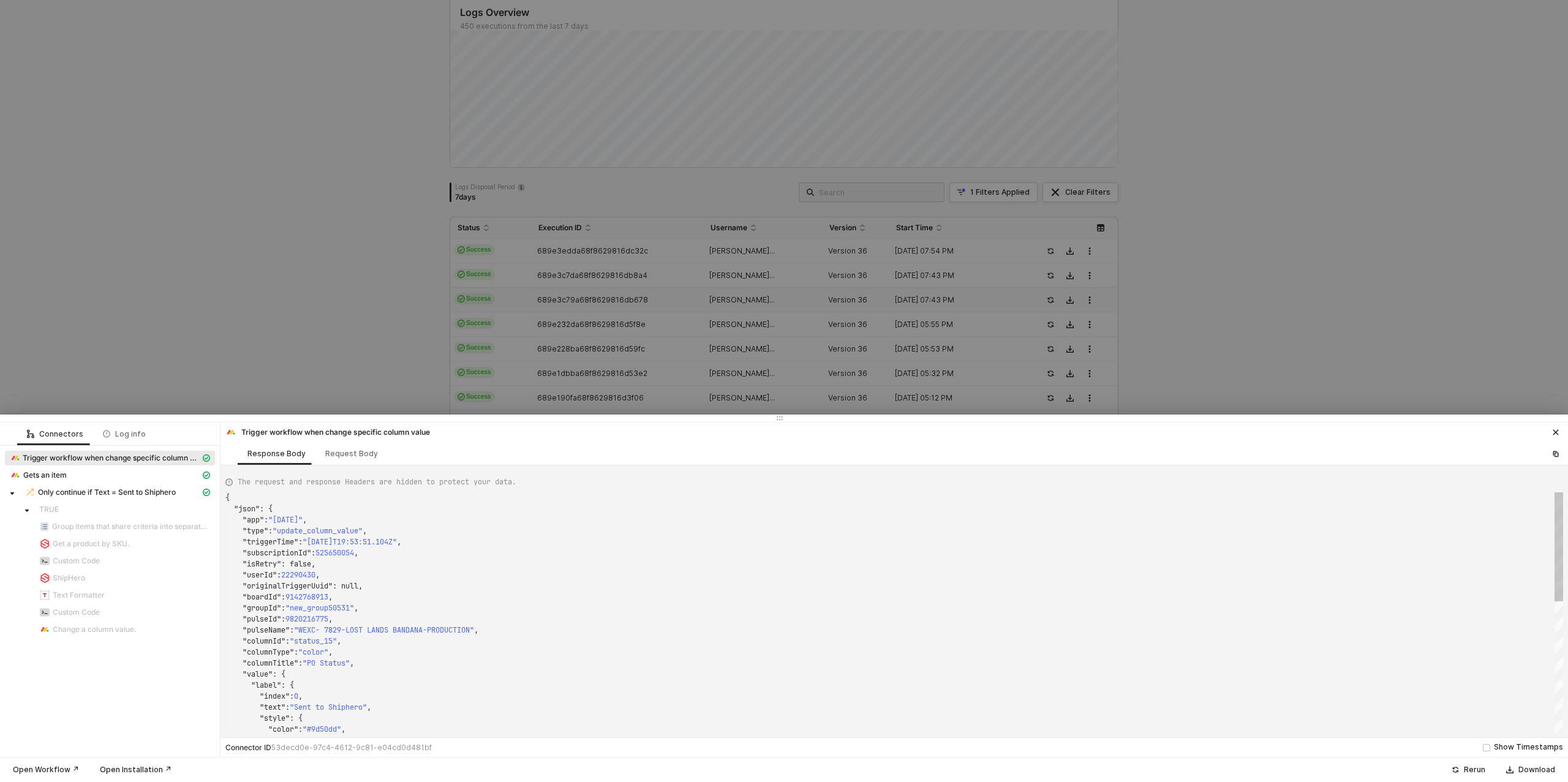
type textarea "{ "json": { "app": "monday", "type": "update_column_value", "triggerTime": "202…"
drag, startPoint x: 596, startPoint y: 274, endPoint x: 604, endPoint y: 293, distance: 20.6
click at [596, 274] on div at bounding box center [784, 391] width 1568 height 782
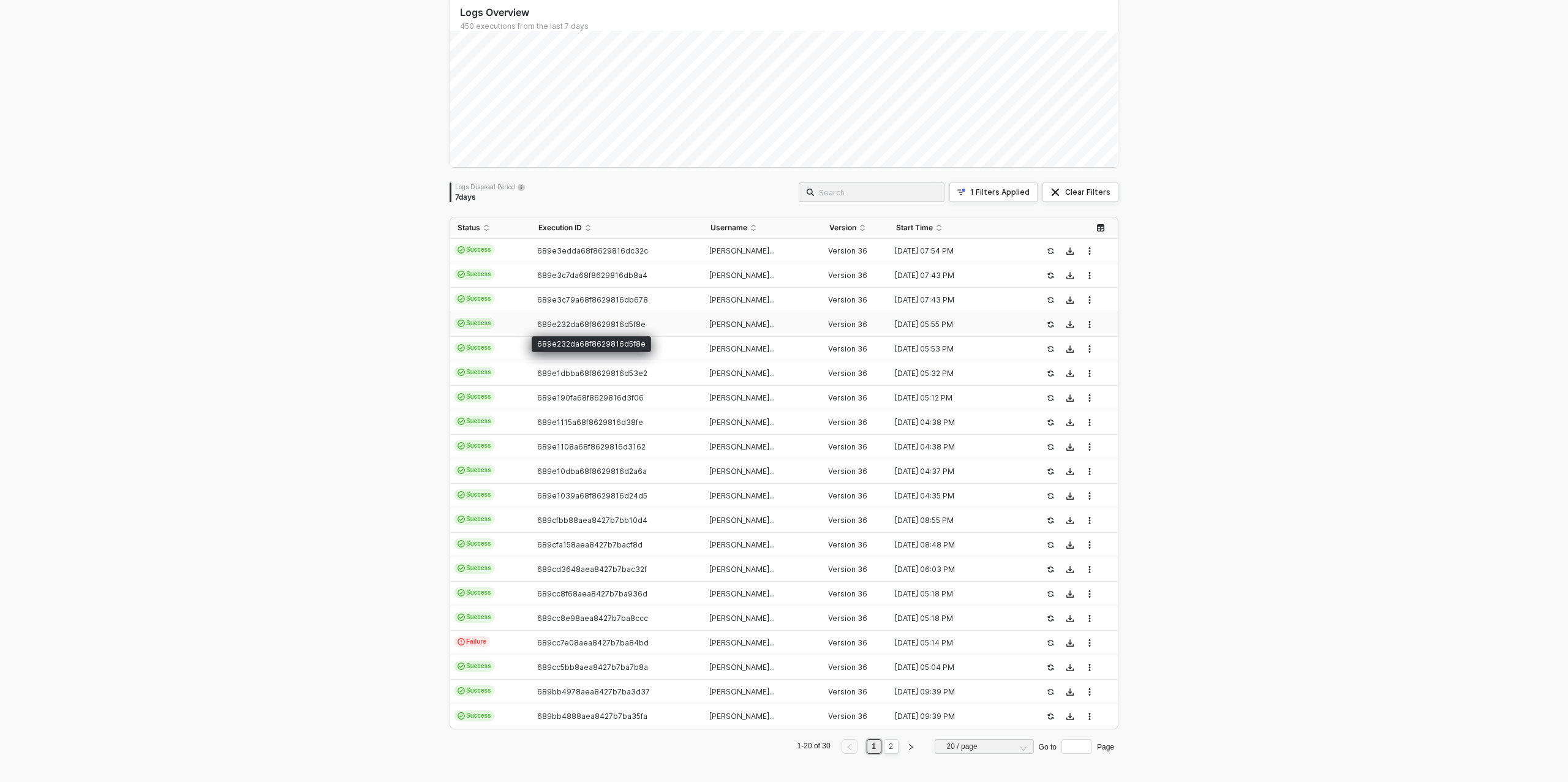
click at [600, 324] on span "689e232da68f8629816d5f8e" at bounding box center [591, 324] width 108 height 9
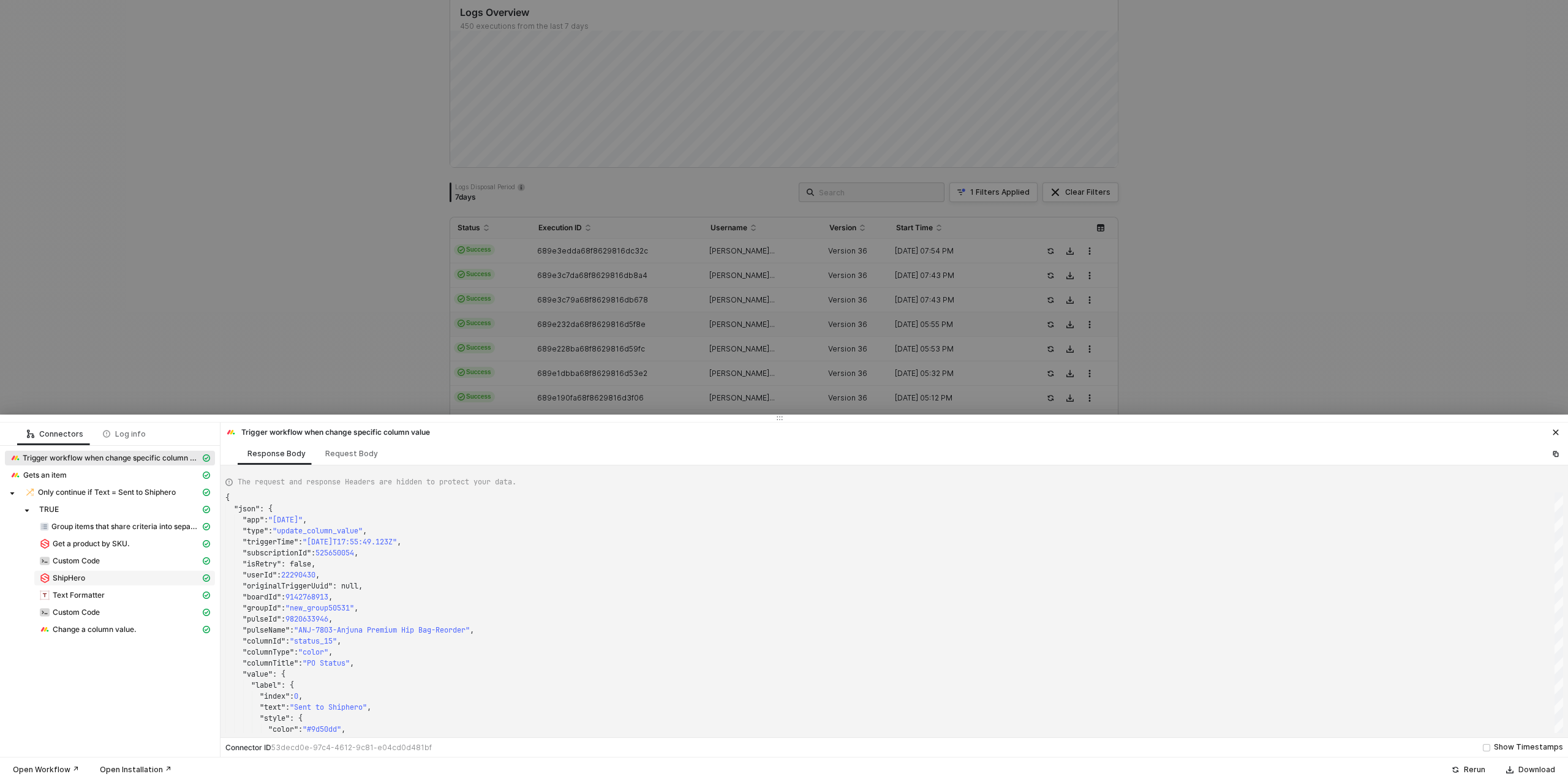
click at [71, 575] on span "ShipHero" at bounding box center [68, 578] width 33 height 10
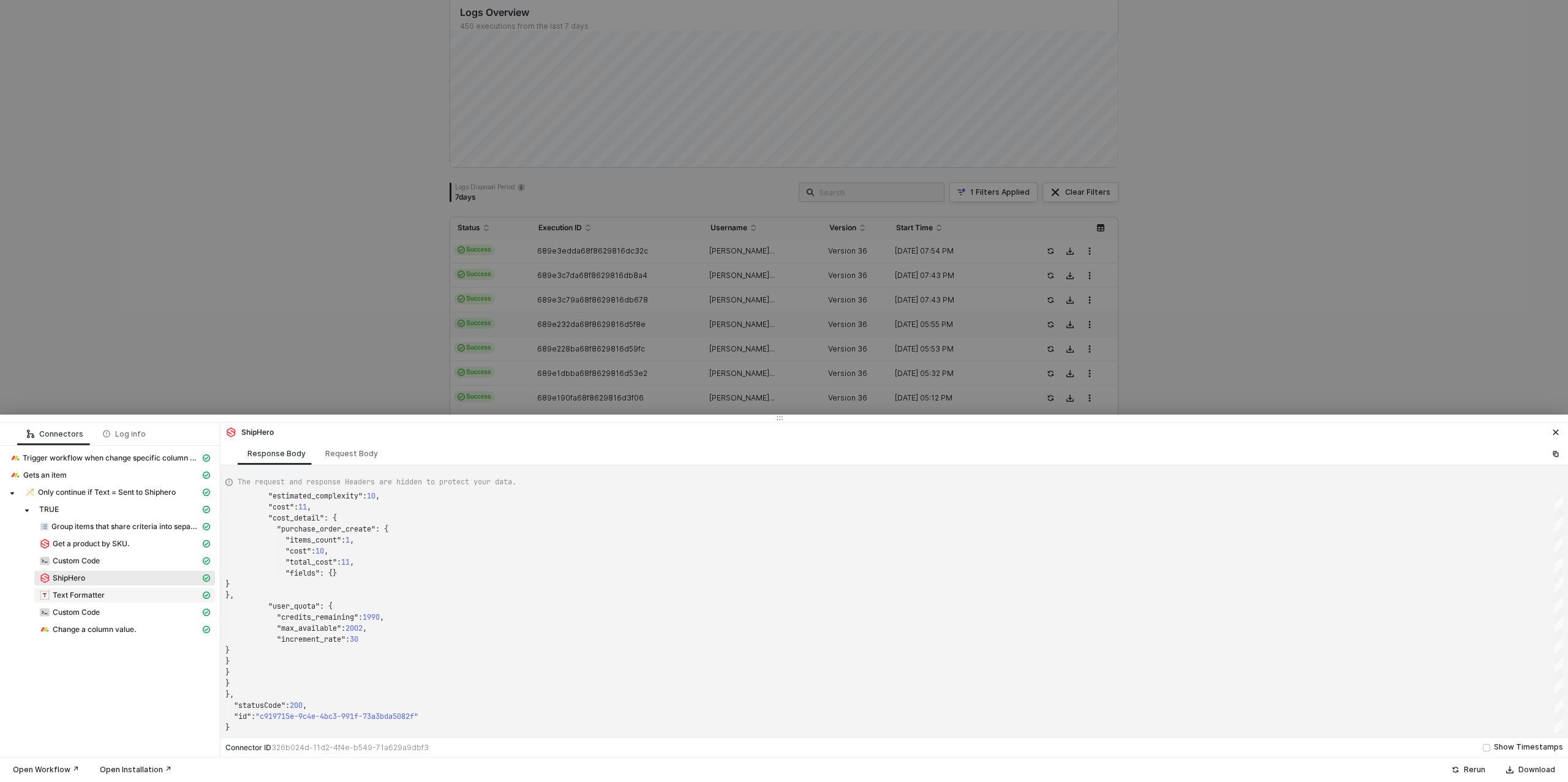
click at [92, 597] on span "Text Formatter" at bounding box center [78, 595] width 52 height 10
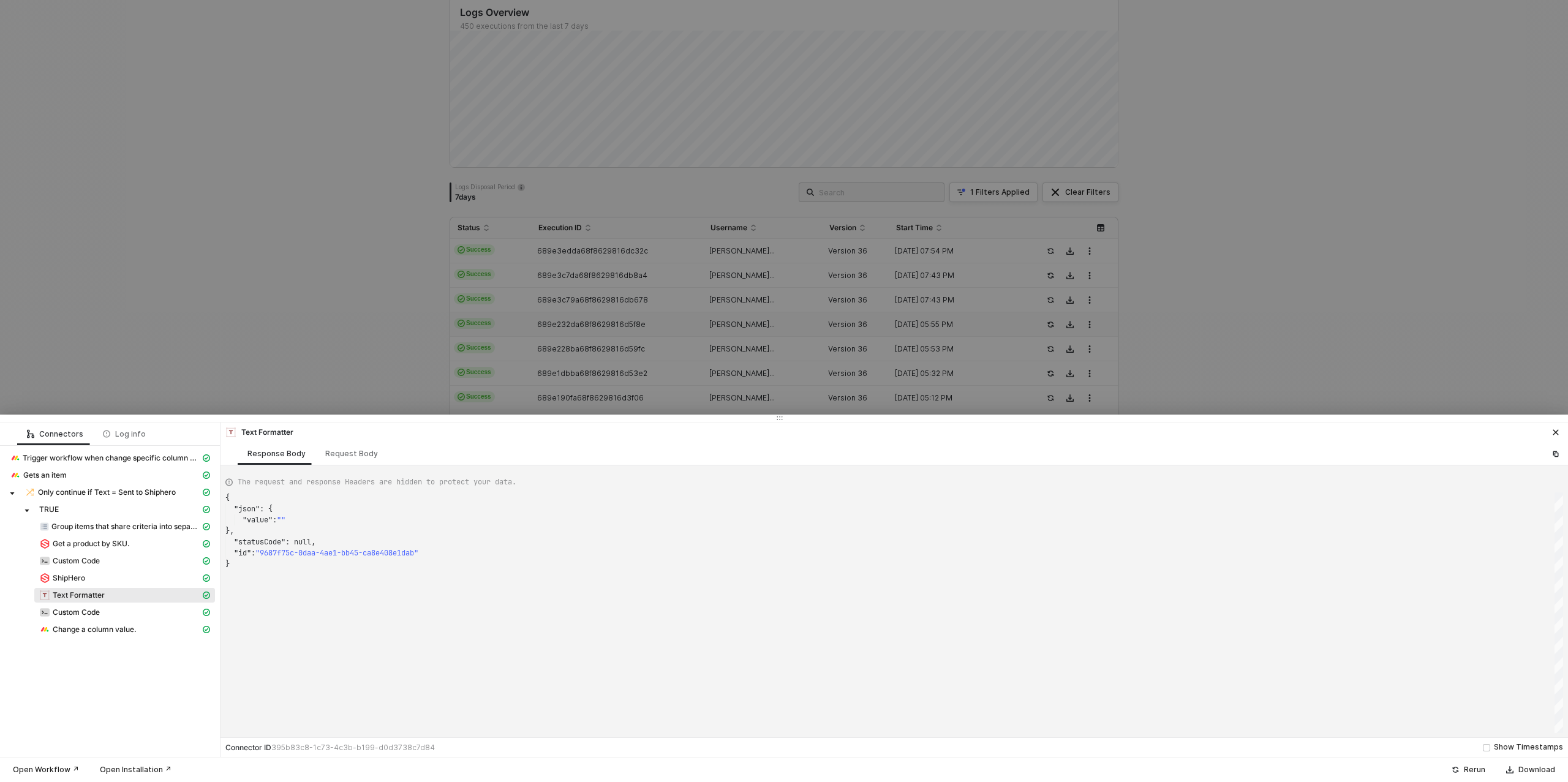
scroll to position [66, 0]
click at [94, 612] on span "Custom Code" at bounding box center [76, 612] width 47 height 10
click at [97, 631] on span "Change a column value." at bounding box center [94, 629] width 84 height 10
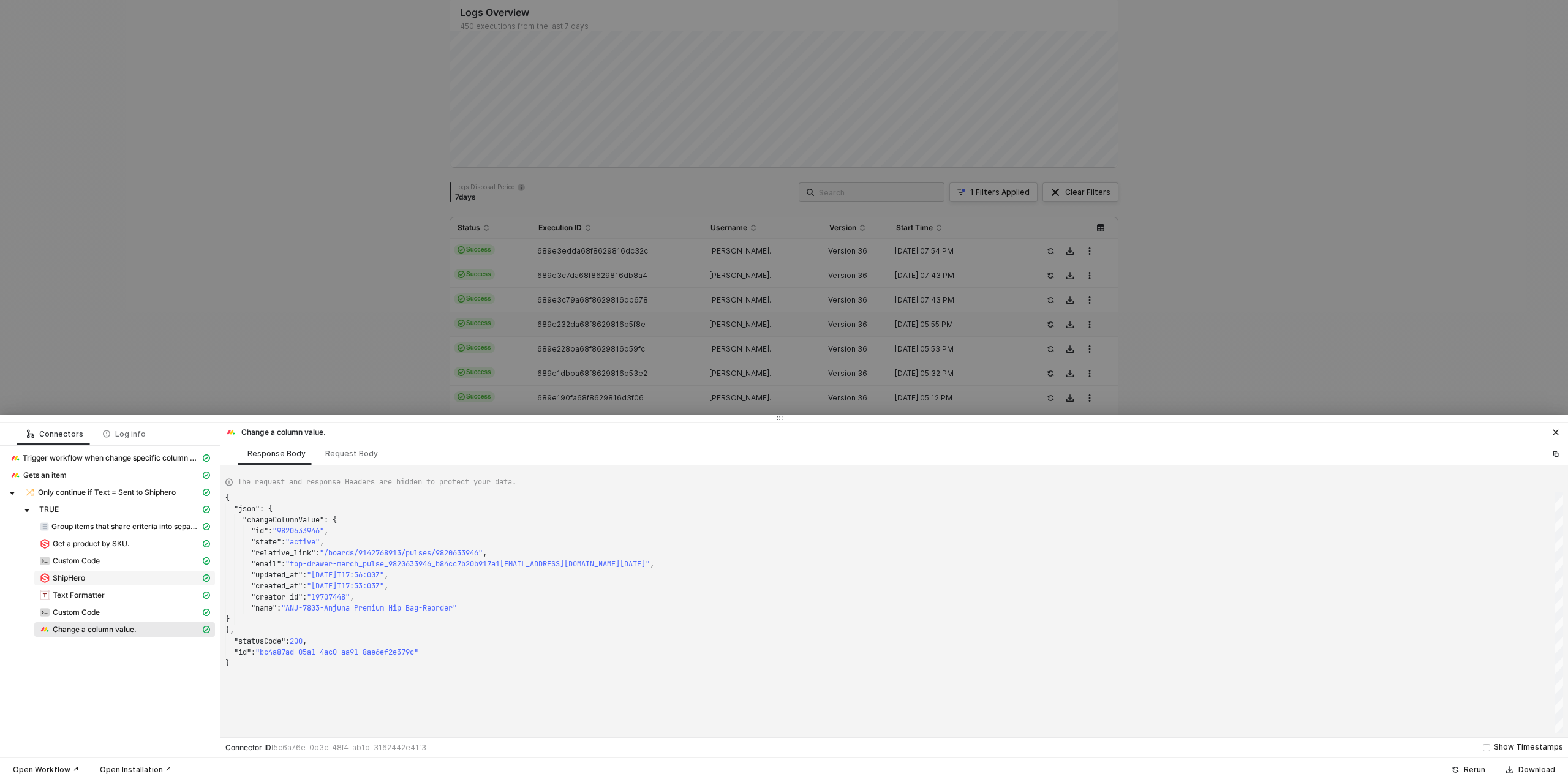
click at [68, 579] on span "ShipHero" at bounding box center [68, 578] width 33 height 10
type textarea "{ "json": { "data": { "data": { "purchase_order_create": { "purchase_order": { …"
